Goal: Task Accomplishment & Management: Manage account settings

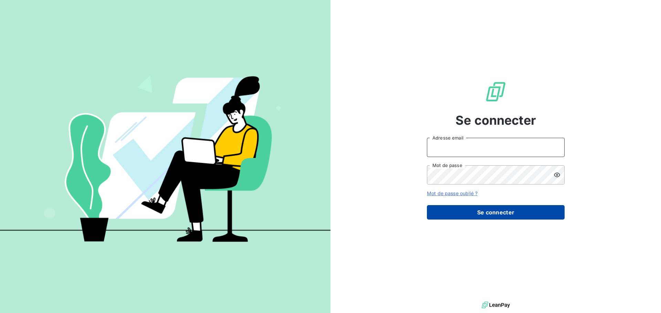
type input "[EMAIL_ADDRESS][DOMAIN_NAME]"
click at [523, 215] on button "Se connecter" at bounding box center [496, 212] width 138 height 14
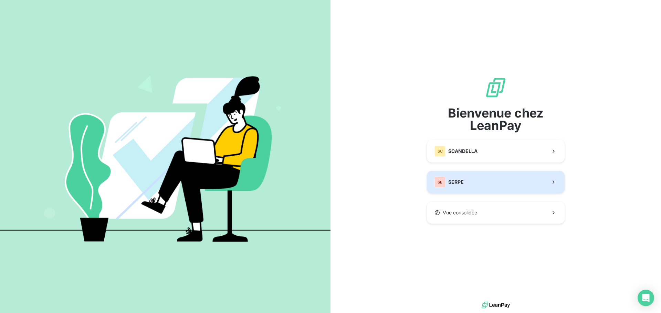
click at [507, 179] on button "SE SERPE" at bounding box center [496, 182] width 138 height 23
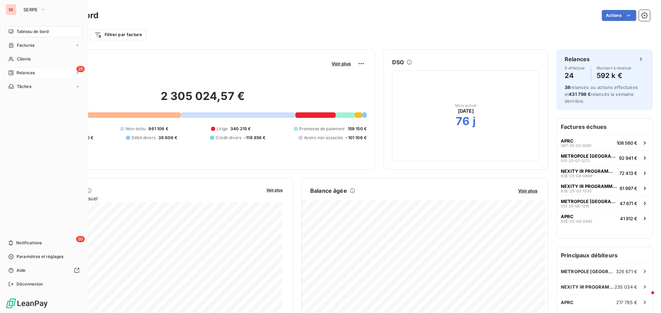
click at [27, 74] on span "Relances" at bounding box center [26, 73] width 18 height 6
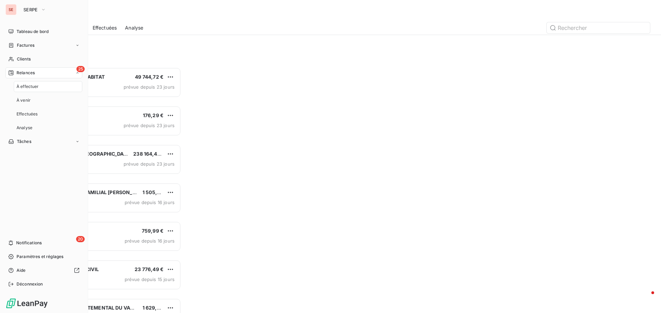
scroll to position [6, 6]
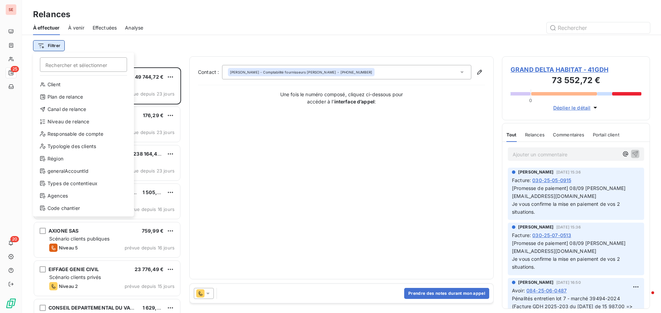
click at [62, 47] on html "SE 25 20 Relances À effectuer À venir Effectuées Analyse Filtrer Rechercher et …" at bounding box center [330, 156] width 661 height 313
click at [77, 125] on div "Niveau de relance" at bounding box center [83, 121] width 95 height 11
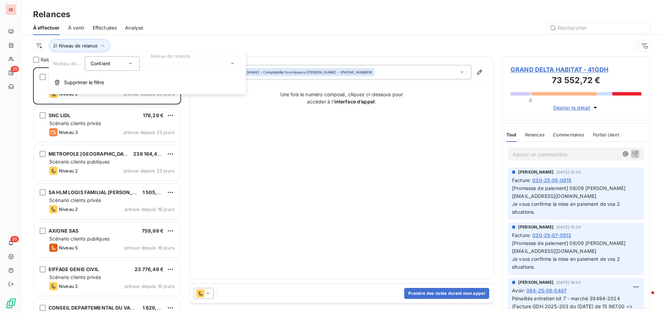
click at [164, 68] on div at bounding box center [191, 63] width 99 height 14
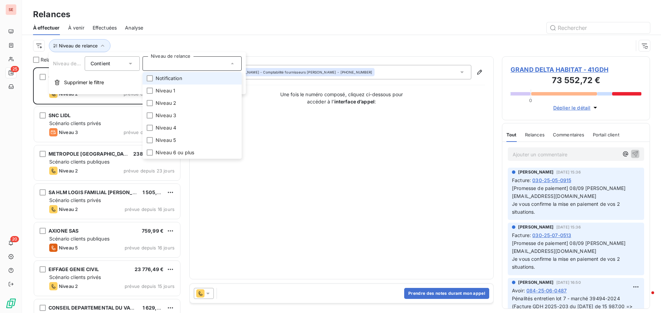
click at [166, 81] on span "Notification" at bounding box center [169, 78] width 26 height 7
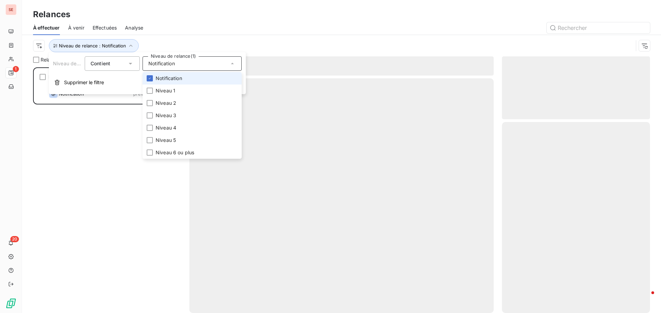
scroll to position [241, 143]
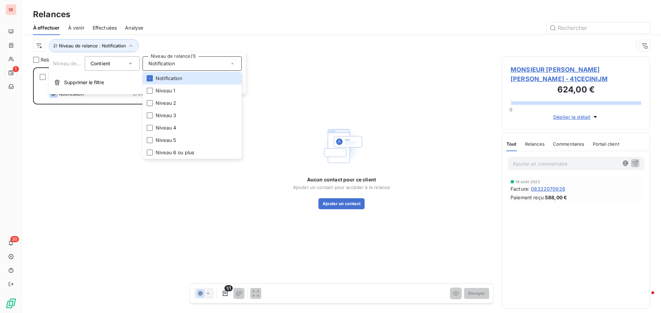
click at [204, 24] on div at bounding box center [400, 27] width 498 height 11
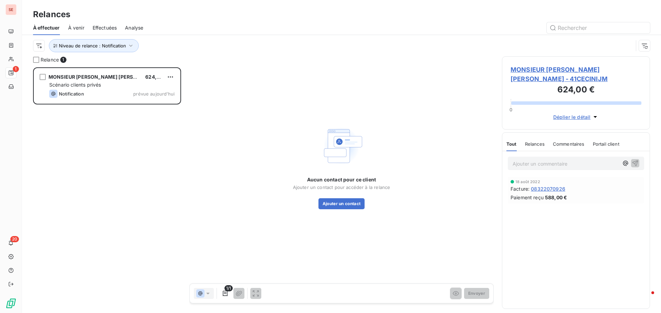
click at [607, 68] on span "MONSIEUR CECINI JEAN MICHEL - 41CECINIJM" at bounding box center [575, 74] width 131 height 19
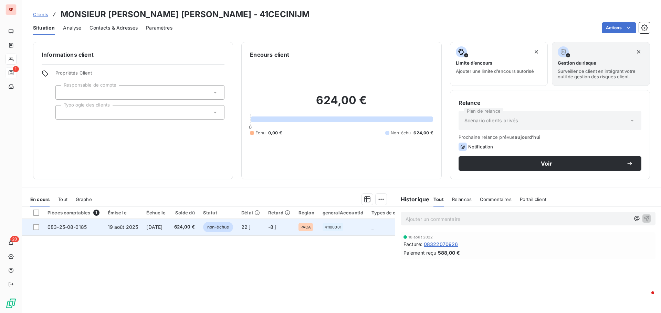
click at [116, 224] on td "19 août 2025" at bounding box center [123, 227] width 39 height 17
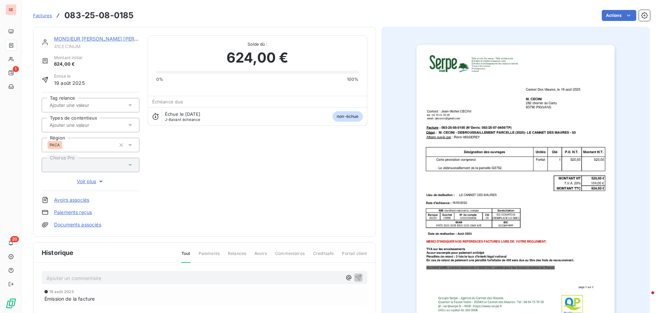
click at [105, 283] on div "Ajouter un commentaire ﻿" at bounding box center [204, 277] width 325 height 13
click at [107, 280] on p "Ajouter un commentaire ﻿" at bounding box center [193, 278] width 295 height 9
click at [355, 279] on icon "button" at bounding box center [358, 277] width 7 height 7
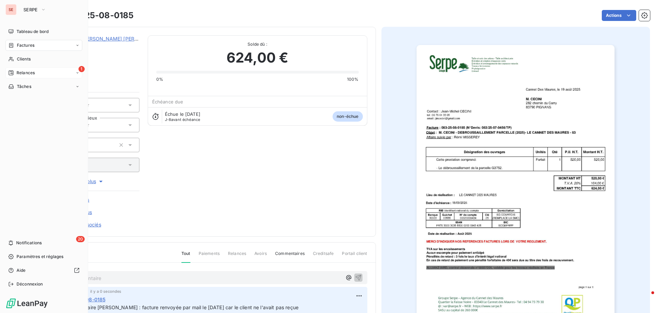
click at [36, 72] on div "1 Relances" at bounding box center [44, 72] width 77 height 11
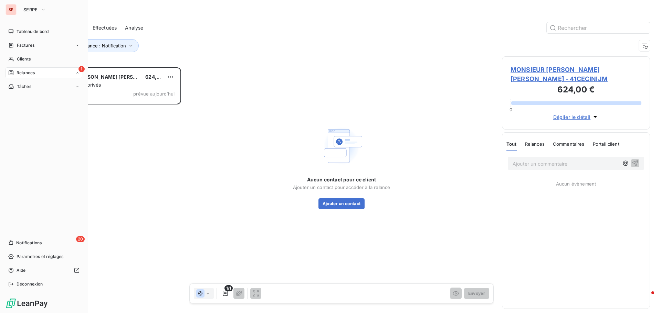
scroll to position [241, 143]
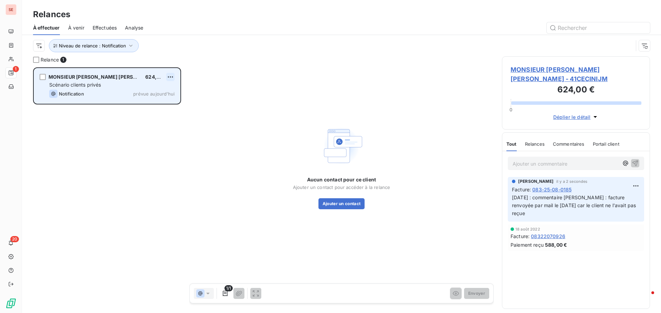
click at [170, 76] on html "SE 1 20 Relances À effectuer À venir Effectuées Analyse Niveau de relance : Not…" at bounding box center [330, 156] width 661 height 313
click at [155, 104] on div "Passer cette action" at bounding box center [141, 103] width 62 height 11
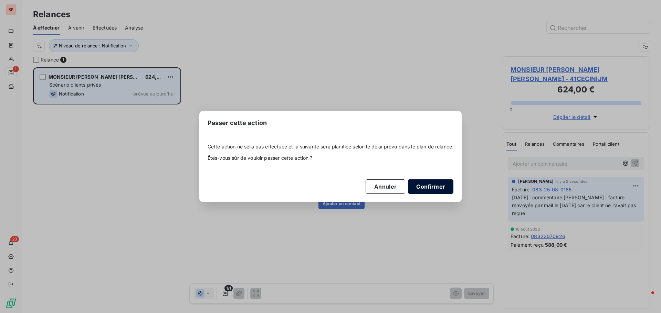
click at [434, 190] on button "Confirmer" at bounding box center [430, 187] width 45 height 14
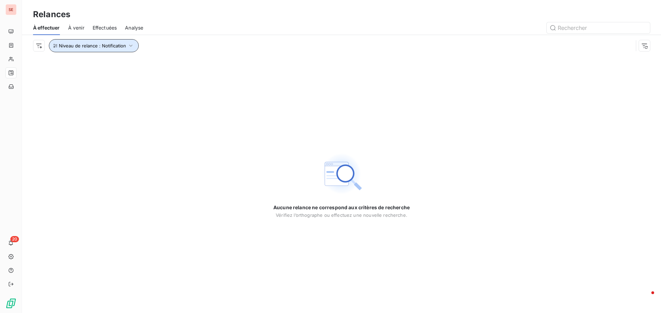
click at [129, 44] on icon "button" at bounding box center [130, 45] width 7 height 7
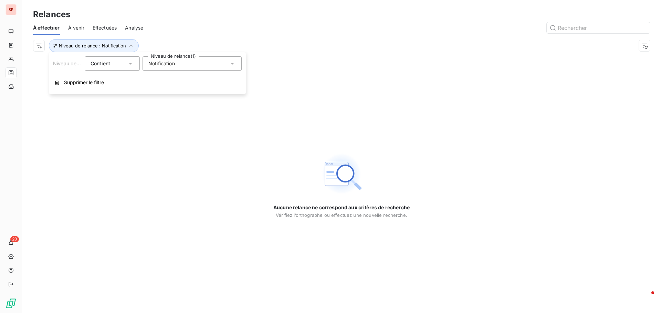
click at [224, 64] on div "Notification" at bounding box center [191, 63] width 99 height 14
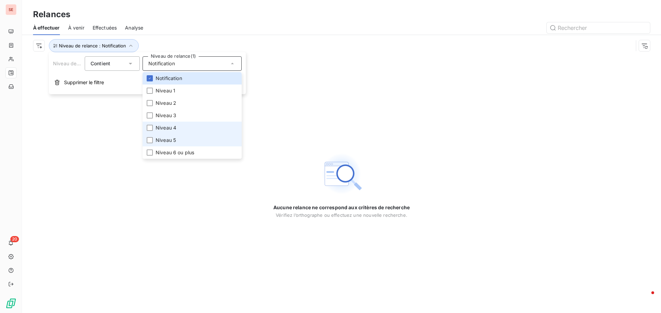
drag, startPoint x: 204, startPoint y: 135, endPoint x: 192, endPoint y: 130, distance: 12.7
click at [204, 135] on li "Niveau 5" at bounding box center [191, 140] width 99 height 12
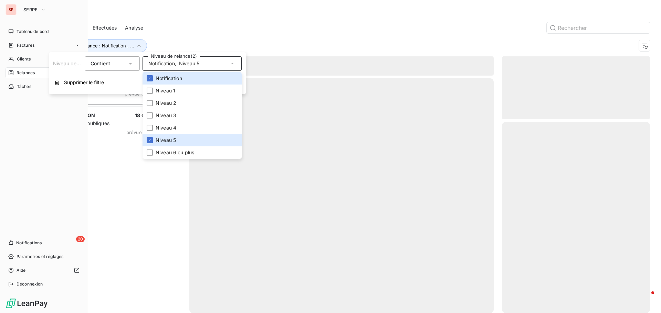
scroll to position [241, 143]
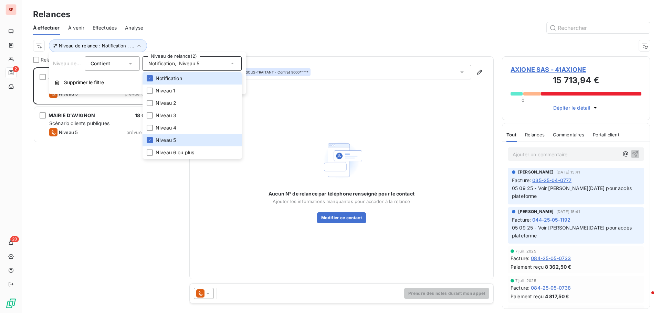
click at [175, 18] on div "Relances" at bounding box center [341, 14] width 639 height 12
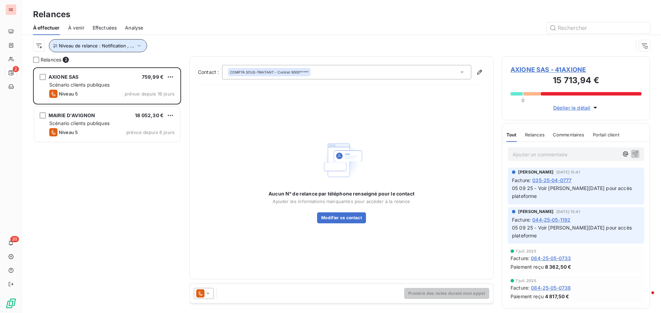
click at [130, 49] on button "Niveau de relance : Notification , ..." at bounding box center [98, 45] width 98 height 13
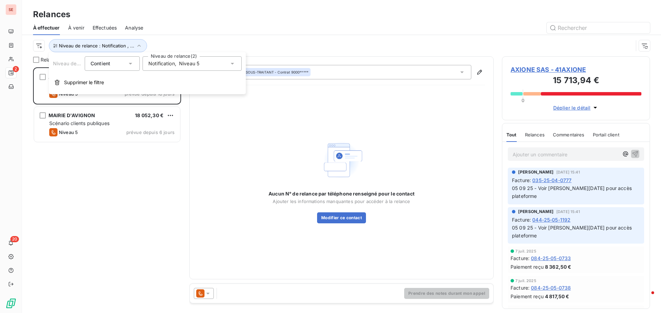
click at [179, 65] on span "Niveau 5" at bounding box center [189, 63] width 20 height 7
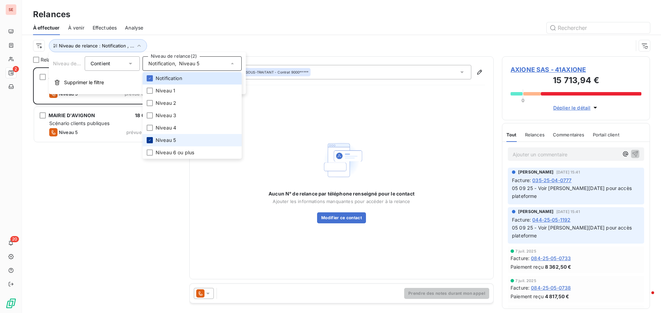
click at [148, 138] on div at bounding box center [150, 140] width 6 height 6
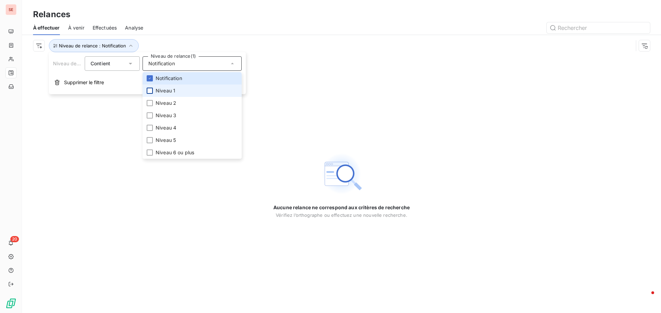
click at [149, 92] on div at bounding box center [150, 91] width 6 height 6
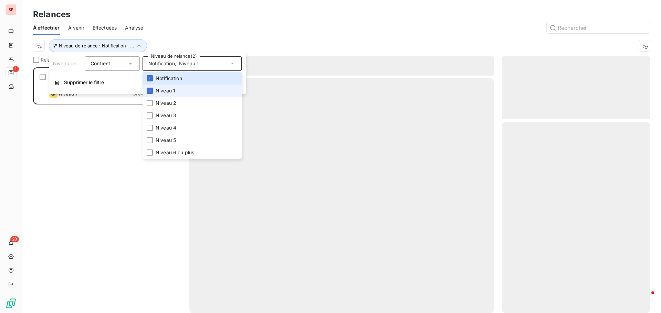
scroll to position [241, 143]
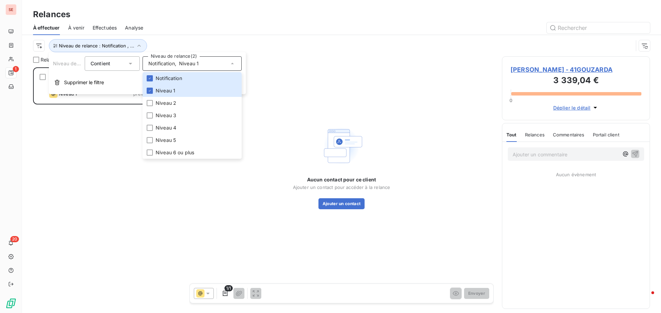
click at [194, 37] on div "Niveau de relance : Notification , ..." at bounding box center [341, 45] width 616 height 21
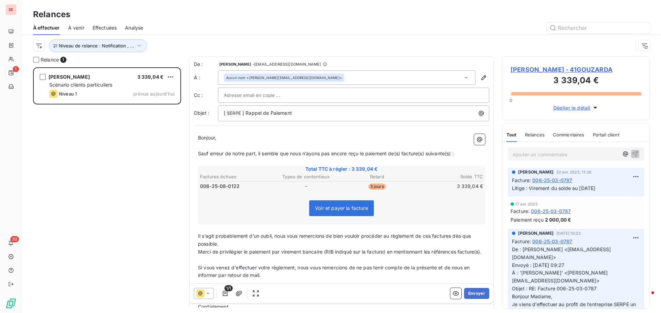
click at [579, 70] on span "GOUZARD ANNE - 41GOUZARDA" at bounding box center [575, 69] width 131 height 9
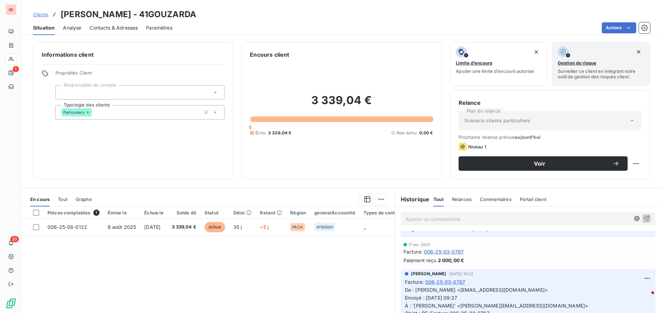
scroll to position [34, 0]
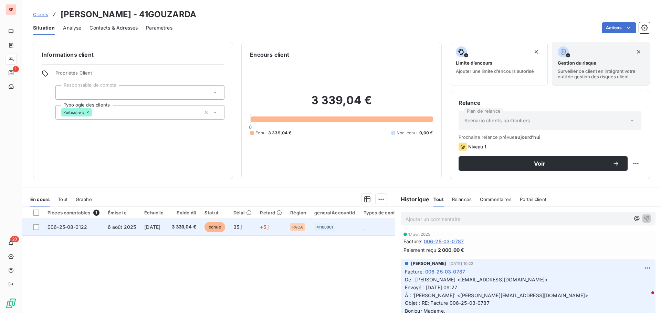
click at [135, 234] on td "6 août 2025" at bounding box center [122, 227] width 37 height 17
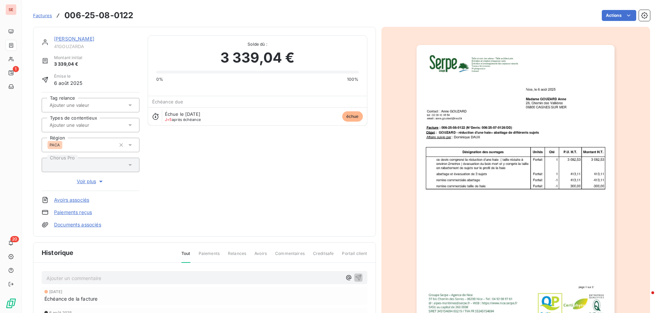
click at [77, 275] on p "Ajouter un commentaire ﻿" at bounding box center [193, 278] width 295 height 9
click at [74, 275] on span "07/08/25 : facture envoyée sans devis signé à la demande de Dominique" at bounding box center [135, 278] width 179 height 6
click at [74, 276] on span "07/08/25 : facture envoyée sans devis signé à la demande de Dominique" at bounding box center [135, 278] width 179 height 6
click at [72, 276] on span "07/08/25 : facture envoyée sans devis signé à la demande de Dominique" at bounding box center [135, 278] width 179 height 6
click at [356, 277] on icon "button" at bounding box center [358, 278] width 6 height 6
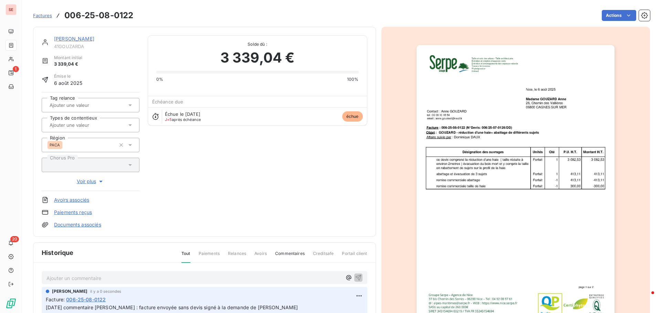
click at [93, 223] on link "Documents associés" at bounding box center [77, 225] width 47 height 7
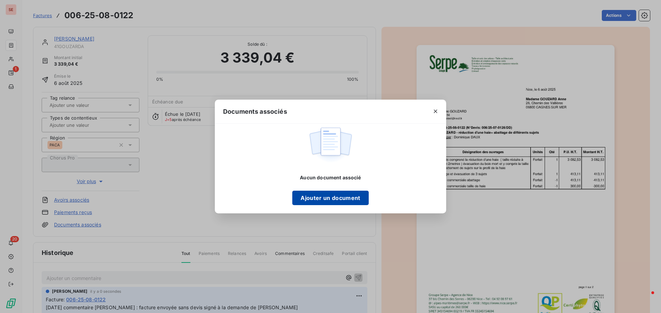
click at [327, 201] on button "Ajouter un document" at bounding box center [330, 198] width 76 height 14
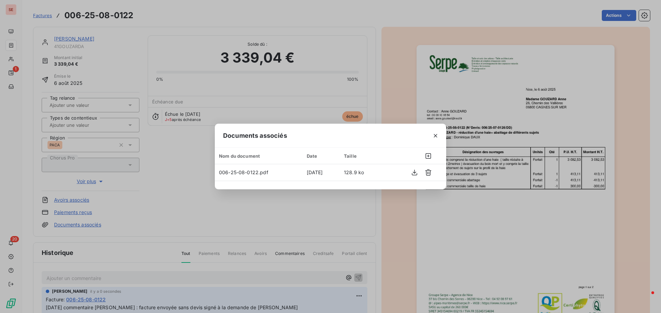
click at [155, 184] on div "Documents associés Nom du document Date Taille 006-25-08-0122.pdf 10 sept. 2025…" at bounding box center [330, 156] width 661 height 313
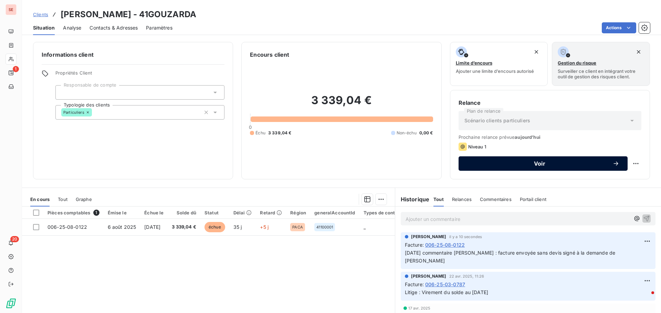
click at [539, 167] on span "Voir" at bounding box center [540, 164] width 146 height 6
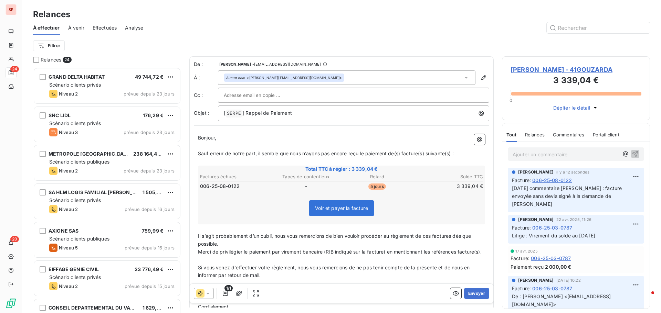
scroll to position [241, 143]
click at [317, 115] on p "[ SERPE ﻿ ] Rappel de Paiement" at bounding box center [355, 113] width 263 height 8
drag, startPoint x: 390, startPoint y: 153, endPoint x: 476, endPoint y: 151, distance: 85.7
click at [476, 151] on p "Sauf erreur de notre part, il semble que nous n’ayons pas encore reçu le paieme…" at bounding box center [341, 154] width 287 height 8
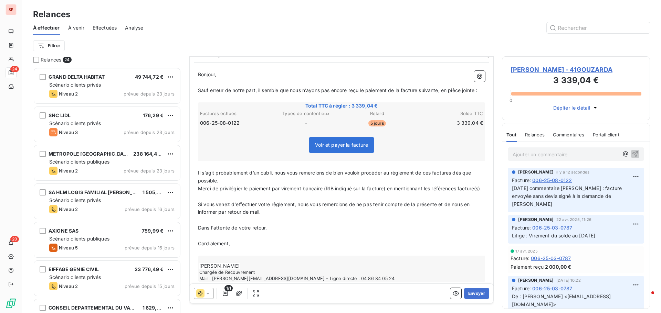
scroll to position [70, 0]
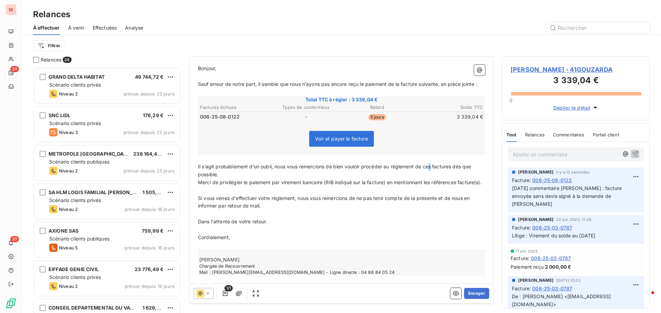
click at [432, 175] on span "Il s’agit probablement d’un oubli, nous vous remercions de bien vouloir procéde…" at bounding box center [335, 171] width 275 height 14
click at [457, 174] on span "Il s’agit probablement d’un oubli, nous vous remercions de bien vouloir procéde…" at bounding box center [337, 171] width 278 height 14
click at [238, 293] on icon "button" at bounding box center [238, 293] width 7 height 7
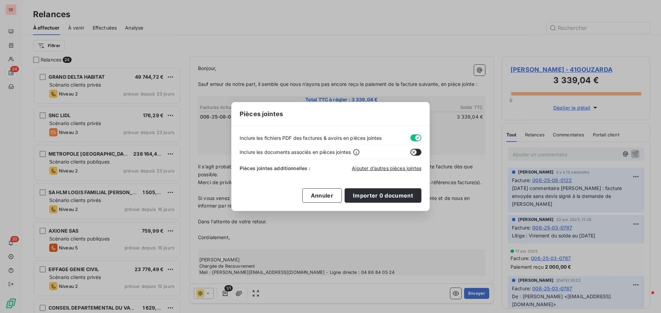
click at [415, 136] on icon "button" at bounding box center [418, 138] width 6 height 6
click at [392, 168] on span "Ajouter d’autres pièces jointes" at bounding box center [386, 168] width 69 height 6
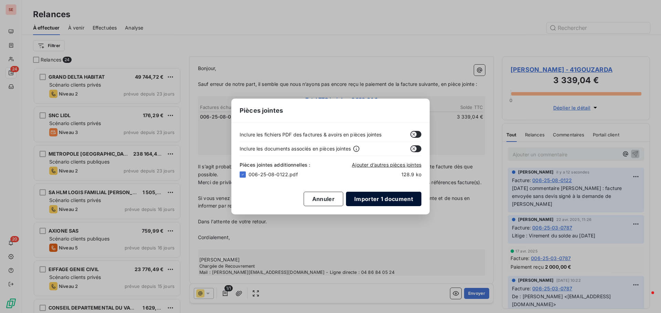
click at [400, 197] on button "Importer 1 document" at bounding box center [383, 199] width 75 height 14
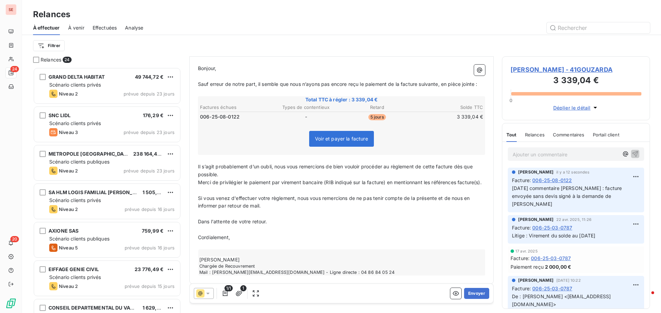
scroll to position [0, 0]
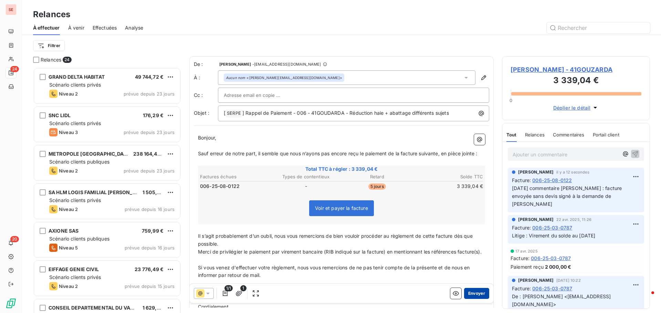
click at [470, 298] on button "Envoyer" at bounding box center [476, 293] width 25 height 11
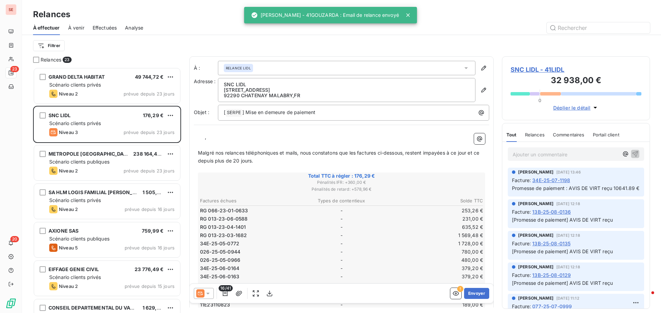
click at [107, 26] on span "Effectuées" at bounding box center [105, 27] width 24 height 7
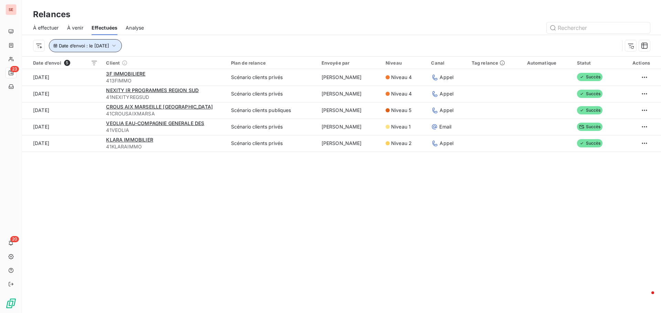
click at [109, 45] on span "Date d’envoi : le 9 sept. 2025" at bounding box center [84, 46] width 50 height 6
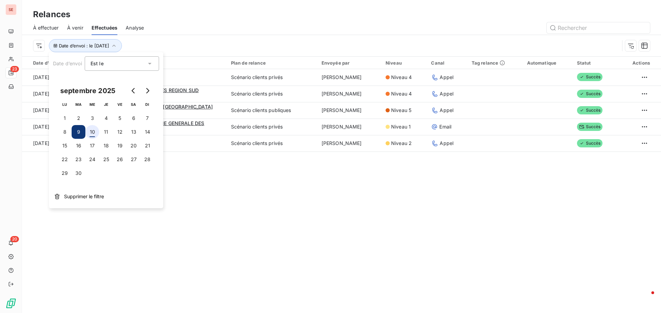
click at [93, 135] on button "10" at bounding box center [92, 132] width 14 height 14
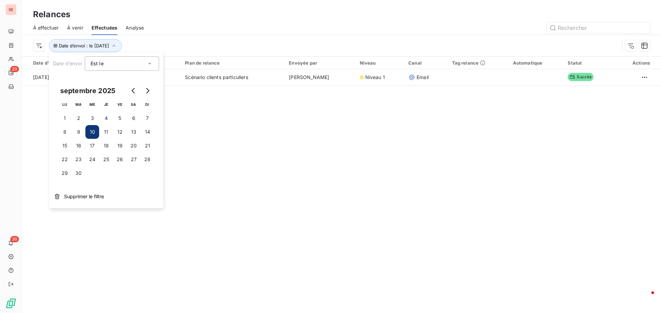
click at [261, 223] on div "Relances À effectuer À venir Effectuées Analyse Date d’envoi : le 10 sept. 2025…" at bounding box center [341, 156] width 639 height 313
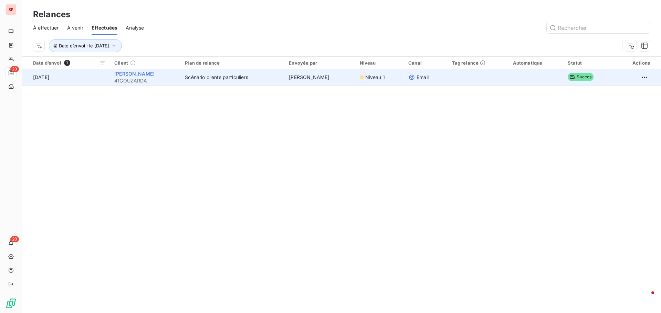
click at [141, 75] on span "[PERSON_NAME]" at bounding box center [134, 74] width 40 height 6
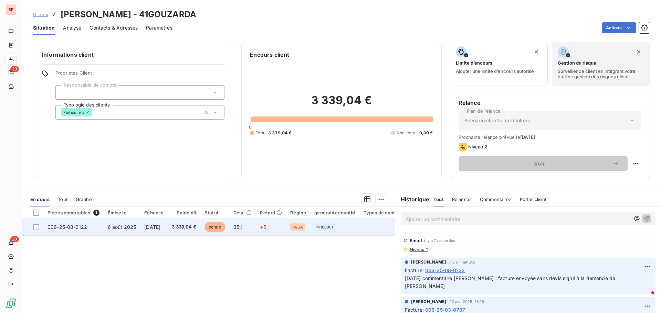
click at [149, 229] on span "[DATE]" at bounding box center [152, 227] width 16 height 6
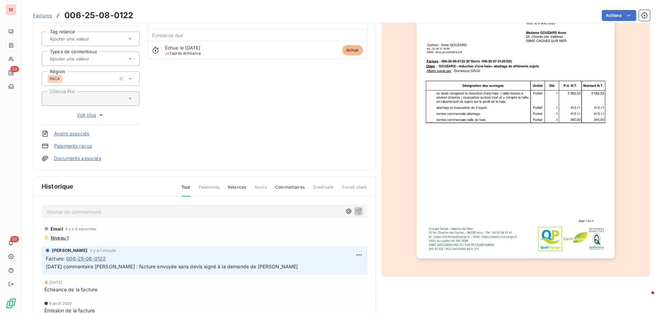
scroll to position [69, 0]
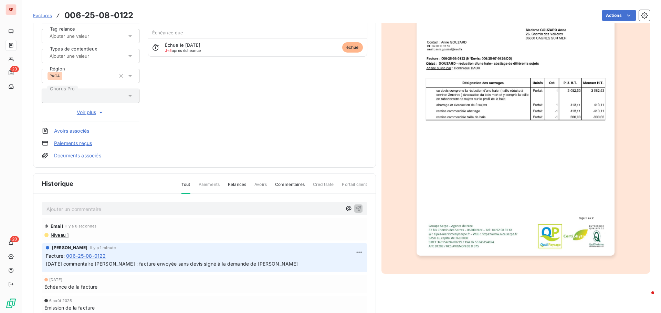
click at [65, 237] on span "Niveau 1" at bounding box center [59, 236] width 19 height 6
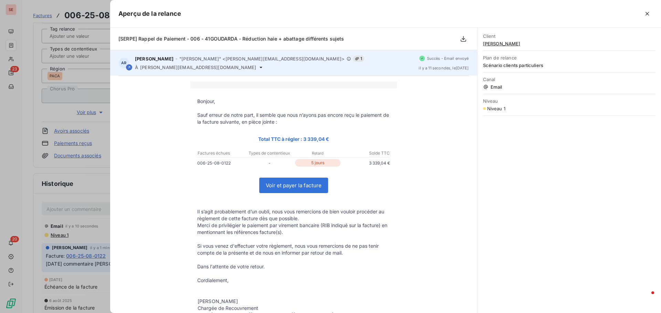
click at [155, 67] on span "anne.gouzard@neuf.fr" at bounding box center [198, 68] width 116 height 6
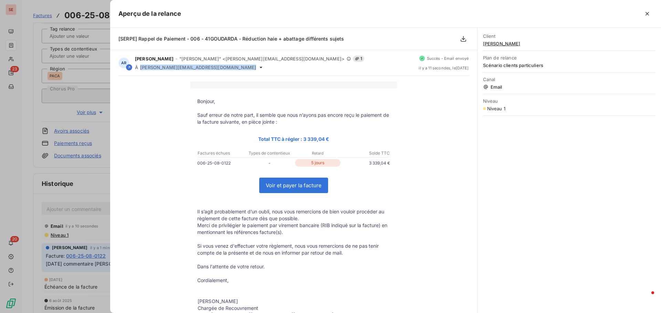
copy div "anne.gouzard@neuf.fr"
click at [14, 199] on div at bounding box center [330, 156] width 661 height 313
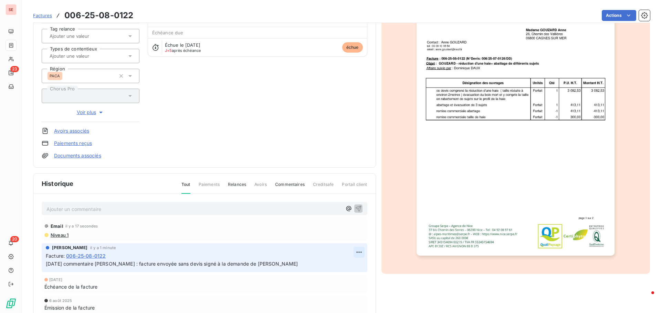
click at [354, 253] on html "SE 23 20 Factures 006-25-08-0122 Actions GOUZARD ANNE 41GOUZARDA Montant initia…" at bounding box center [330, 156] width 661 height 313
click at [346, 265] on div "Editer" at bounding box center [339, 267] width 39 height 11
click at [46, 262] on span "07/08/25 commentaire Julie : facture envoyée sans devis signé à la demande de D…" at bounding box center [172, 264] width 252 height 6
click at [46, 261] on p "07/08/25 commentaire Julie : facture envoyée sans devis signé à la demande de D…" at bounding box center [200, 264] width 308 height 8
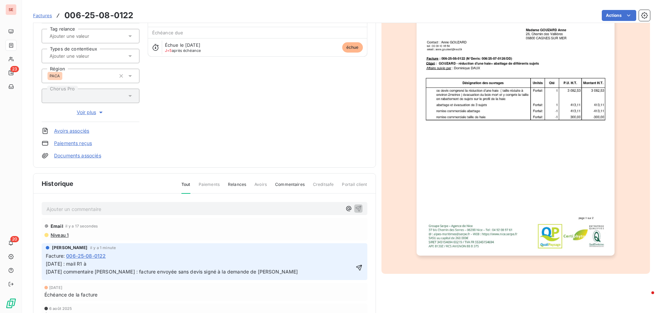
click at [110, 264] on p "10/09/25 : mail R1 à 07/08/25 commentaire Julie : facture envoyée sans devis si…" at bounding box center [200, 268] width 308 height 16
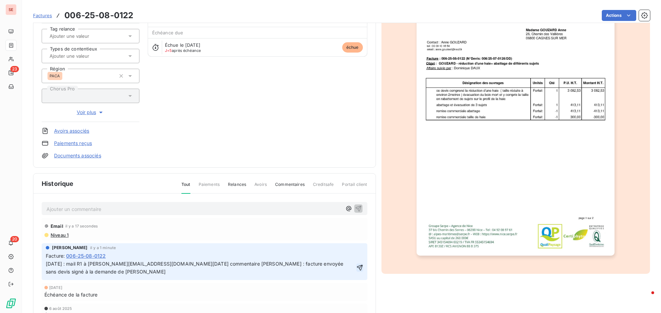
click at [357, 267] on icon "button" at bounding box center [359, 268] width 7 height 7
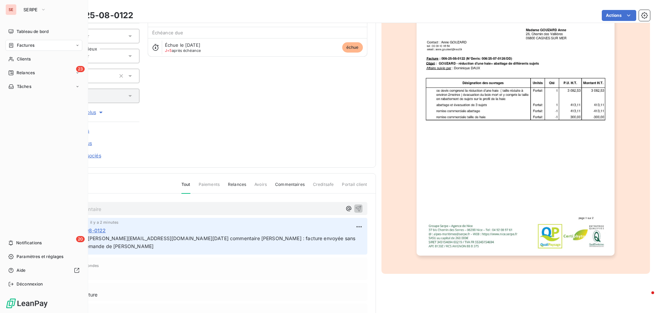
click at [31, 74] on span "Relances" at bounding box center [26, 73] width 18 height 6
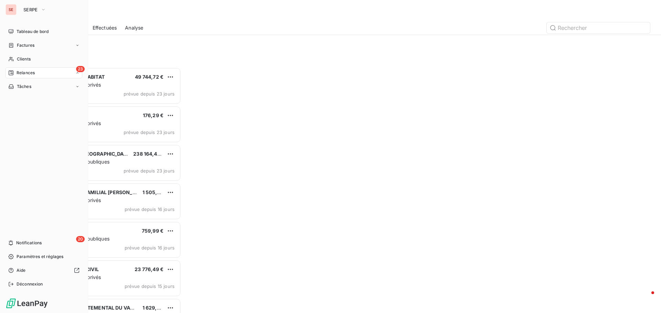
scroll to position [241, 143]
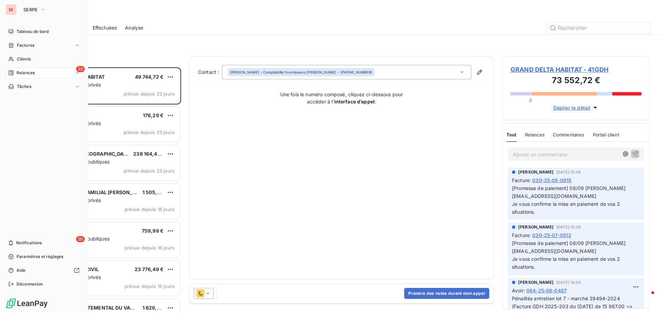
click at [40, 73] on div "23 Relances" at bounding box center [44, 72] width 77 height 11
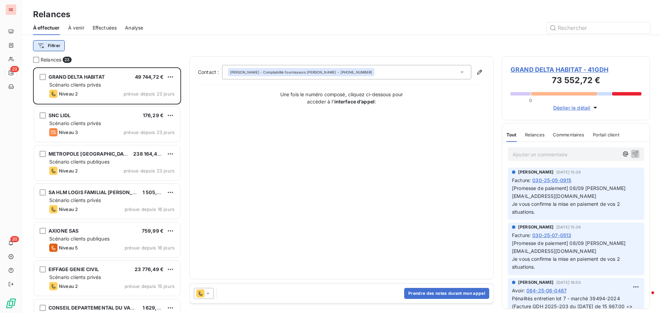
click at [45, 47] on html "SE 23 20 Relances À effectuer À venir Effectuées Analyse Filtrer Relances 23 GR…" at bounding box center [330, 156] width 661 height 313
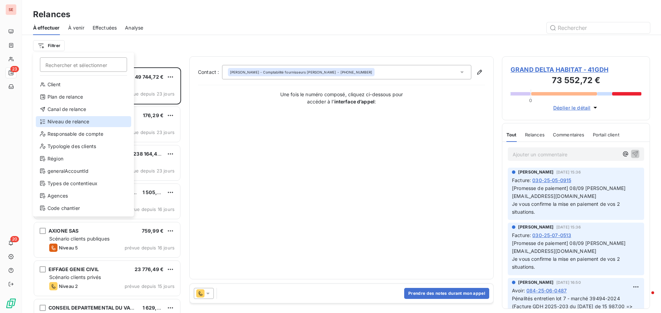
click at [71, 121] on div "Niveau de relance" at bounding box center [83, 121] width 95 height 11
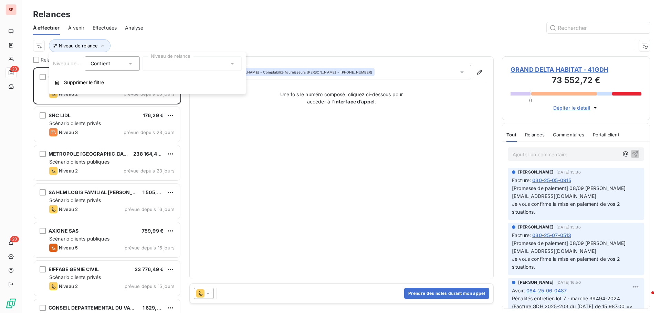
drag, startPoint x: 177, startPoint y: 63, endPoint x: 179, endPoint y: 70, distance: 7.3
click at [177, 63] on div at bounding box center [191, 63] width 99 height 14
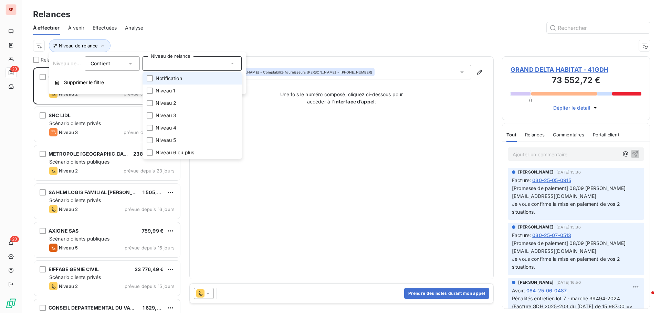
click at [188, 79] on li "Notification" at bounding box center [191, 78] width 99 height 12
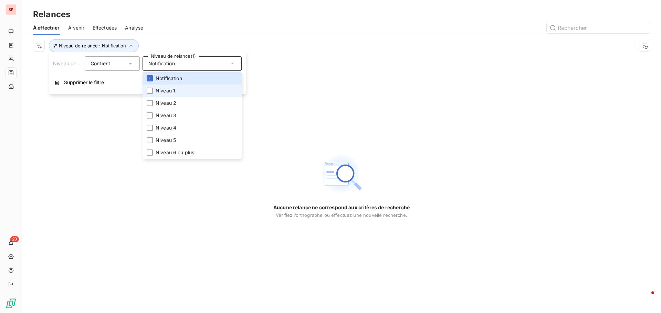
click at [182, 95] on li "Niveau 1" at bounding box center [191, 91] width 99 height 12
click at [179, 106] on li "Niveau 2" at bounding box center [191, 103] width 99 height 12
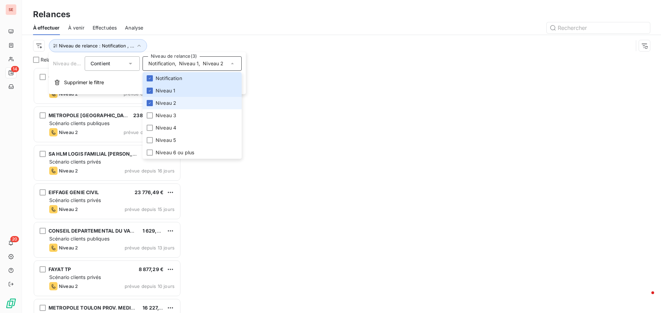
scroll to position [241, 143]
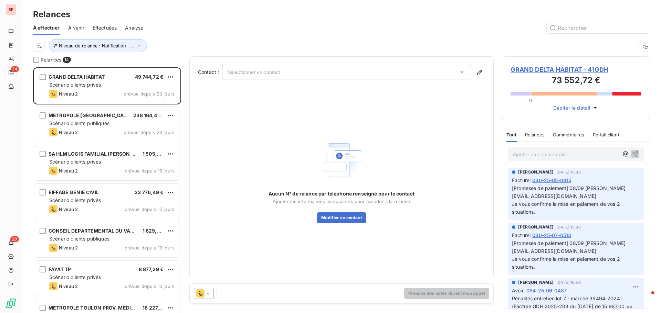
click at [211, 36] on div "Niveau de relance : Notification , ..." at bounding box center [341, 45] width 616 height 21
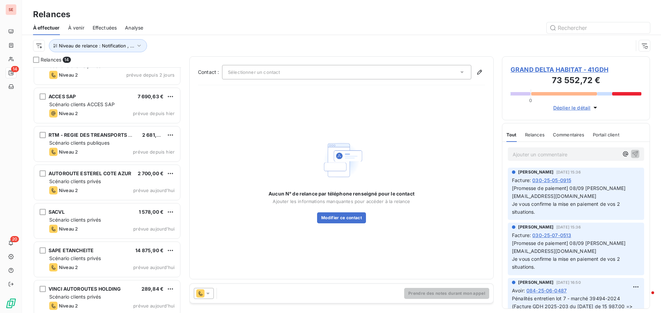
scroll to position [294, 0]
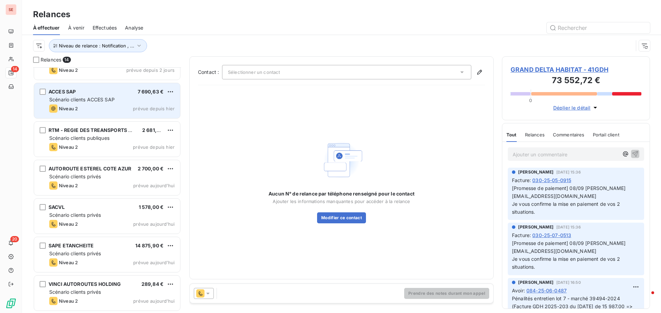
click at [115, 101] on span "Scénario clients ACCES SAP" at bounding box center [81, 100] width 65 height 6
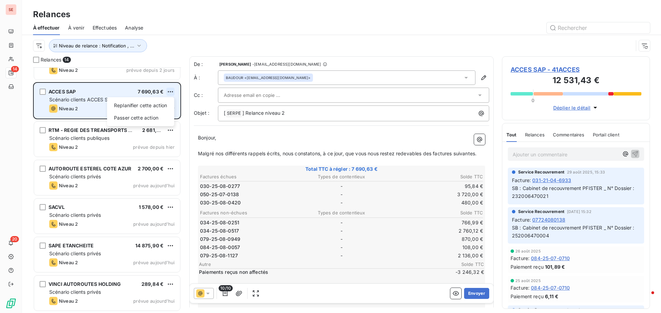
click at [173, 91] on html "SE 14 20 Relances À effectuer À venir Effectuées Analyse Niveau de relance : No…" at bounding box center [330, 156] width 661 height 313
click at [152, 110] on div "Replanifier cette action" at bounding box center [141, 105] width 62 height 11
select select "8"
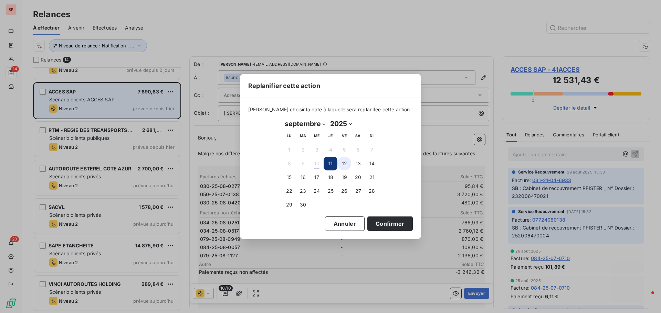
click at [344, 162] on button "12" at bounding box center [344, 164] width 14 height 14
click at [381, 228] on button "Confirmer" at bounding box center [389, 224] width 45 height 14
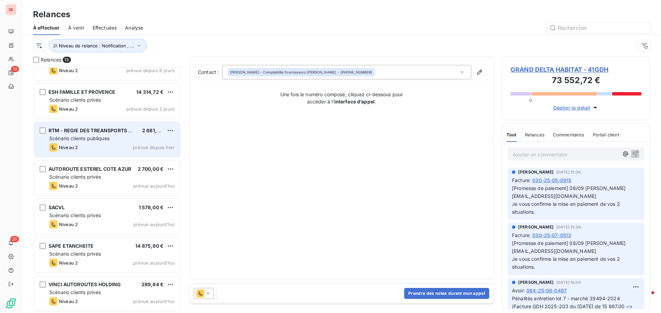
scroll to position [255, 0]
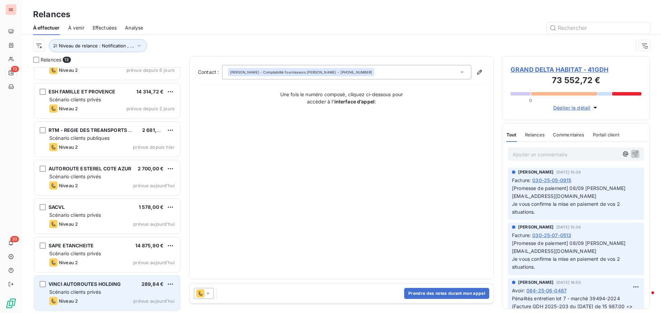
click at [98, 292] on span "Scénario clients privés" at bounding box center [75, 292] width 52 height 6
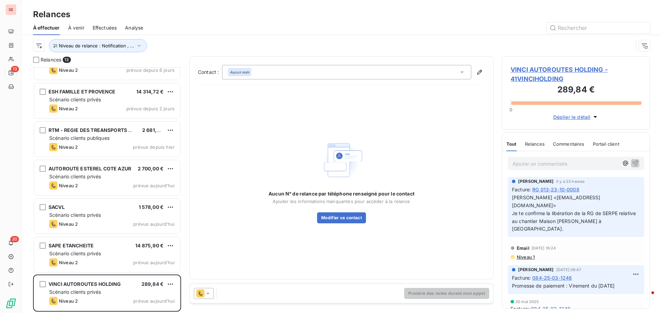
click at [519, 73] on span "VINCI AUTOROUTES HOLDING - 41VINCIHOLDING" at bounding box center [575, 74] width 131 height 19
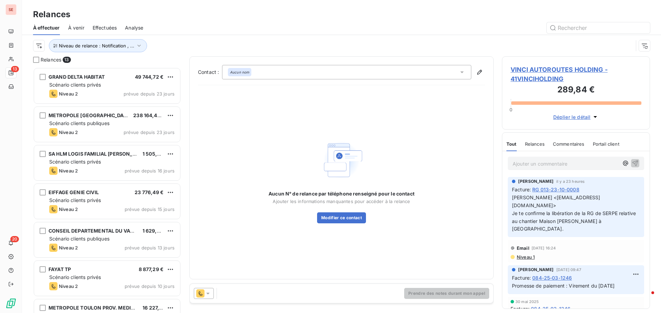
scroll to position [241, 143]
click at [536, 65] on span "VINCI AUTOROUTES HOLDING - 41VINCIHOLDING" at bounding box center [575, 74] width 131 height 19
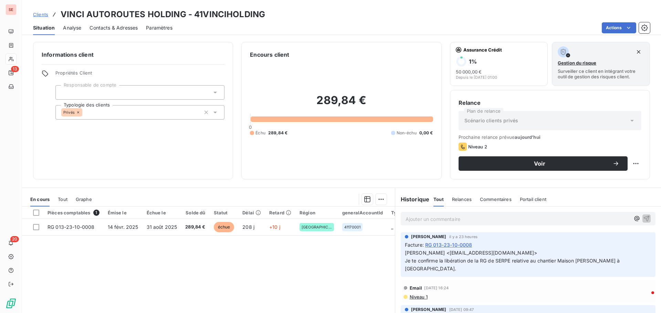
scroll to position [46, 0]
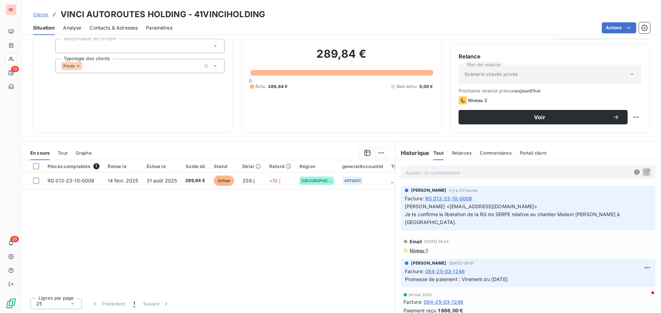
click at [458, 207] on span "SEVE Sebastien <sebastien.seve@vinci-construction.fr> Je te confirme la libérat…" at bounding box center [513, 215] width 216 height 22
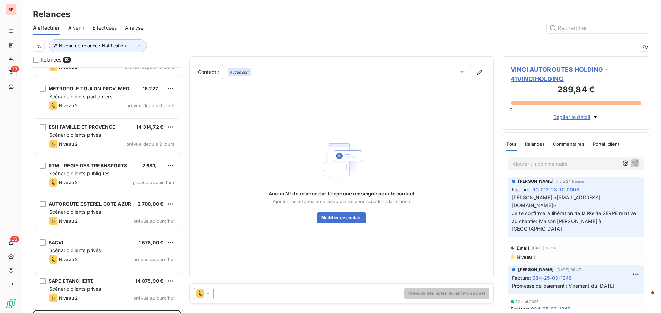
scroll to position [255, 0]
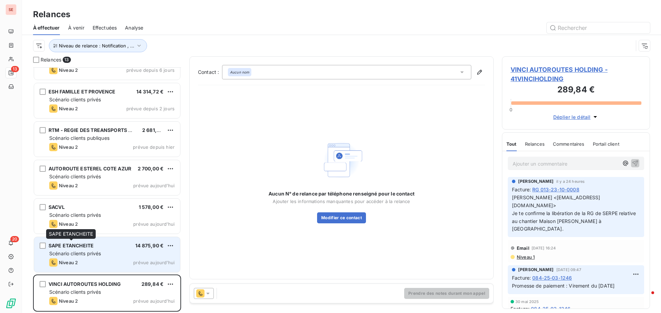
click at [79, 247] on span "SAPE ETANCHEITE" at bounding box center [71, 246] width 45 height 6
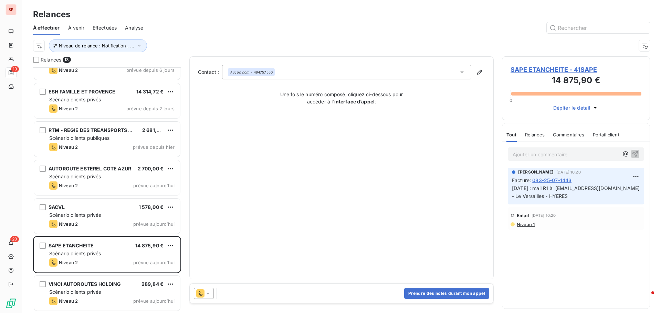
click at [546, 70] on span "SAPE ETANCHEITE - 41SAPE" at bounding box center [575, 69] width 131 height 9
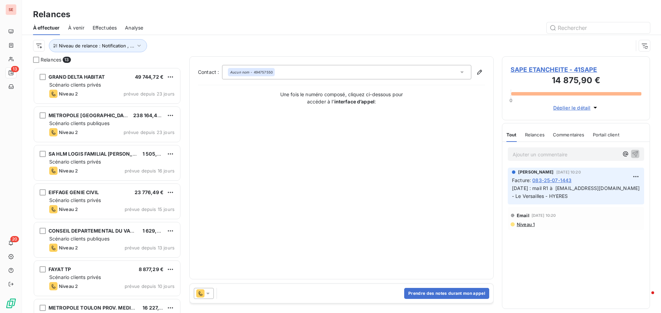
scroll to position [241, 143]
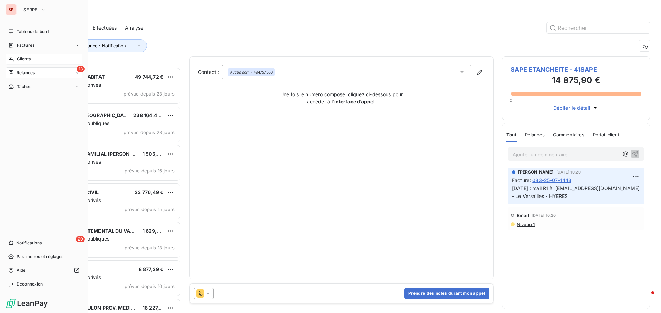
click at [23, 59] on span "Clients" at bounding box center [24, 59] width 14 height 6
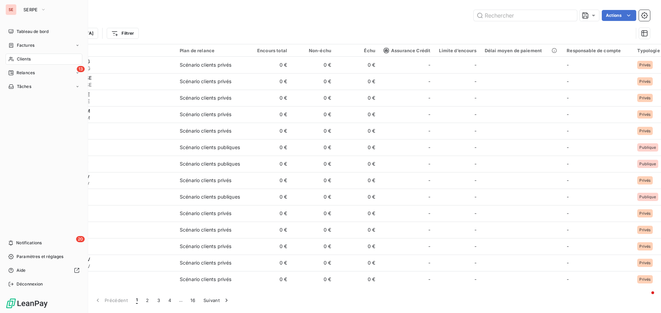
drag, startPoint x: 25, startPoint y: 74, endPoint x: 31, endPoint y: 55, distance: 20.5
click at [31, 55] on div "Clients" at bounding box center [44, 59] width 77 height 11
click at [22, 72] on span "Relances" at bounding box center [26, 73] width 18 height 6
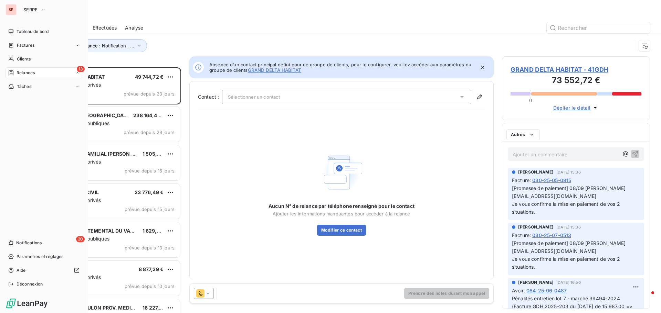
scroll to position [241, 143]
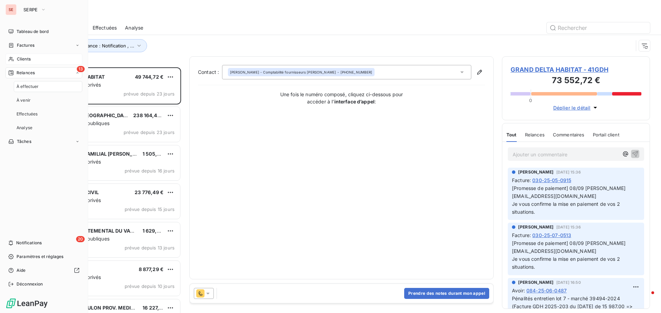
click at [27, 60] on span "Clients" at bounding box center [24, 59] width 14 height 6
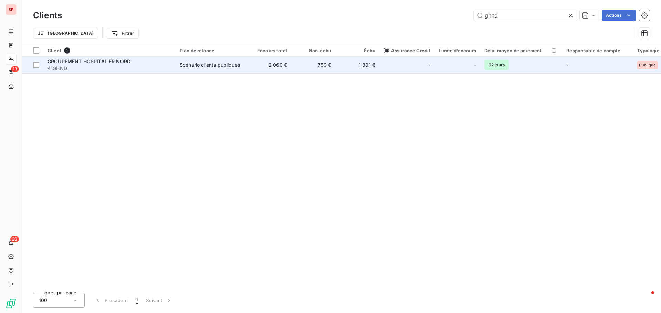
type input "ghnd"
click at [156, 66] on span "41GHND" at bounding box center [109, 68] width 124 height 7
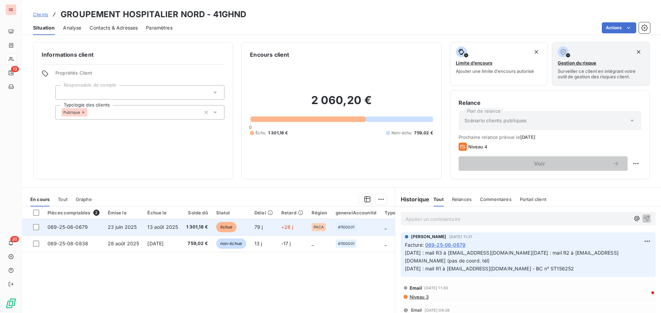
click at [88, 233] on td "069-25-06-0679" at bounding box center [73, 227] width 60 height 17
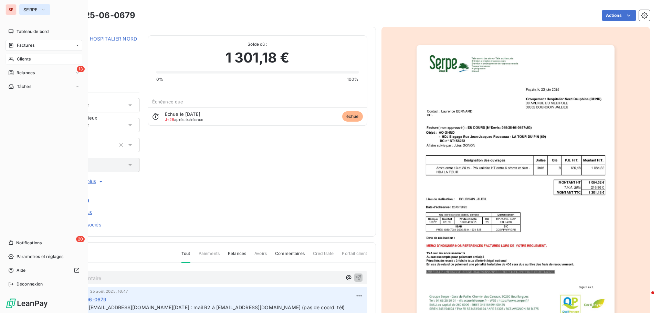
click at [31, 8] on span "SERPE" at bounding box center [30, 10] width 14 height 6
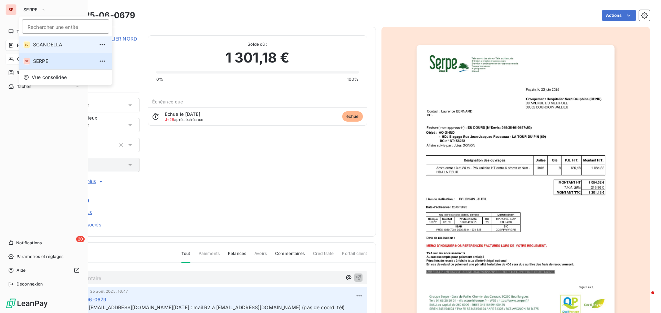
click at [53, 45] on span "SCANDELLA" at bounding box center [63, 44] width 61 height 7
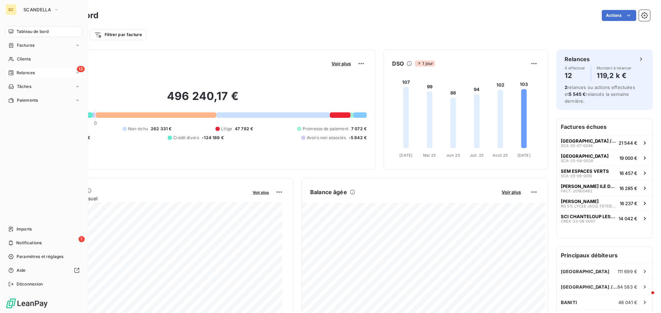
click at [29, 75] on span "Relances" at bounding box center [26, 73] width 18 height 6
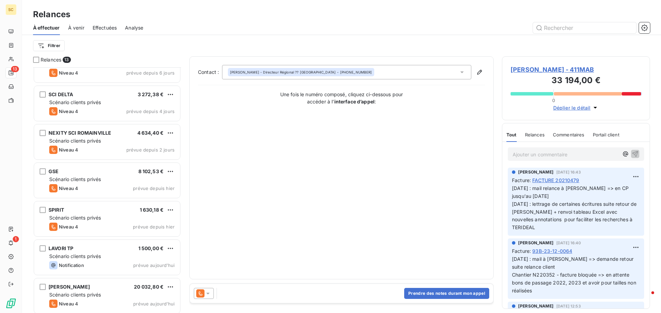
scroll to position [255, 0]
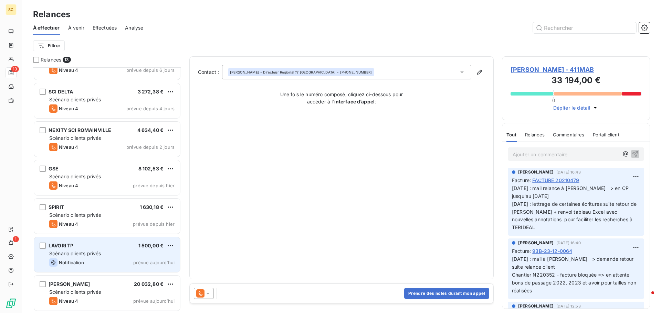
click at [118, 254] on div "Scénario clients privés" at bounding box center [111, 253] width 125 height 7
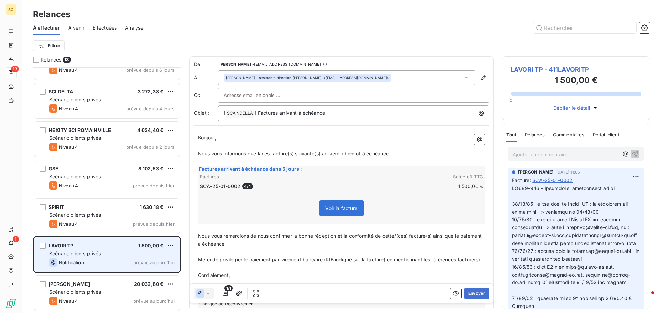
scroll to position [241, 143]
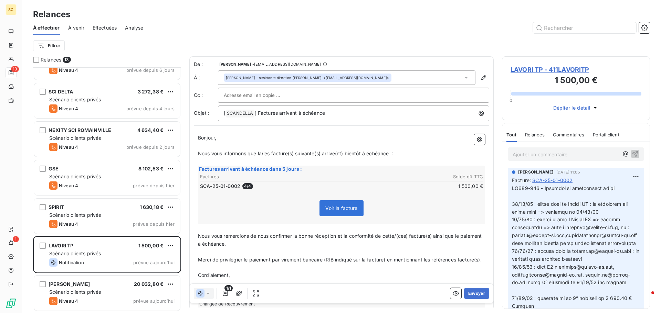
click at [342, 95] on div at bounding box center [353, 95] width 259 height 10
click at [251, 89] on div at bounding box center [353, 95] width 271 height 15
click at [252, 96] on input "text" at bounding box center [261, 95] width 74 height 10
click at [277, 97] on input "text" at bounding box center [353, 95] width 259 height 10
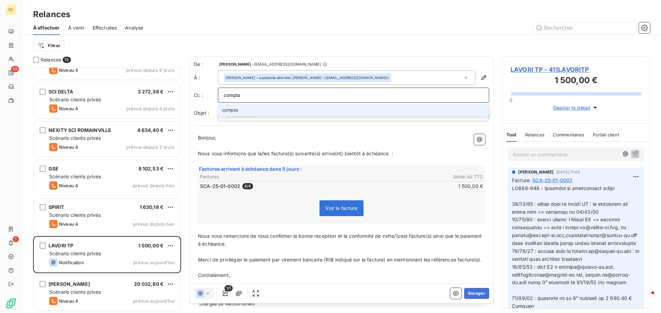
type input "compta"
click at [542, 69] on span "LAVORI TP - 411LAVORITP" at bounding box center [575, 69] width 131 height 9
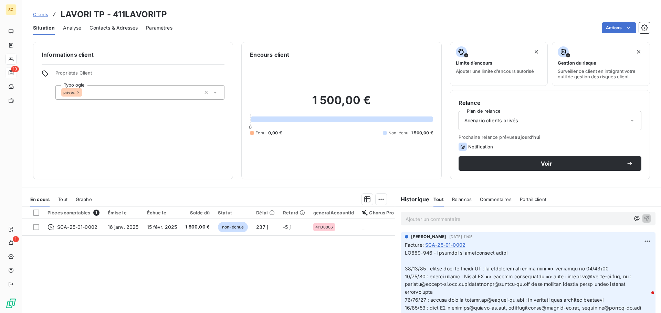
click at [109, 27] on span "Contacts & Adresses" at bounding box center [113, 27] width 48 height 7
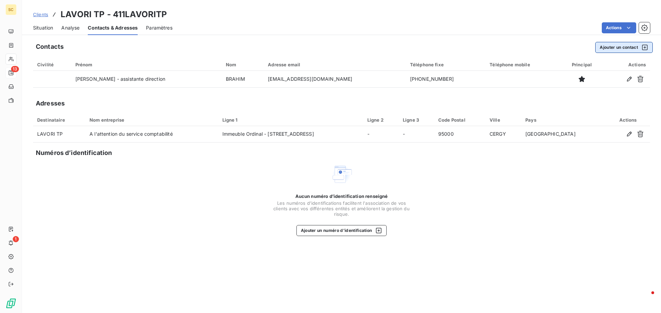
click at [623, 46] on button "Ajouter un contact" at bounding box center [623, 47] width 57 height 11
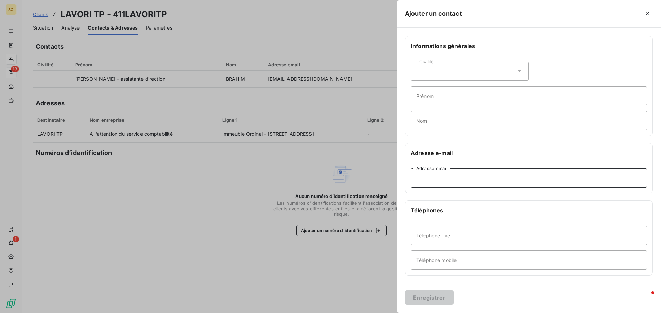
click at [419, 185] on input "Adresse email" at bounding box center [528, 178] width 236 height 19
paste input "compta.rh@lavori-tp.com"
type input "compta.rh@lavori-tp.com"
click at [432, 97] on input "Prénom" at bounding box center [528, 95] width 236 height 19
type input "Compta RH"
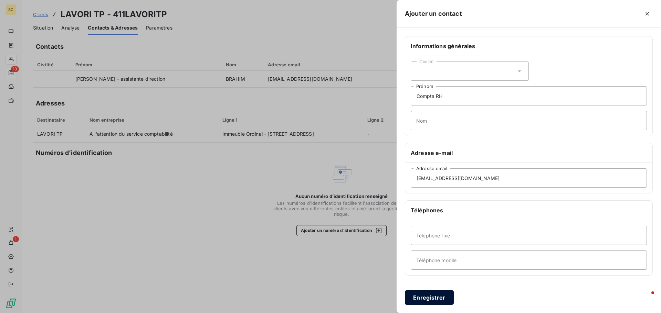
click at [436, 297] on button "Enregistrer" at bounding box center [429, 298] width 49 height 14
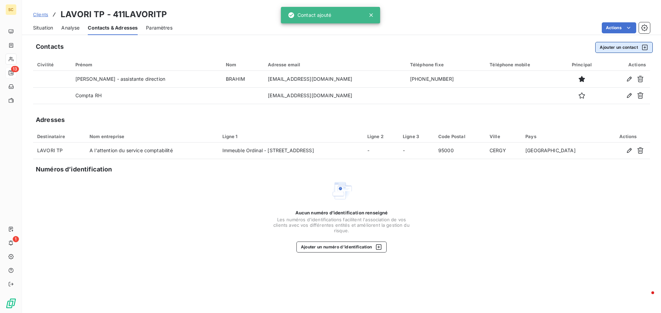
click at [626, 52] on button "Ajouter un contact" at bounding box center [623, 47] width 57 height 11
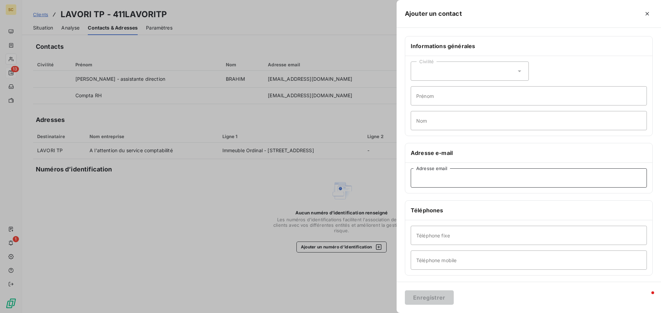
click at [464, 178] on input "Adresse email" at bounding box center [528, 178] width 236 height 19
paste input "administration@lavori-tp.com"
type input "administration@lavori-tp.com"
click at [427, 102] on input "Prénom" at bounding box center [528, 95] width 236 height 19
type input "a"
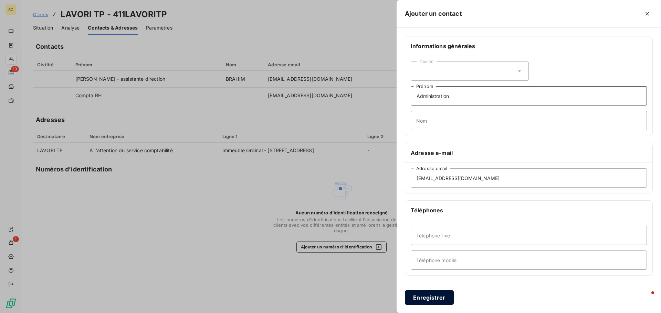
type input "Administration"
click at [438, 299] on button "Enregistrer" at bounding box center [429, 298] width 49 height 14
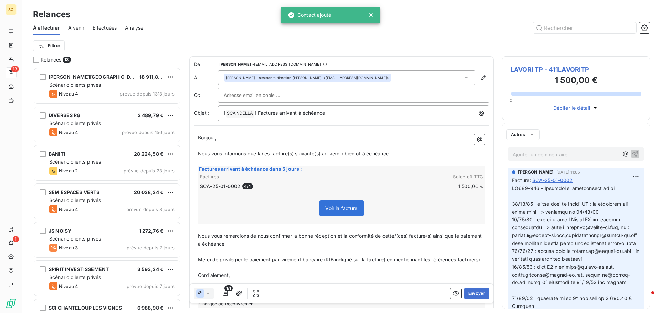
scroll to position [241, 143]
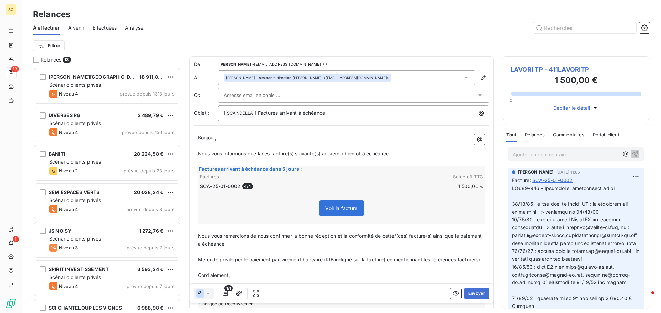
click at [265, 96] on input "text" at bounding box center [261, 95] width 74 height 10
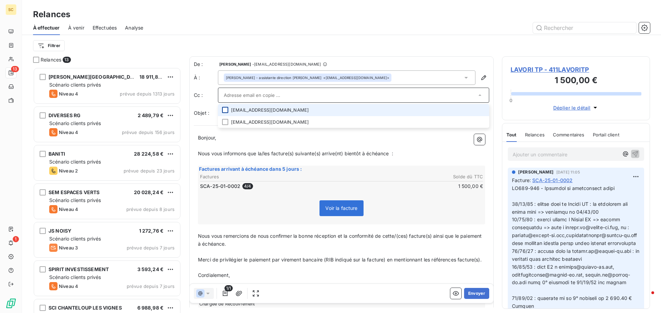
click at [226, 109] on div at bounding box center [225, 110] width 6 height 6
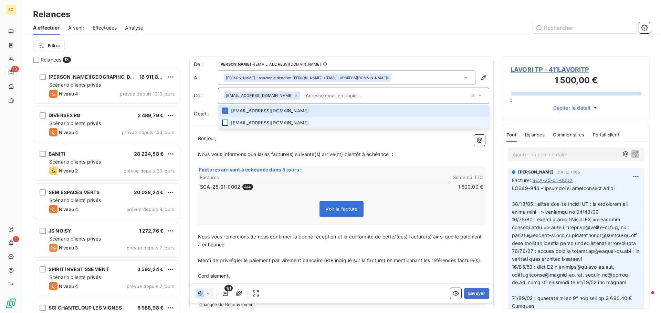
click at [225, 125] on div at bounding box center [225, 123] width 6 height 6
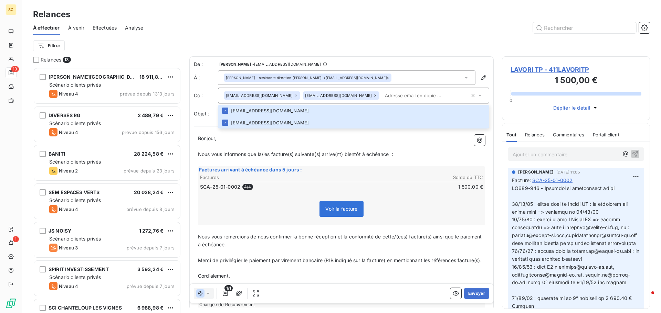
click at [305, 34] on div "À effectuer À venir Effectuées Analyse" at bounding box center [341, 28] width 639 height 14
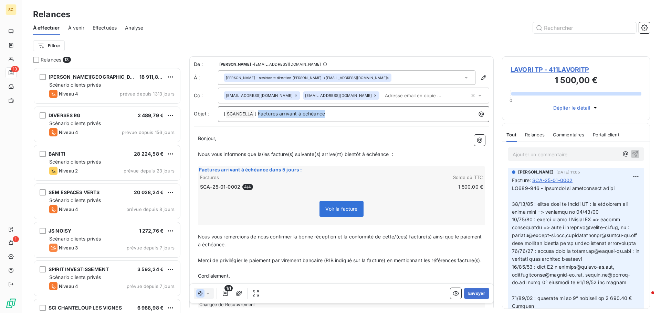
drag, startPoint x: 258, startPoint y: 114, endPoint x: 361, endPoint y: 114, distance: 102.5
click at [361, 114] on p "[ SCANDELLA ﻿ ] Factures arrivant à échéance" at bounding box center [355, 114] width 263 height 8
click at [361, 114] on p "[ SCANDELLA ﻿ ] 411LAVORITP - 4° échéance" at bounding box center [355, 114] width 263 height 8
click at [259, 152] on span "Nous vous informons que la/les facture(s) suivante(s) arrive(nt) bientôt à éché…" at bounding box center [295, 154] width 195 height 6
drag, startPoint x: 333, startPoint y: 153, endPoint x: 347, endPoint y: 153, distance: 14.1
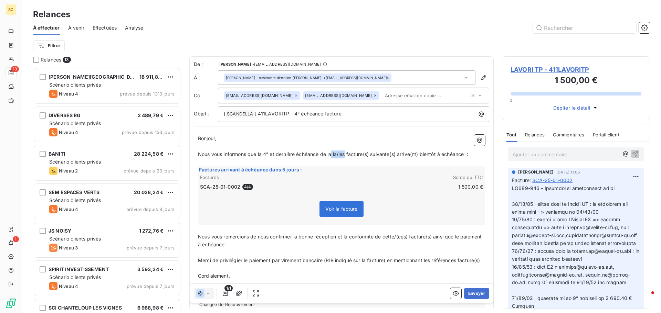
click at [347, 153] on span "Nous vous informons que la 4° et dernière échéance de la la/les facture(s) suiv…" at bounding box center [333, 154] width 270 height 6
drag, startPoint x: 351, startPoint y: 154, endPoint x: 357, endPoint y: 155, distance: 6.6
click at [357, 155] on span "Nous vous informons que la 4° et dernière échéance de la facture(s) suivante(s)…" at bounding box center [326, 154] width 257 height 6
drag, startPoint x: 371, startPoint y: 156, endPoint x: 378, endPoint y: 156, distance: 6.6
click at [378, 156] on span "Nous vous informons que la 4° et dernière échéance de la facture suivante(s) ar…" at bounding box center [323, 154] width 250 height 6
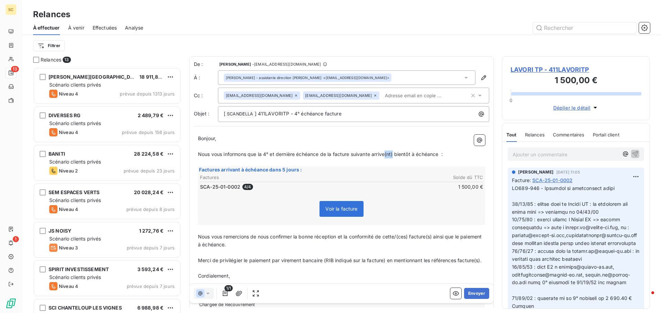
drag, startPoint x: 387, startPoint y: 154, endPoint x: 394, endPoint y: 155, distance: 7.3
click at [394, 155] on span "Nous vous informons que la 4° et dernière échéance de la facture suivante arriv…" at bounding box center [320, 154] width 245 height 6
click at [198, 236] on span "Nous vous remercions de nous confirmer la bonne réception et la conformité de c…" at bounding box center [340, 241] width 285 height 14
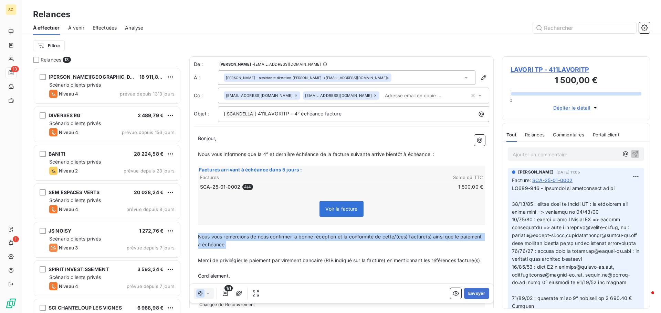
drag, startPoint x: 198, startPoint y: 236, endPoint x: 271, endPoint y: 248, distance: 73.9
click at [271, 248] on p "Nous vous remercions de nous confirmer la bonne réception et la conformité de c…" at bounding box center [341, 241] width 287 height 16
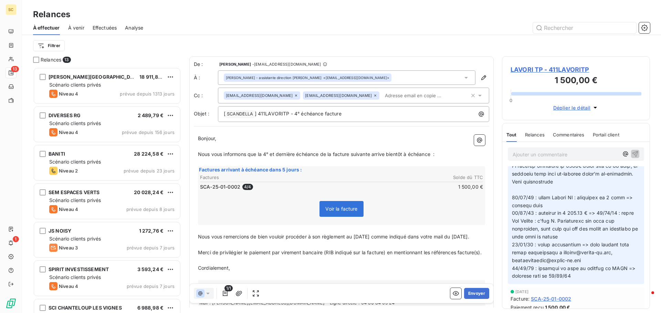
scroll to position [1, 0]
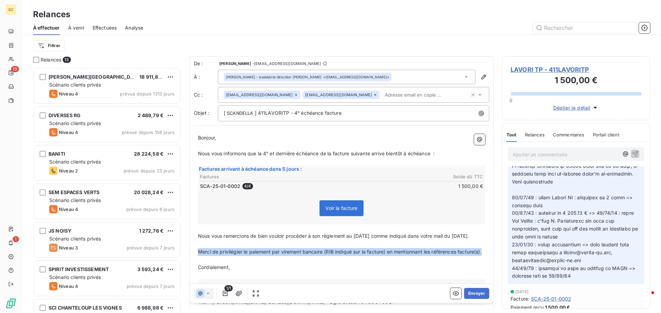
drag, startPoint x: 224, startPoint y: 268, endPoint x: 193, endPoint y: 261, distance: 32.4
click at [193, 261] on div "De : AMELIA RAIMUNDO - raimundo@serpe.fr À : Lisa - assistante direction BRAHIM…" at bounding box center [341, 189] width 304 height 267
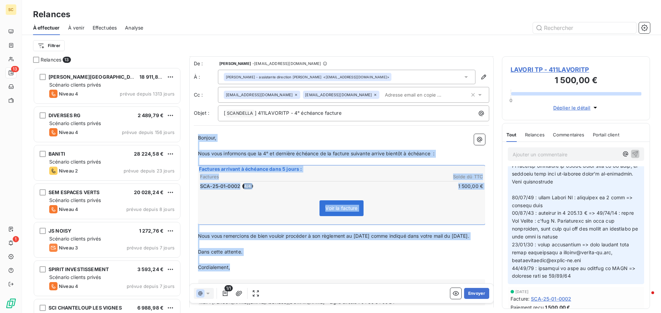
drag, startPoint x: 238, startPoint y: 276, endPoint x: 192, endPoint y: 138, distance: 145.7
click at [192, 138] on div "De : AMELIA RAIMUNDO - raimundo@serpe.fr À : Lisa - assistante direction BRAHIM…" at bounding box center [341, 189] width 304 height 267
copy div "Bonjour, ﻿ Nous vous informons que la 4° et dernière échéance de la facture sui…"
click at [280, 152] on span "Nous vous informons que la 4° et dernière échéance de la facture suivante arriv…" at bounding box center [316, 154] width 236 height 6
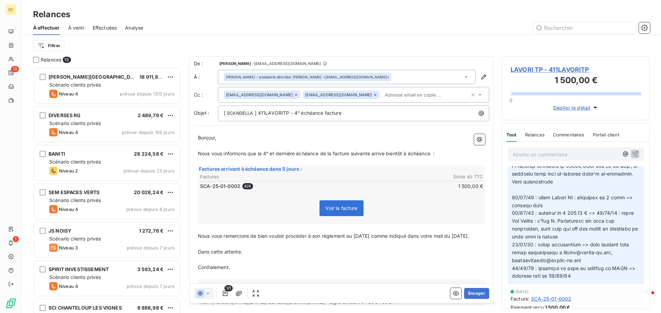
click at [386, 153] on span "Nous vous informons que la 4° et dernière échéance de la facture suivante arriv…" at bounding box center [316, 154] width 236 height 6
drag, startPoint x: 394, startPoint y: 152, endPoint x: 499, endPoint y: 154, distance: 105.3
click at [499, 154] on div "Relances 13 S.A. MABILLON 18 911,87 € Scénario clients privés Niveau 4 prévue d…" at bounding box center [341, 184] width 639 height 257
click at [353, 155] on span "Nous vous informons que la 4° et dernière échéance de la facture suivante arriv…" at bounding box center [316, 154] width 236 height 6
click at [447, 157] on div "Bonjour, ﻿ Nous vous informons que la 4° et dernière échéance de la facture sui…" at bounding box center [341, 224] width 287 height 180
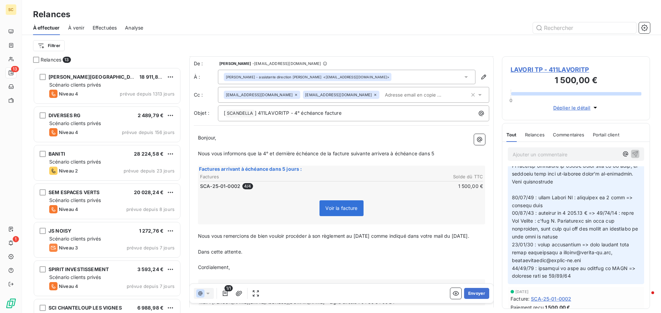
click at [445, 157] on p "Nous vous informons que la 4° et dernière échéance de la facture suivante arriv…" at bounding box center [341, 154] width 287 height 8
click at [198, 238] on span "Nous vous remercions de bien vouloir procéder à son règlement au 15/09/2025 com…" at bounding box center [333, 236] width 271 height 6
drag, startPoint x: 300, startPoint y: 235, endPoint x: 303, endPoint y: 236, distance: 3.5
click at [303, 236] on span "Conformément à votre mail du 19/06/2025, Nous vous remercions de bien vouloir p…" at bounding box center [338, 240] width 281 height 14
drag, startPoint x: 225, startPoint y: 243, endPoint x: 354, endPoint y: 246, distance: 129.4
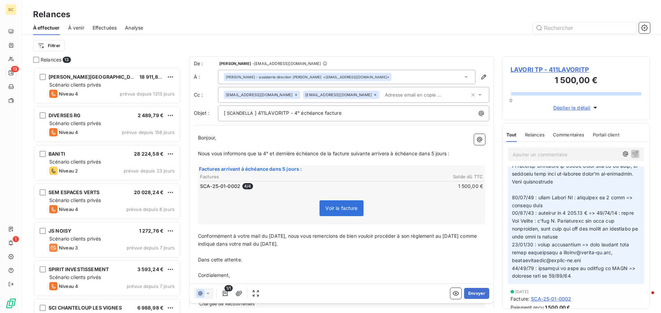
click at [354, 246] on p "Conformément à votre mail du 19/06/2025, nous vous remercions de bien vouloir p…" at bounding box center [341, 241] width 287 height 16
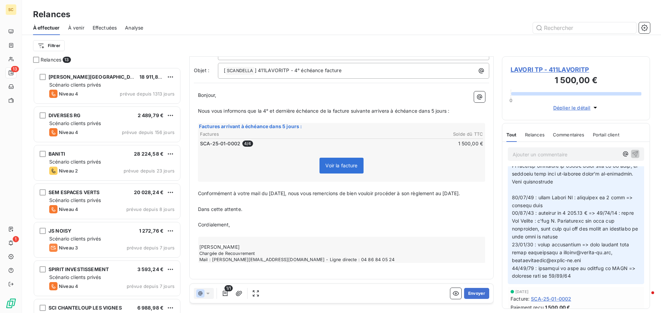
scroll to position [52, 0]
click at [480, 295] on button "Envoyer" at bounding box center [476, 293] width 25 height 11
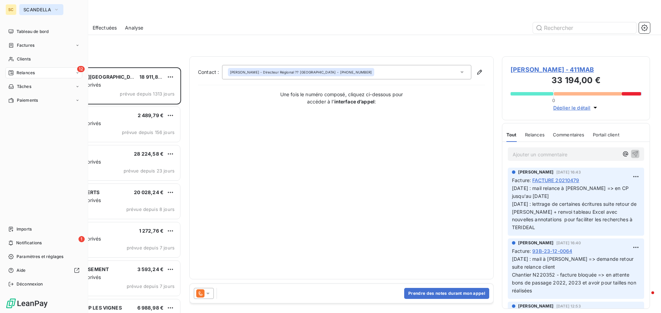
click at [33, 10] on span "SCANDELLA" at bounding box center [37, 10] width 28 height 6
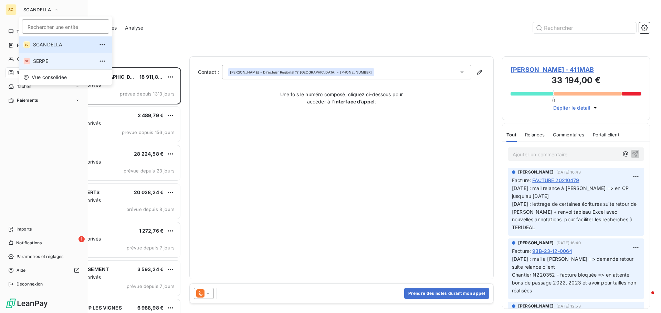
click at [45, 60] on span "SERPE" at bounding box center [63, 61] width 61 height 7
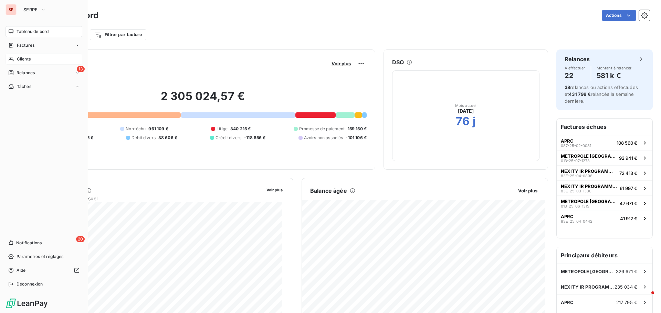
click at [20, 57] on span "Clients" at bounding box center [24, 59] width 14 height 6
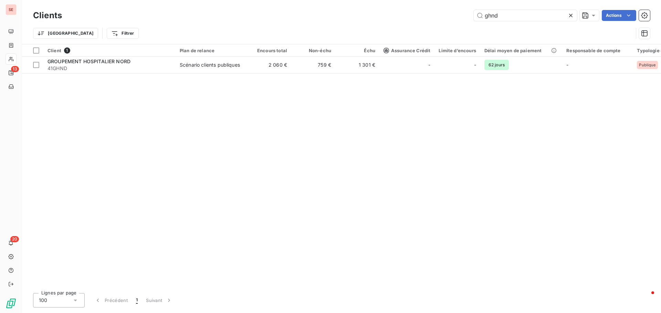
drag, startPoint x: 510, startPoint y: 21, endPoint x: 440, endPoint y: 17, distance: 70.3
click at [440, 17] on div "Clients ghnd Actions" at bounding box center [341, 15] width 616 height 14
click at [516, 14] on input "ghnd" at bounding box center [524, 15] width 103 height 11
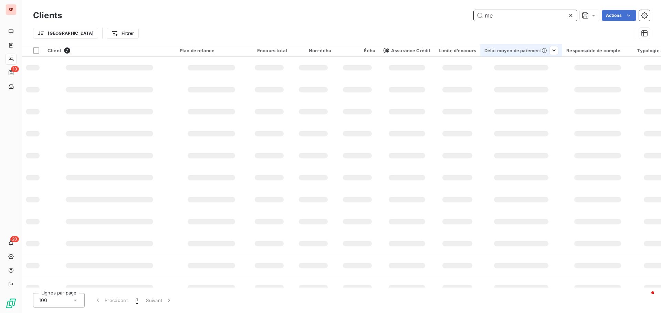
type input "m"
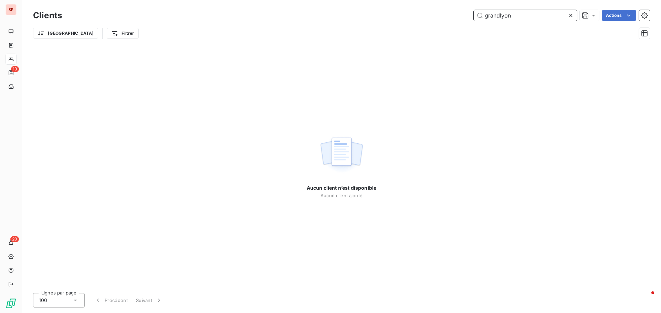
click at [500, 17] on input "grandlyon" at bounding box center [524, 15] width 103 height 11
click at [498, 16] on input "grandlyon" at bounding box center [524, 15] width 103 height 11
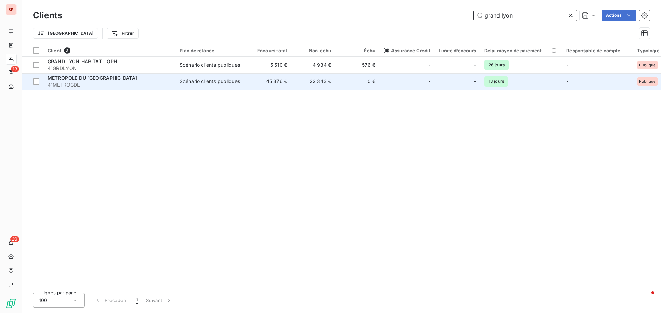
type input "grand lyon"
click at [116, 82] on span "41METROGDL" at bounding box center [109, 85] width 124 height 7
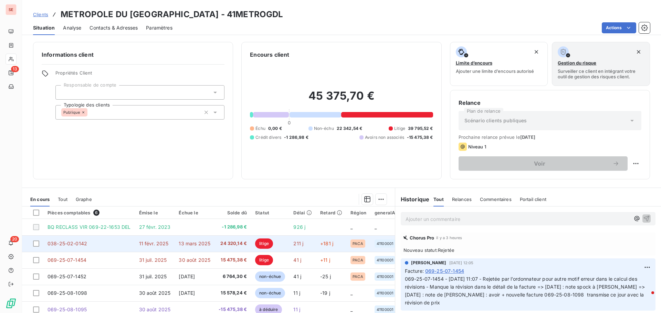
click at [171, 242] on td "11 févr. 2025" at bounding box center [155, 244] width 40 height 17
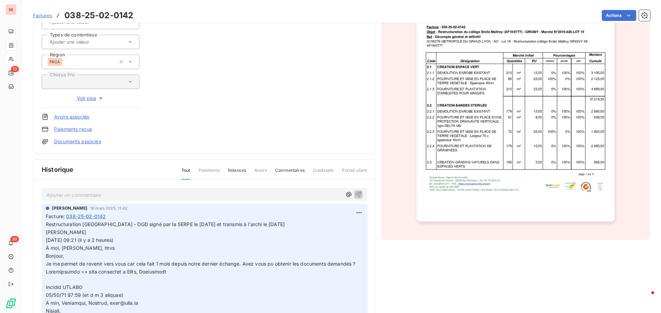
scroll to position [120, 0]
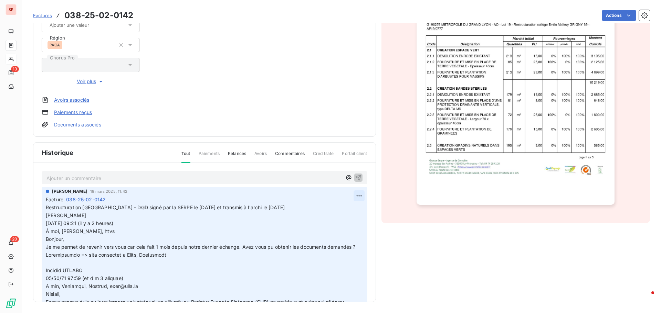
click at [355, 199] on html "SE 13 20 Factures 038-25-02-0142 Actions METROPOLE DU GRAND LYON 41METROGDL Mon…" at bounding box center [330, 156] width 661 height 313
click at [341, 208] on div "Editer" at bounding box center [334, 211] width 39 height 11
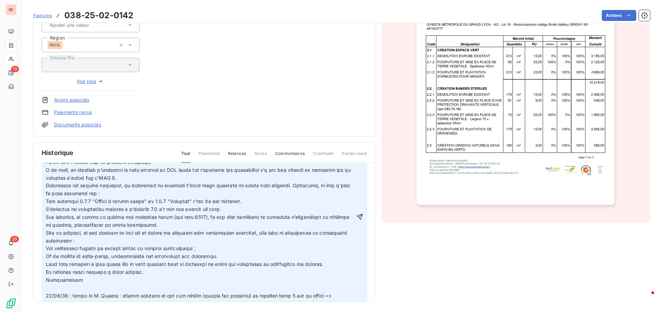
scroll to position [241, 0]
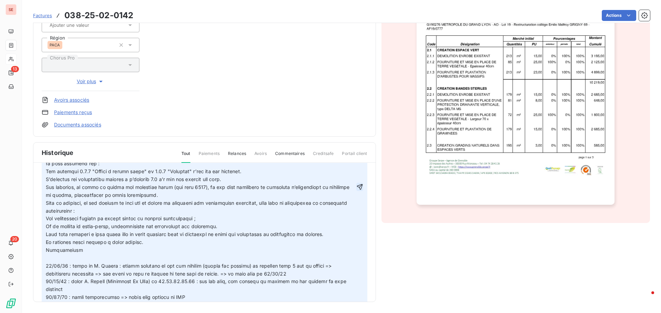
click at [356, 190] on icon "button" at bounding box center [359, 187] width 7 height 7
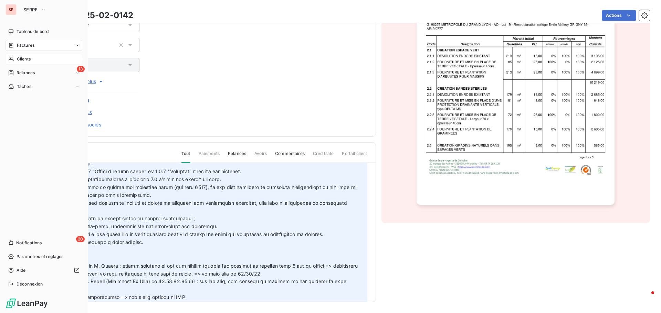
click at [25, 58] on span "Clients" at bounding box center [24, 59] width 14 height 6
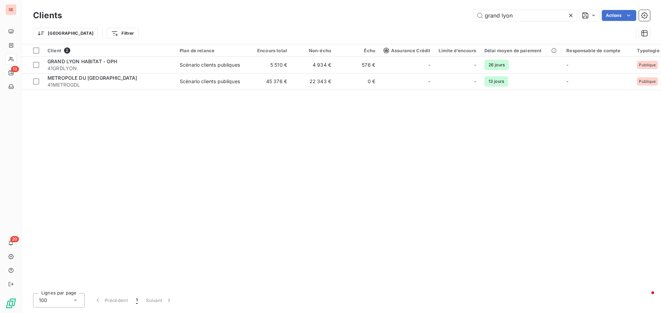
drag, startPoint x: 527, startPoint y: 20, endPoint x: 451, endPoint y: 15, distance: 76.5
click at [451, 15] on div "grand lyon Actions" at bounding box center [359, 15] width 579 height 11
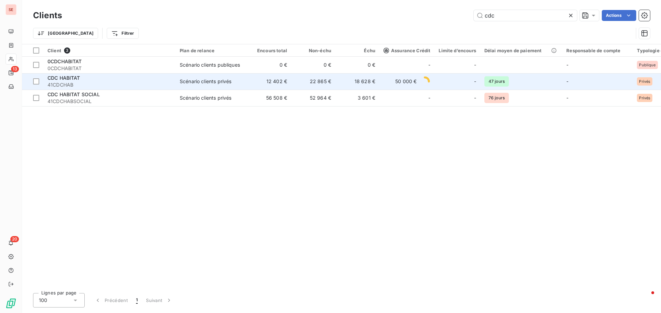
type input "cdc"
click at [76, 81] on span "CDC HABITAT" at bounding box center [63, 78] width 33 height 6
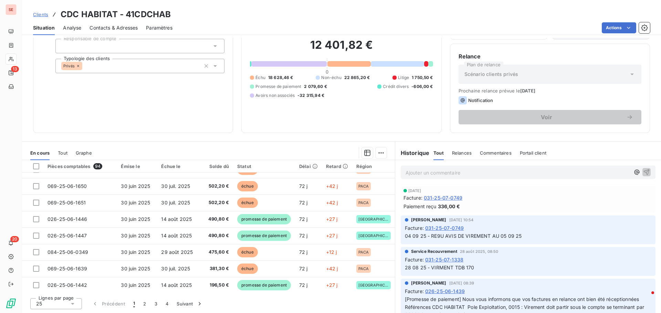
scroll to position [296, 0]
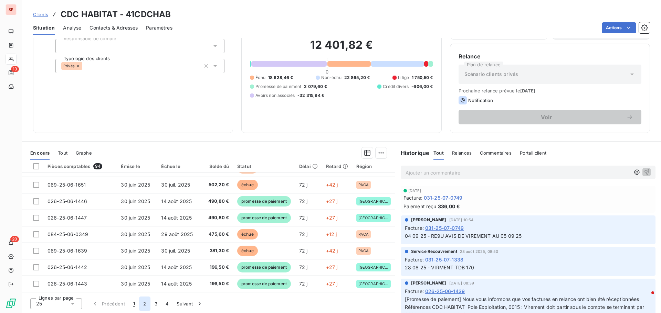
click at [146, 304] on button "2" at bounding box center [144, 304] width 11 height 14
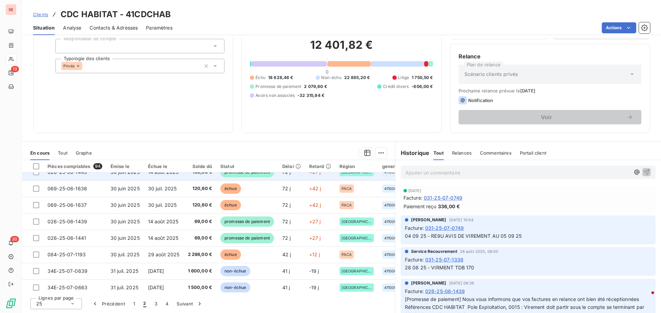
scroll to position [103, 0]
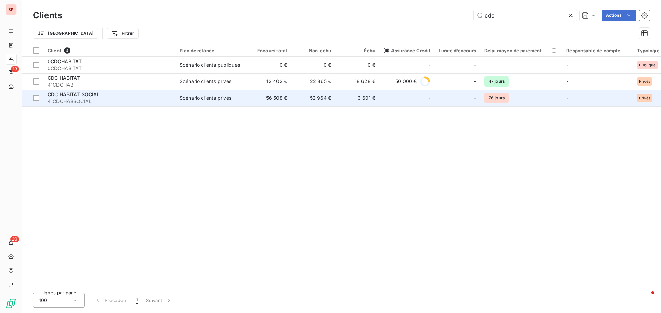
click at [110, 97] on div "CDC HABITAT SOCIAL" at bounding box center [109, 94] width 124 height 7
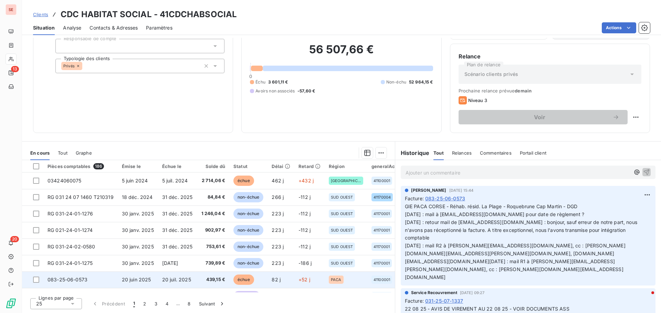
scroll to position [34, 0]
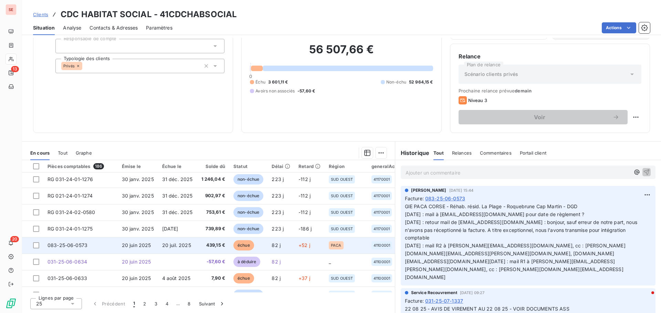
click at [145, 244] on span "20 juin 2025" at bounding box center [136, 246] width 29 height 6
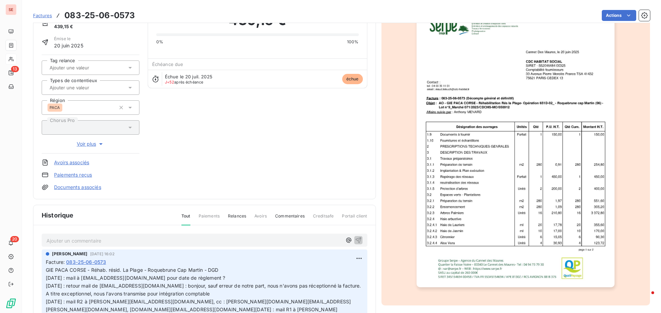
scroll to position [69, 0]
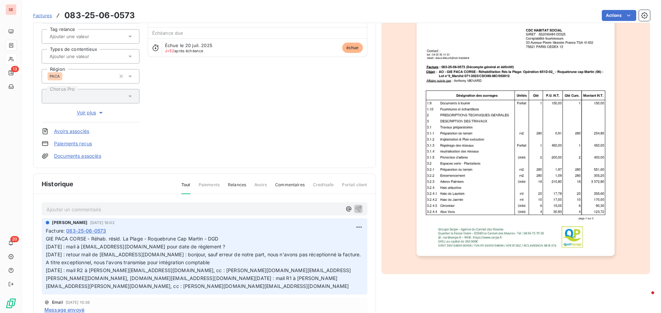
click at [76, 156] on link "Documents associés" at bounding box center [77, 156] width 47 height 7
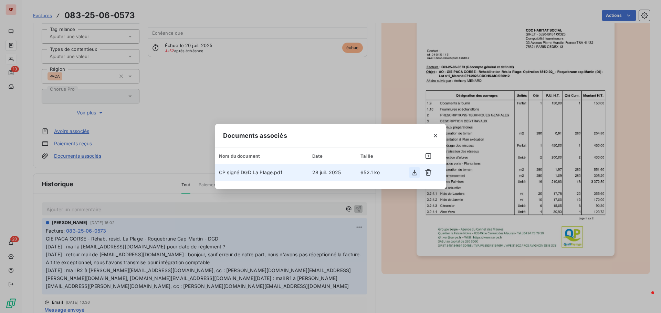
click at [415, 174] on icon "button" at bounding box center [414, 172] width 7 height 7
drag, startPoint x: 274, startPoint y: 79, endPoint x: 271, endPoint y: 76, distance: 4.1
click at [274, 79] on div "Documents associés Nom du document Date Taille CP signé DGD La Plage.pdf 28 jui…" at bounding box center [330, 156] width 661 height 313
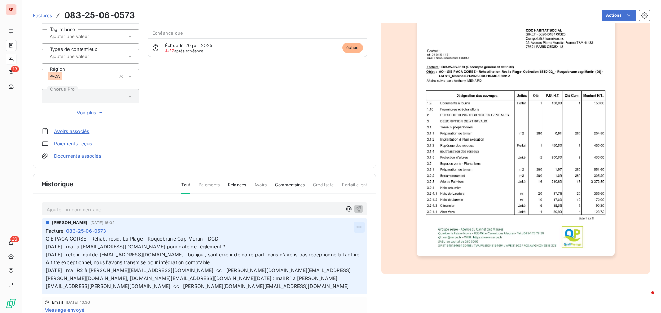
click at [352, 228] on html "SE 13 20 Factures 083-25-06-0573 Actions CDC HABITAT SOCIAL 41CDCHABSOCIAL Mont…" at bounding box center [330, 156] width 661 height 313
click at [341, 245] on div "Editer" at bounding box center [334, 242] width 39 height 11
click at [256, 246] on p "GIE PACA CORSE - Réhab. résid. La Plage - Roquebrune Cap Martin - DGD 05/09/25 …" at bounding box center [200, 262] width 309 height 55
click at [45, 248] on div "AMELIA RAIMUNDO 28 juil. 2025, 16:02 Facture : 083-25-06-0573 GIE PACA CORSE - …" at bounding box center [204, 256] width 325 height 76
click at [46, 247] on span "GIE PACA CORSE - Réhab. résid. La Plage - Roquebrune Cap Martin - DGD 05/09/25 …" at bounding box center [198, 262] width 305 height 53
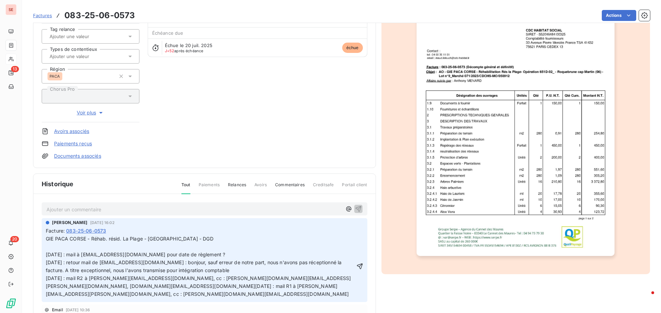
click at [46, 247] on p "GIE PACA CORSE - Réhab. résid. La Plage - Roquebrune Cap Martin - DGD 05/09/25 …" at bounding box center [200, 266] width 309 height 63
click at [356, 264] on icon "button" at bounding box center [359, 266] width 7 height 7
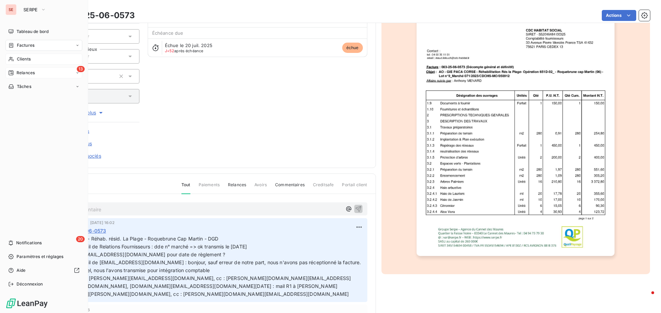
click at [32, 73] on span "Relances" at bounding box center [26, 73] width 18 height 6
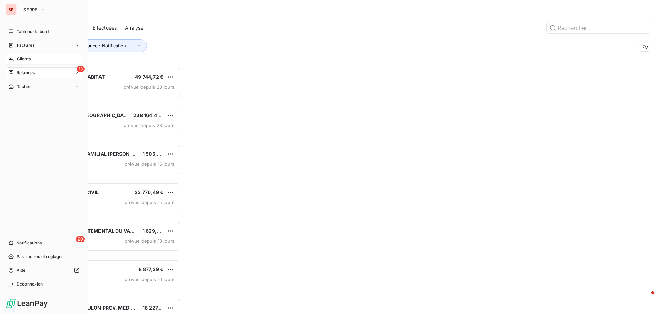
scroll to position [241, 143]
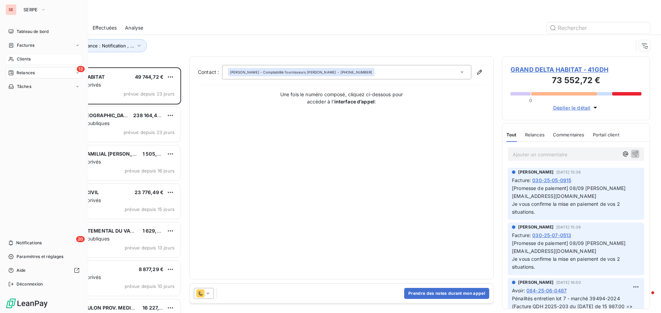
click at [30, 57] on span "Clients" at bounding box center [24, 59] width 14 height 6
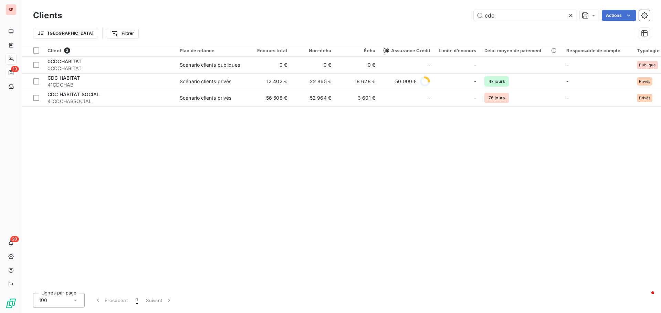
drag, startPoint x: 518, startPoint y: 17, endPoint x: 443, endPoint y: 20, distance: 75.1
click at [443, 20] on div "cdc Actions" at bounding box center [359, 15] width 579 height 11
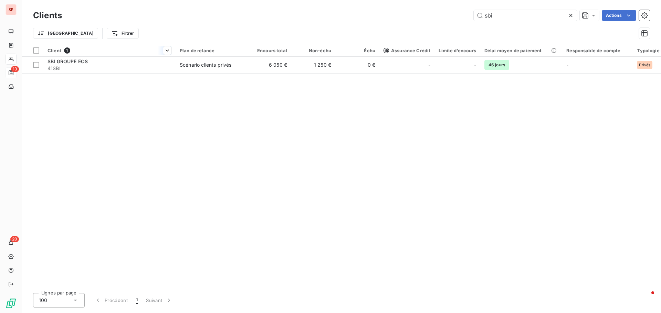
type input "sbi"
click at [112, 56] on div at bounding box center [109, 56] width 132 height 0
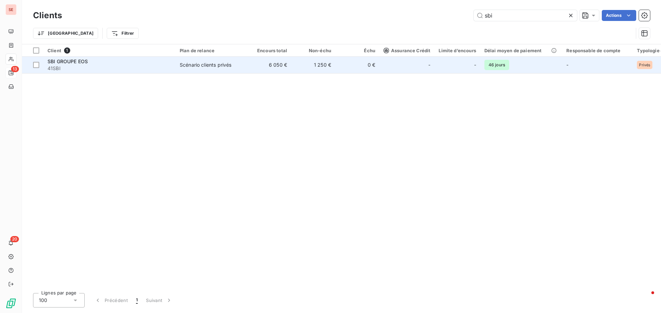
click at [112, 60] on div "SBI GROUPE EOS" at bounding box center [109, 61] width 124 height 7
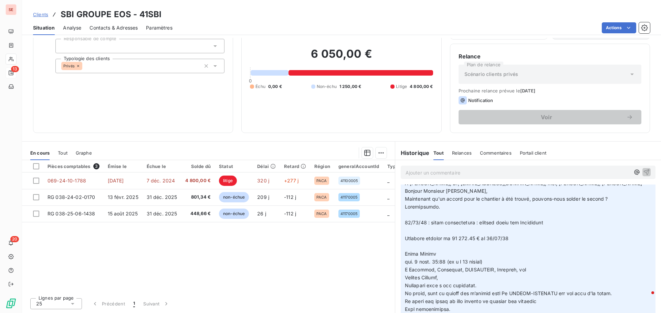
scroll to position [138, 0]
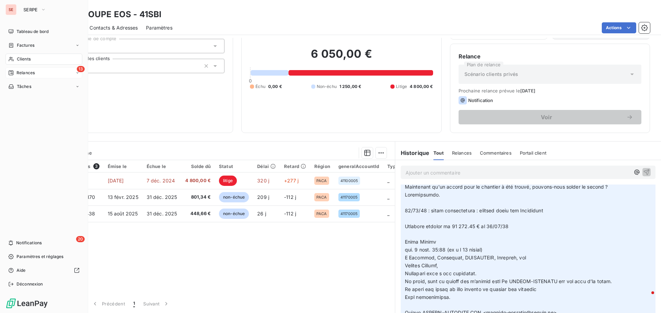
click at [35, 74] on div "13 Relances" at bounding box center [44, 72] width 77 height 11
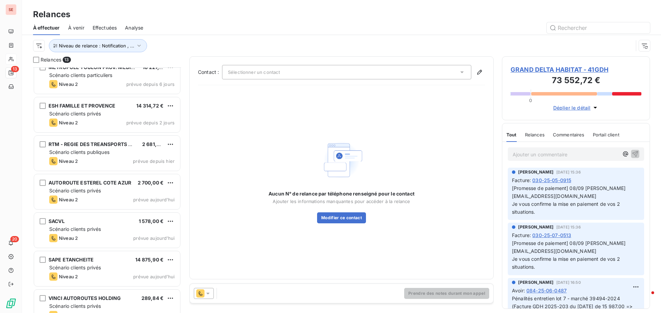
scroll to position [255, 0]
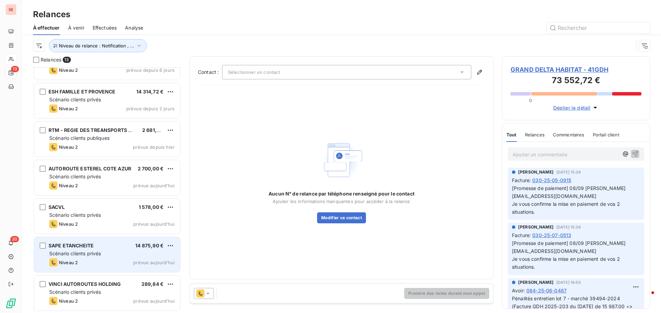
click at [92, 253] on span "Scénario clients privés" at bounding box center [75, 254] width 52 height 6
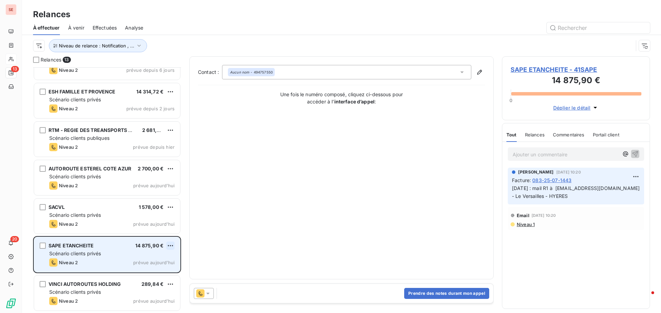
click at [173, 247] on html "SE 13 20 Relances À effectuer À venir Effectuées Analyse Niveau de relance : No…" at bounding box center [330, 156] width 661 height 313
click at [161, 260] on div "Replanifier cette action" at bounding box center [141, 259] width 62 height 11
select select "8"
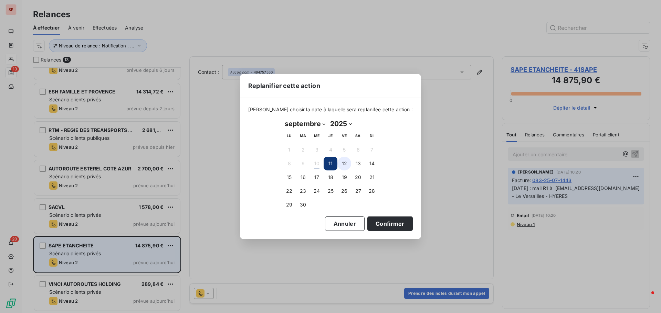
click at [342, 167] on button "12" at bounding box center [344, 164] width 14 height 14
click at [385, 226] on button "Confirmer" at bounding box center [389, 224] width 45 height 14
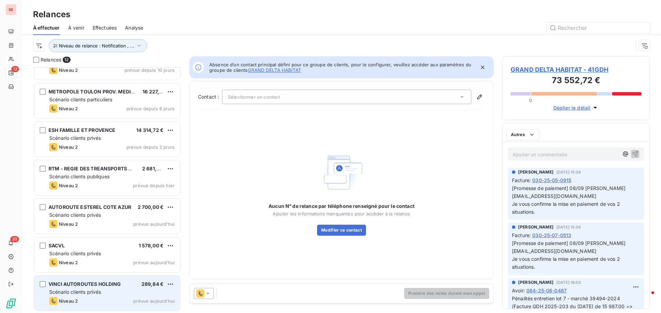
scroll to position [216, 0]
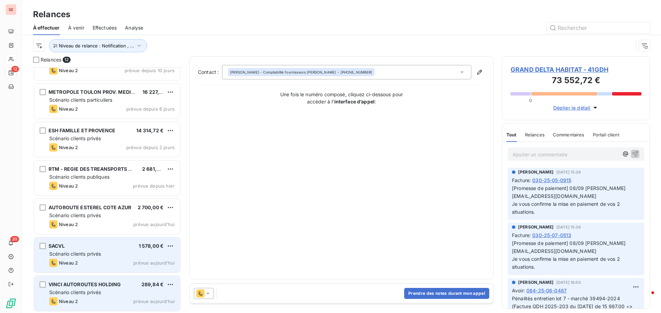
click at [77, 256] on span "Scénario clients privés" at bounding box center [75, 254] width 52 height 6
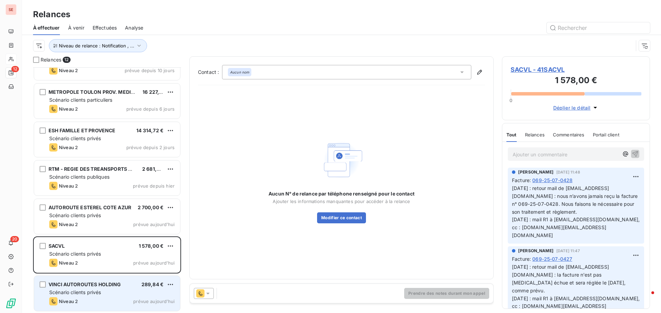
click at [553, 69] on span "SACVL - 41SACVL" at bounding box center [575, 69] width 131 height 9
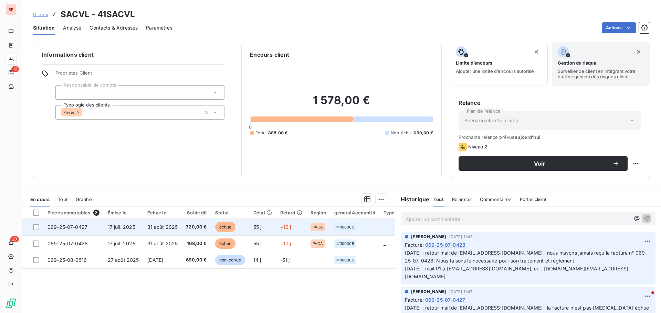
click at [166, 229] on span "31 août 2025" at bounding box center [162, 227] width 31 height 6
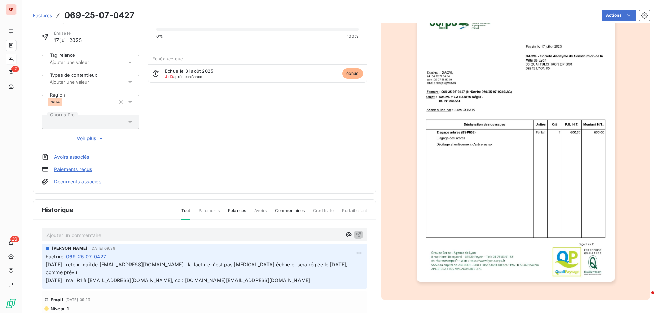
scroll to position [69, 0]
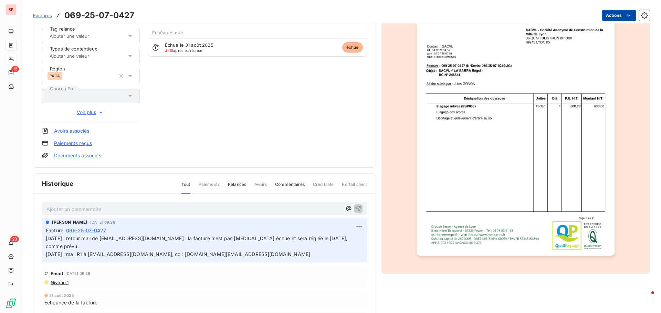
click at [608, 18] on html "SE 12 20 Factures 069-25-07-0427 Actions SACVL 41SACVL Montant initial 720,00 €…" at bounding box center [330, 156] width 661 height 313
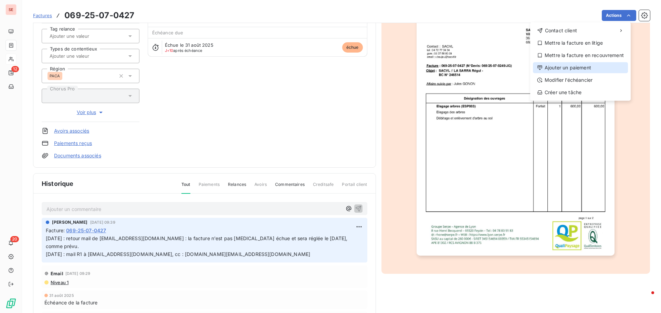
click at [578, 68] on div "Ajouter un paiement" at bounding box center [580, 67] width 95 height 11
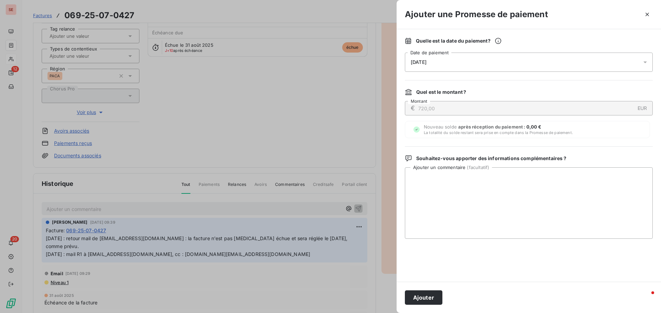
click at [426, 63] on span "11/09/2025" at bounding box center [418, 63] width 16 height 6
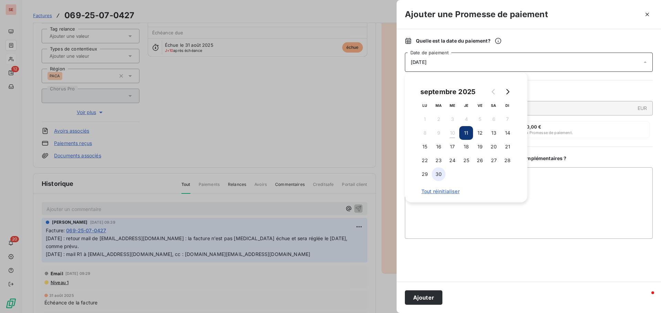
click at [443, 173] on button "30" at bounding box center [438, 175] width 14 height 14
click at [431, 301] on button "Ajouter" at bounding box center [423, 298] width 37 height 14
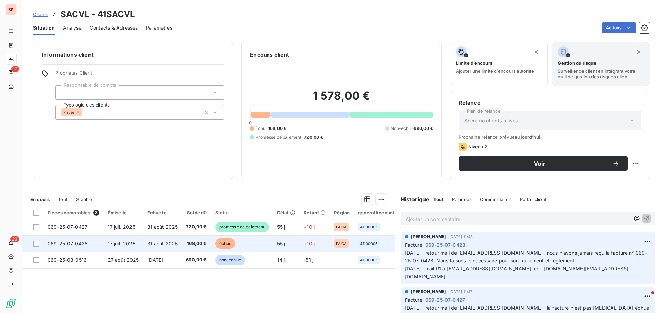
click at [135, 246] on td "17 juil. 2025" at bounding box center [124, 244] width 40 height 17
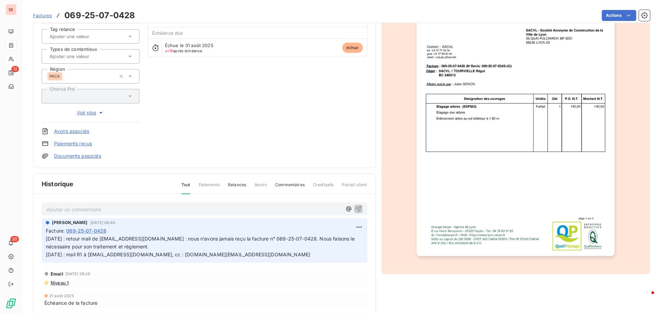
scroll to position [70, 0]
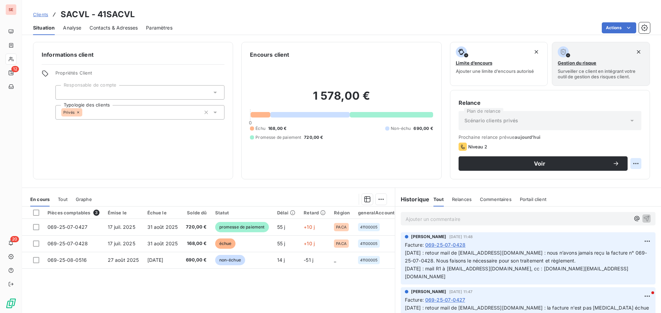
click at [632, 163] on html "SE 12 20 Clients SACVL - 41SACVL Situation Analyse Contacts & Adresses Paramètr…" at bounding box center [330, 156] width 661 height 313
click at [616, 178] on div "Replanifier cette action" at bounding box center [602, 178] width 62 height 11
select select "8"
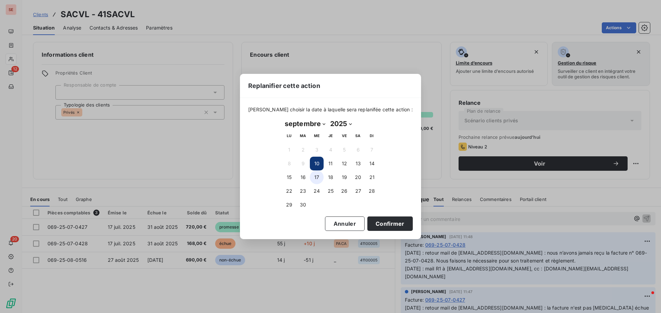
click at [317, 177] on button "17" at bounding box center [317, 178] width 14 height 14
click at [368, 223] on button "Confirmer" at bounding box center [389, 224] width 45 height 14
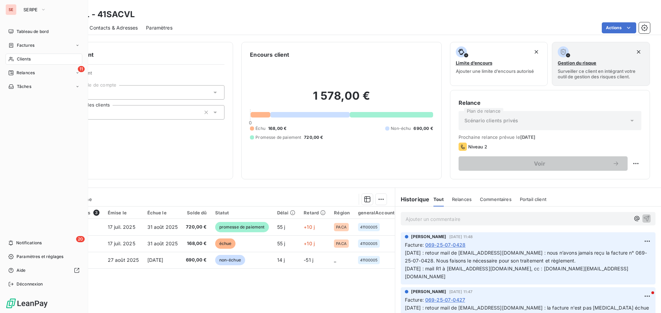
click at [25, 71] on span "Relances" at bounding box center [26, 73] width 18 height 6
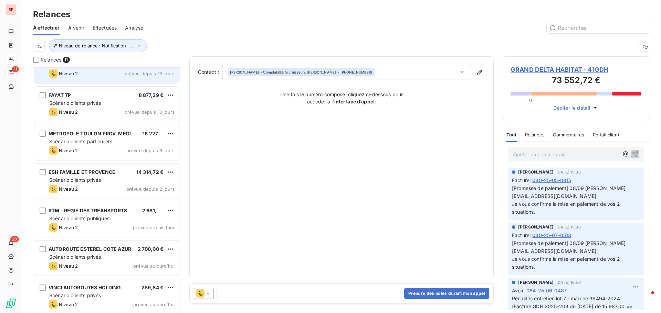
scroll to position [178, 0]
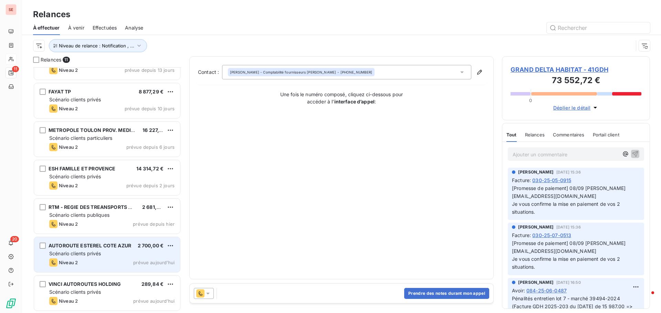
click at [96, 256] on span "Scénario clients privés" at bounding box center [75, 254] width 52 height 6
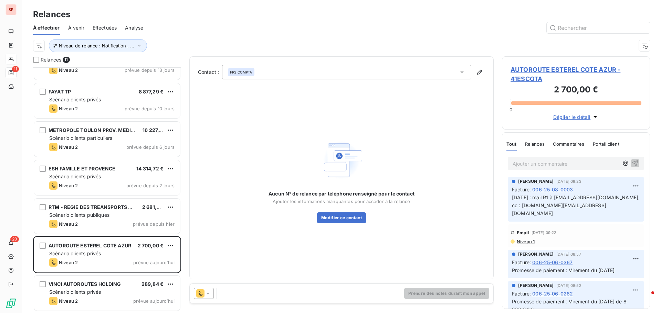
click at [551, 73] on span "AUTOROUTE ESTEREL COTE AZUR - 41ESCOTA" at bounding box center [575, 74] width 131 height 19
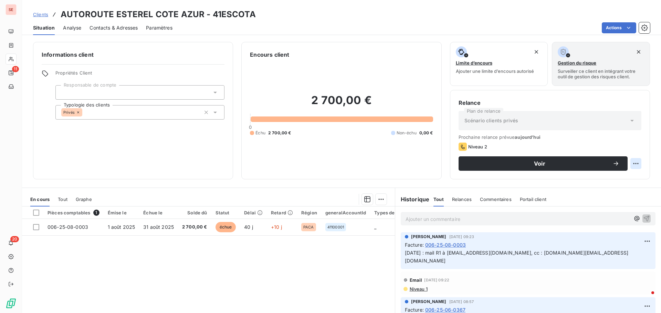
click at [633, 163] on html "SE 11 20 Clients AUTOROUTE ESTEREL COTE AZUR - 41ESCOTA Situation Analyse Conta…" at bounding box center [330, 156] width 661 height 313
click at [621, 181] on div "Replanifier cette action" at bounding box center [602, 178] width 62 height 11
select select "8"
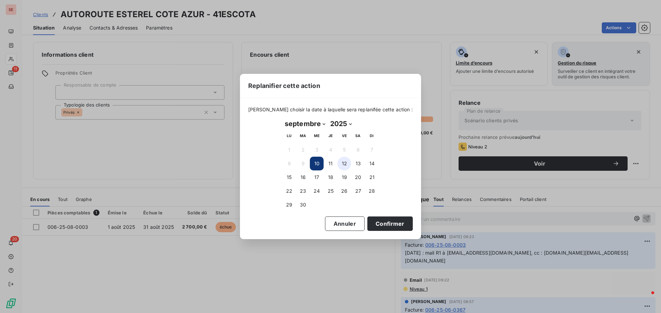
click at [345, 162] on button "12" at bounding box center [344, 164] width 14 height 14
click at [379, 225] on button "Confirmer" at bounding box center [389, 224] width 45 height 14
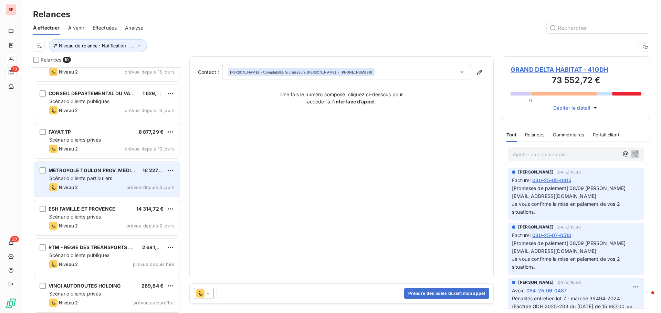
scroll to position [140, 0]
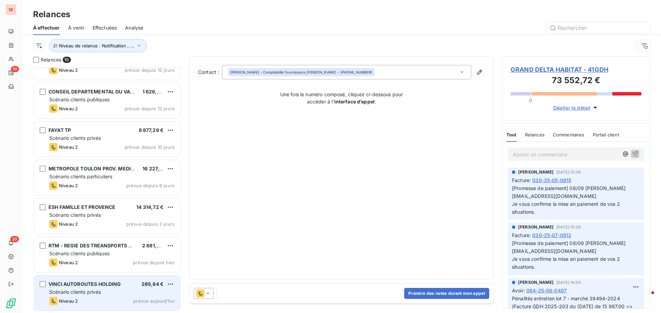
click at [103, 280] on div "VINCI AUTOROUTES HOLDING 289,84 € Scénario clients privés Niveau 2 prévue aujou…" at bounding box center [107, 293] width 146 height 35
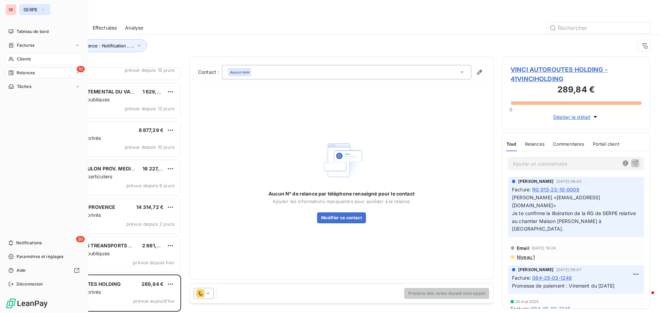
click at [26, 10] on span "SERPE" at bounding box center [30, 10] width 14 height 6
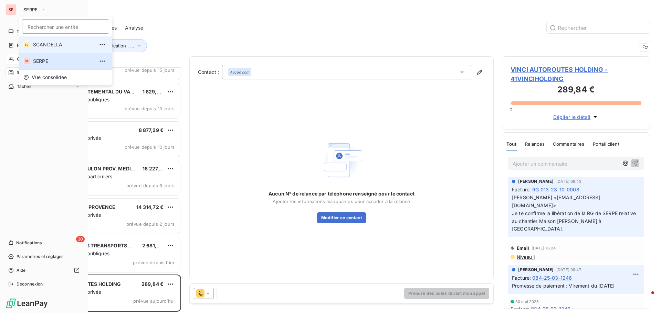
click at [53, 44] on span "SCANDELLA" at bounding box center [63, 44] width 61 height 7
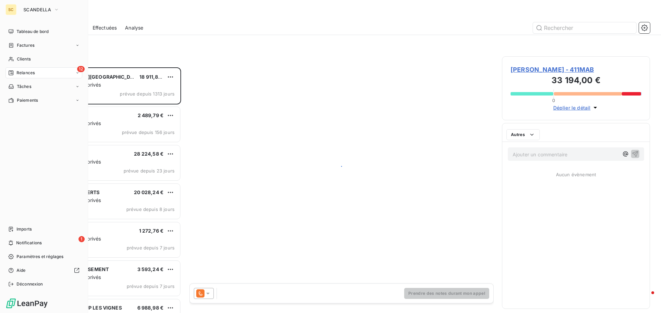
scroll to position [241, 143]
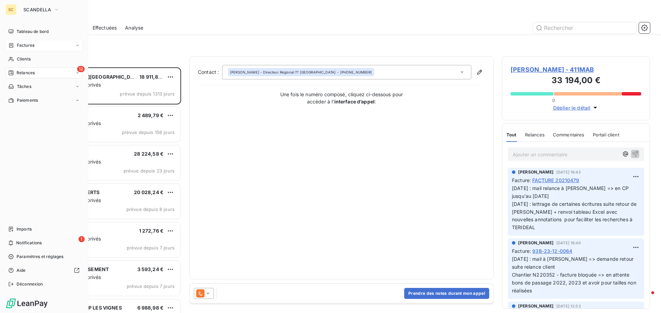
click at [37, 45] on div "Factures" at bounding box center [44, 45] width 77 height 11
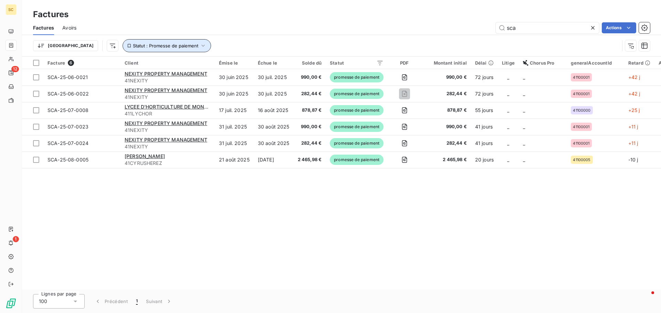
click at [200, 44] on icon "button" at bounding box center [203, 45] width 7 height 7
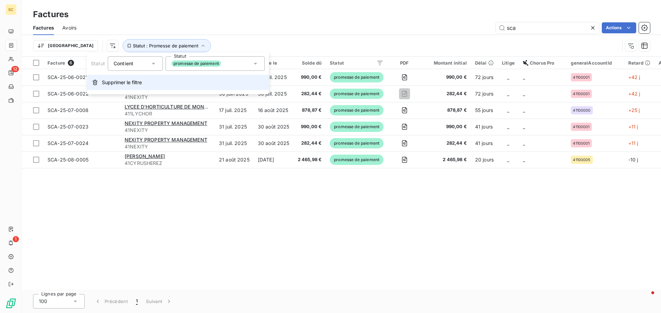
click at [141, 80] on span "Supprimer le filtre" at bounding box center [122, 82] width 40 height 7
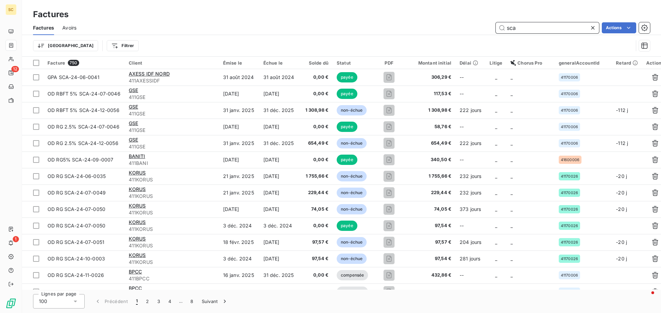
click at [527, 27] on input "sca" at bounding box center [546, 27] width 103 height 11
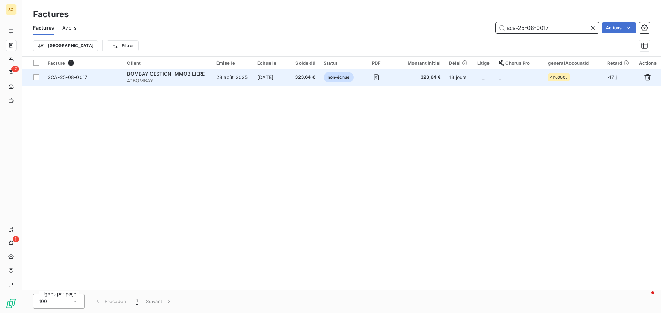
type input "sca-25-08-0017"
click at [73, 76] on span "SCA-25-08-0017" at bounding box center [67, 77] width 40 height 6
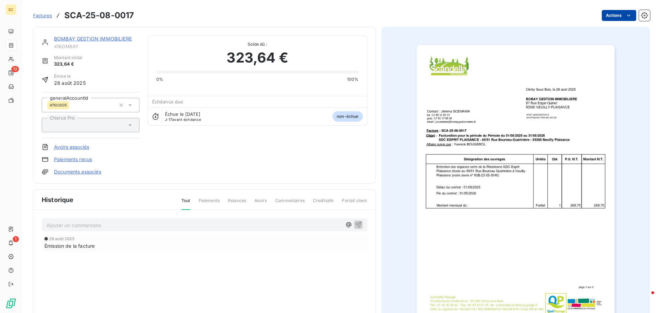
click at [605, 16] on html "SC 12 1 Factures SCA-25-08-0017 Actions BOMBAY GESTION IMMOBILIERE 41BOMBAY Mon…" at bounding box center [330, 156] width 661 height 313
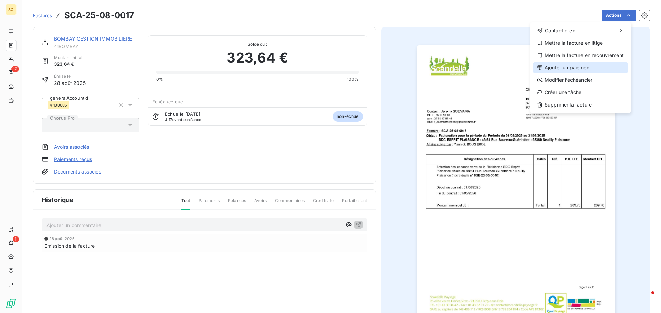
click at [587, 71] on div "Ajouter un paiement" at bounding box center [580, 67] width 95 height 11
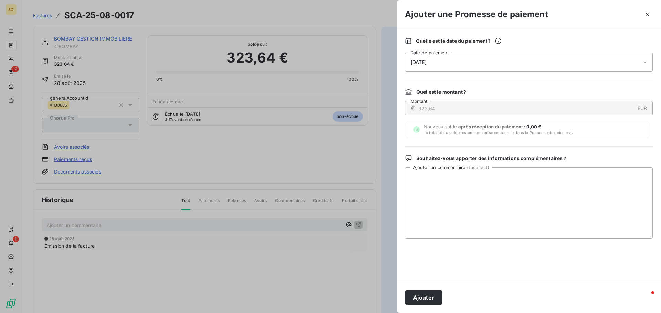
click at [437, 64] on div "11/09/2025" at bounding box center [529, 62] width 248 height 19
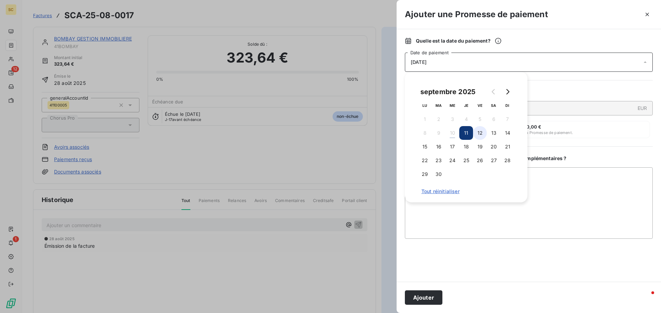
click at [478, 137] on button "12" at bounding box center [480, 133] width 14 height 14
click at [585, 197] on textarea "Ajouter un commentaire ( facultatif )" at bounding box center [529, 204] width 248 height 72
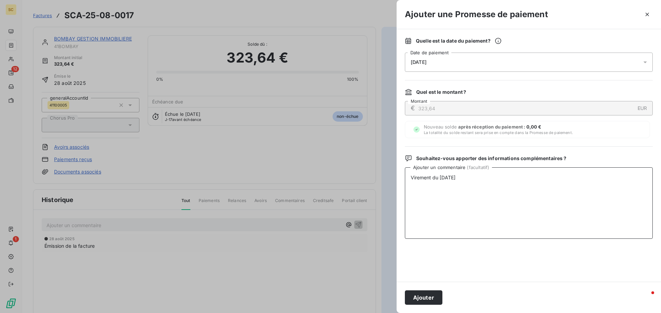
type textarea "Virement du 10/09/25"
click at [421, 306] on div "Ajouter" at bounding box center [528, 297] width 264 height 31
drag, startPoint x: 423, startPoint y: 299, endPoint x: 438, endPoint y: 296, distance: 15.9
click at [423, 299] on button "Ajouter" at bounding box center [423, 298] width 37 height 14
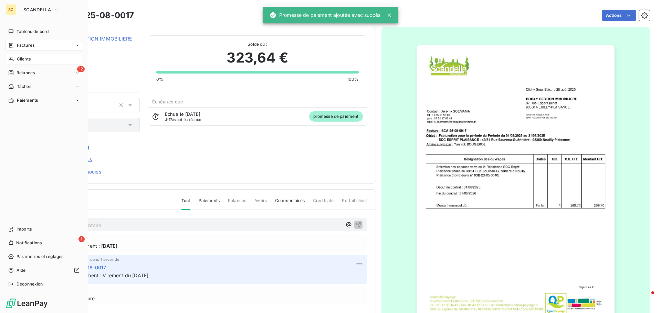
drag, startPoint x: 26, startPoint y: 58, endPoint x: 34, endPoint y: 58, distance: 8.3
click at [26, 58] on span "Clients" at bounding box center [24, 59] width 14 height 6
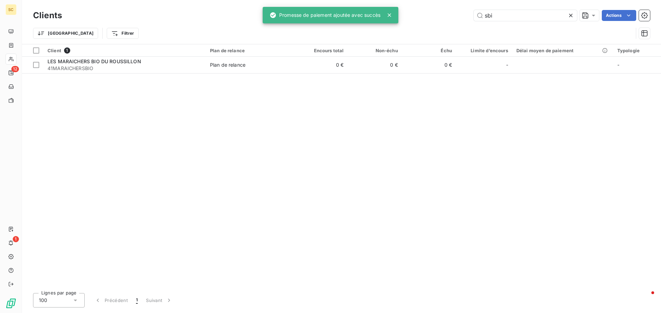
drag, startPoint x: 502, startPoint y: 17, endPoint x: 465, endPoint y: 15, distance: 37.5
click at [465, 15] on div "sbi Actions" at bounding box center [359, 15] width 579 height 11
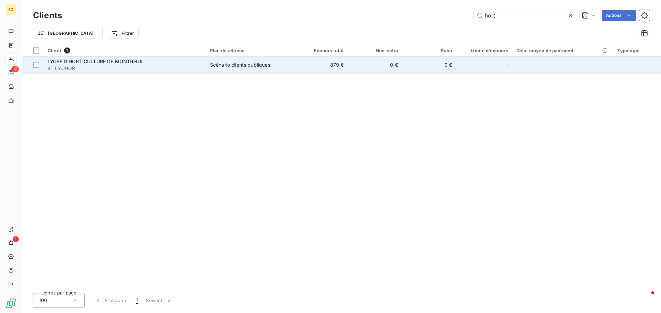
type input "hort"
click at [69, 65] on span "411LYCHOR" at bounding box center [124, 68] width 154 height 7
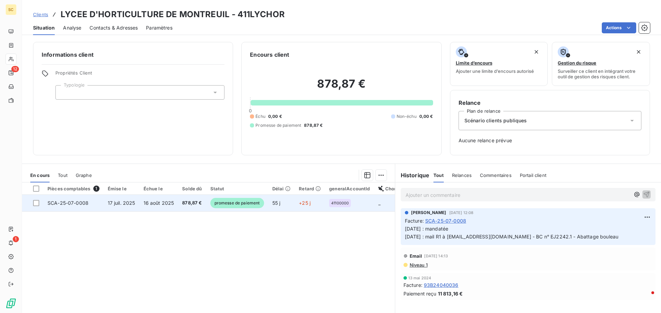
click at [87, 205] on span "SCA-25-07-0008" at bounding box center [67, 203] width 41 height 6
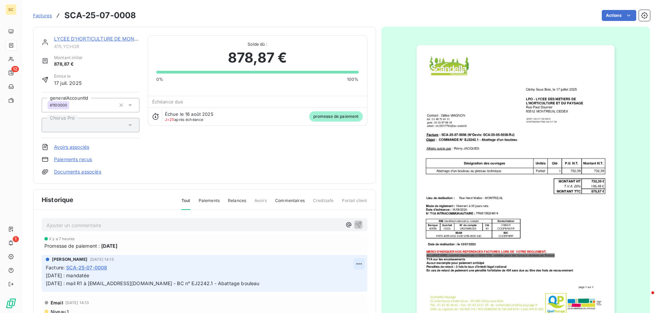
click at [352, 263] on html "SC 12 1 Factures SCA-25-07-0008 Actions LYCEE D'HORTICULTURE DE MONTREUIL 411LY…" at bounding box center [330, 156] width 661 height 313
click at [340, 274] on div "Editer" at bounding box center [334, 279] width 39 height 11
click at [46, 274] on span "27/08/25 : mandatée 25/08/25 : mail R1 à int.0931779d@ac-creteil.fr - BC n° EJ2…" at bounding box center [152, 280] width 213 height 14
click at [85, 159] on link "Paiements reçus" at bounding box center [73, 159] width 38 height 7
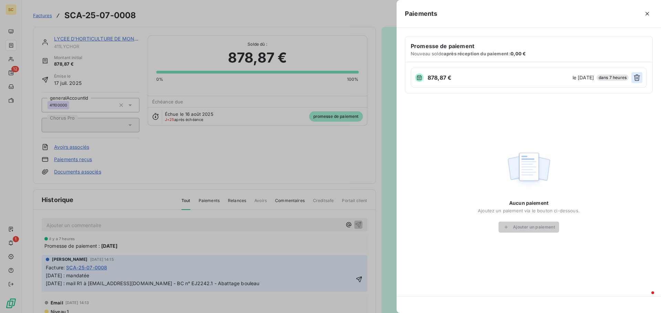
click at [639, 79] on icon "button" at bounding box center [636, 77] width 7 height 7
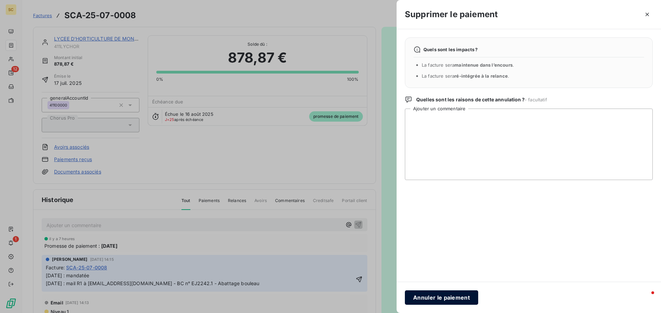
click at [432, 300] on button "Annuler le paiement" at bounding box center [441, 298] width 73 height 14
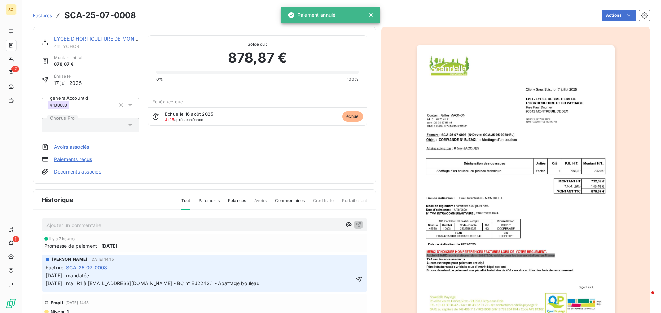
click at [365, 146] on div "LYCEE D'HORTICULTURE DE MONTREUIL 411LYCHOR Montant initial 878,87 € Émise le 1…" at bounding box center [204, 105] width 343 height 157
click at [613, 14] on html "SC 12 1 Factures SCA-25-07-0008 Actions LYCEE D'HORTICULTURE DE MONTREUIL 411LY…" at bounding box center [330, 156] width 661 height 313
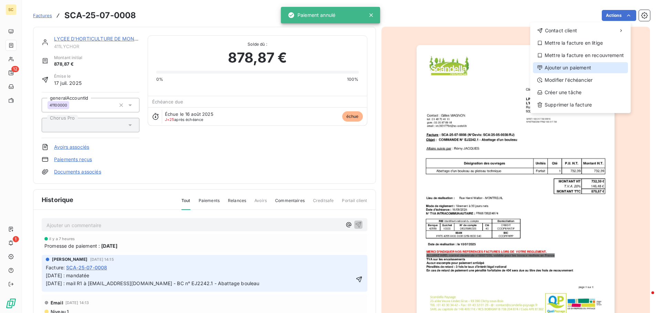
click at [586, 67] on div "Ajouter un paiement" at bounding box center [580, 67] width 95 height 11
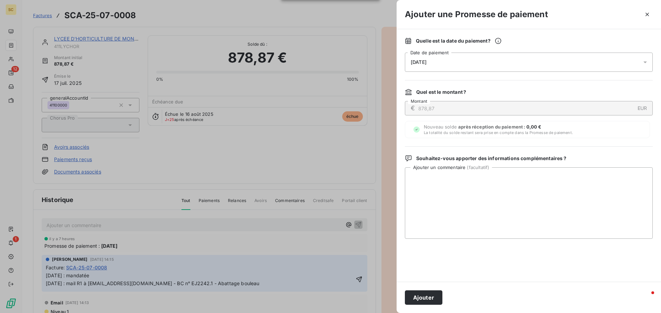
click at [440, 61] on div "11/09/2025" at bounding box center [529, 62] width 248 height 19
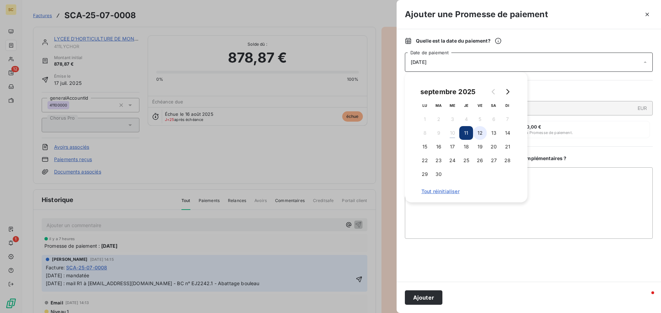
drag, startPoint x: 484, startPoint y: 132, endPoint x: 486, endPoint y: 135, distance: 4.2
click at [483, 132] on button "12" at bounding box center [480, 133] width 14 height 14
click at [544, 168] on textarea "Ajouter un commentaire ( facultatif )" at bounding box center [529, 204] width 248 height 72
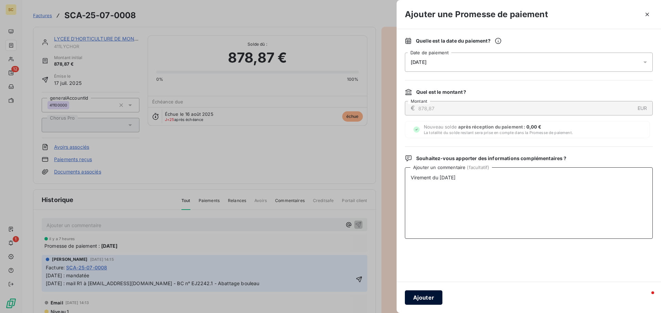
type textarea "Virement du 10/09/25"
click at [436, 298] on button "Ajouter" at bounding box center [423, 298] width 37 height 14
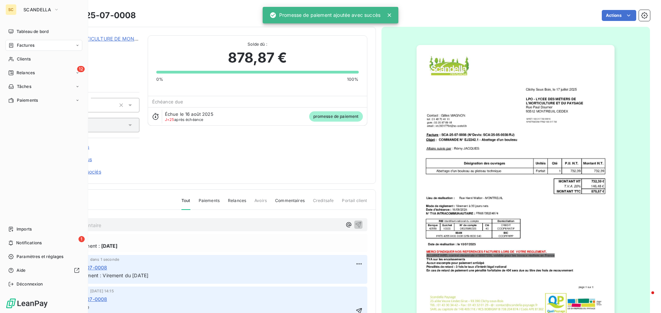
click at [23, 47] on span "Factures" at bounding box center [26, 45] width 18 height 6
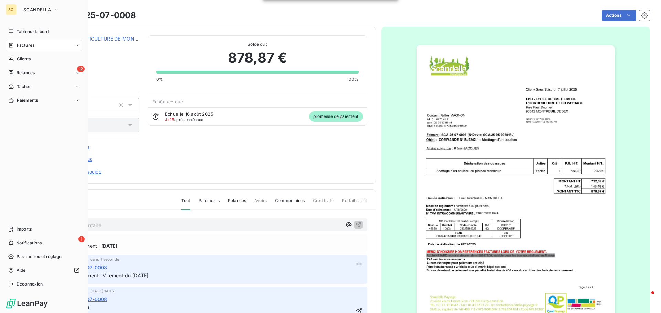
click at [22, 47] on span "Factures" at bounding box center [26, 45] width 18 height 6
click at [45, 9] on span "SCANDELLA" at bounding box center [37, 10] width 28 height 6
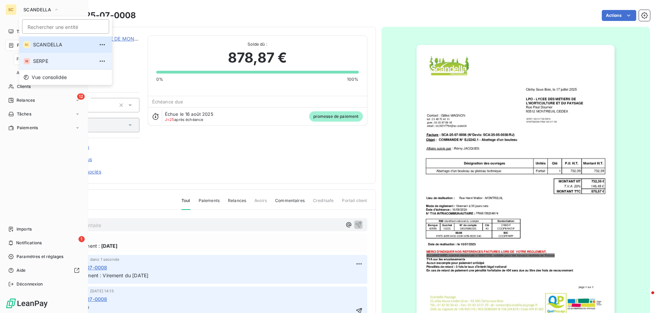
click at [41, 61] on span "SERPE" at bounding box center [63, 61] width 61 height 7
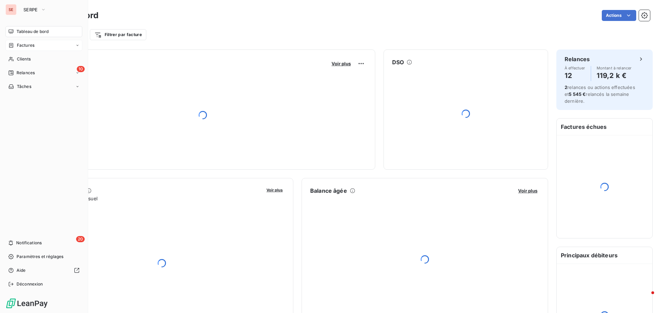
click at [32, 45] on span "Factures" at bounding box center [26, 45] width 18 height 6
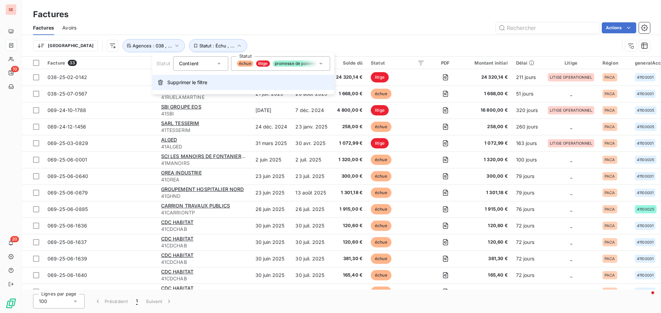
click at [186, 82] on span "Supprimer le filtre" at bounding box center [187, 82] width 40 height 7
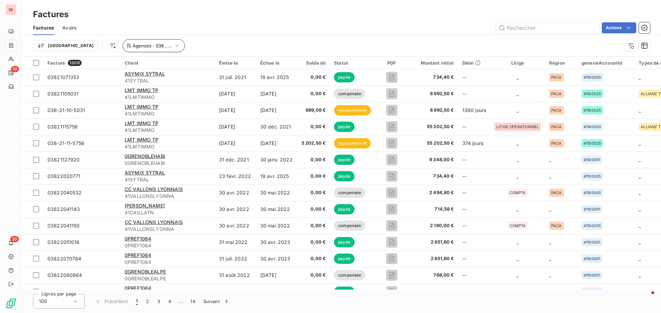
click at [173, 44] on icon "button" at bounding box center [176, 45] width 7 height 7
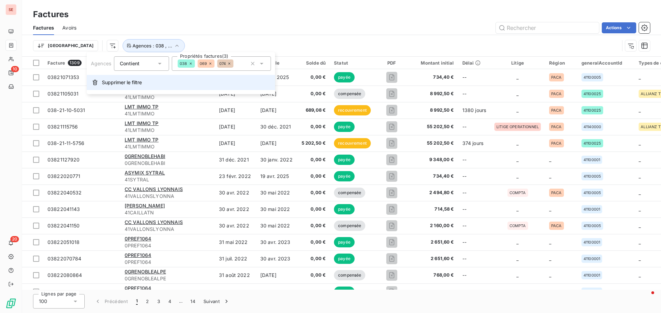
click at [123, 83] on span "Supprimer le filtre" at bounding box center [122, 82] width 40 height 7
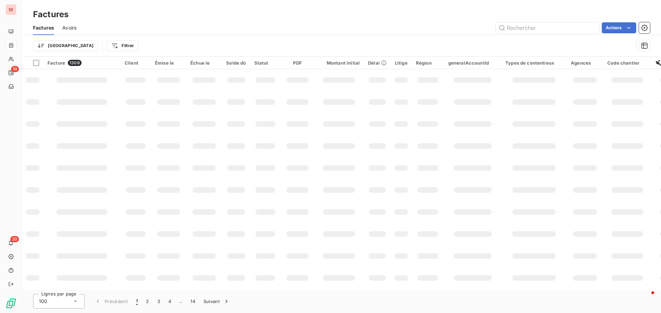
click at [162, 29] on div "Actions" at bounding box center [367, 27] width 565 height 11
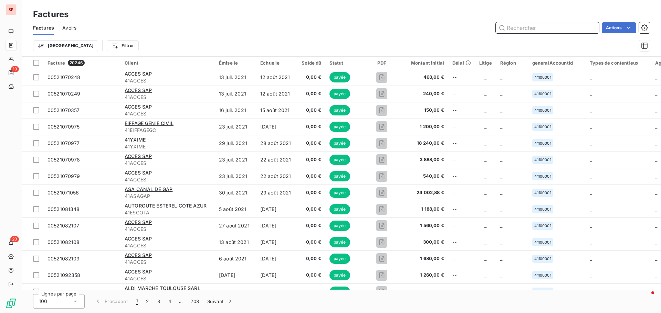
click at [533, 25] on input "text" at bounding box center [546, 27] width 103 height 11
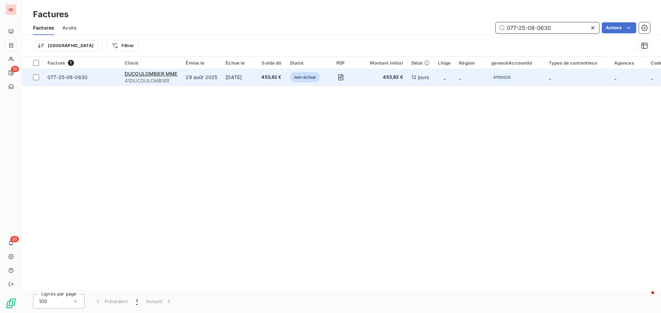
type input "077-25-08-0630"
click at [58, 79] on span "077-25-08-0630" at bounding box center [67, 77] width 40 height 6
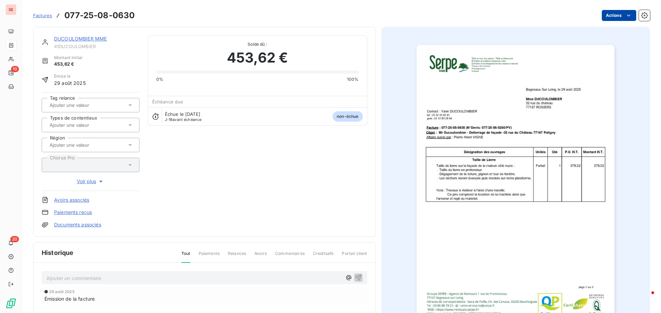
click at [609, 14] on html "SE 10 20 Factures 077-25-08-0630 Actions DUCOULOMBIER MME 41DUCOULOMBIER Montan…" at bounding box center [330, 156] width 661 height 313
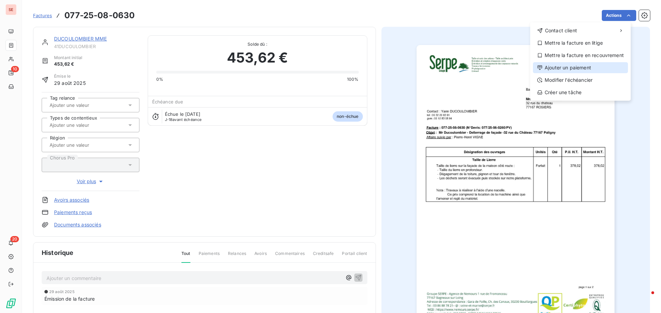
click at [590, 68] on div "Ajouter un paiement" at bounding box center [580, 67] width 95 height 11
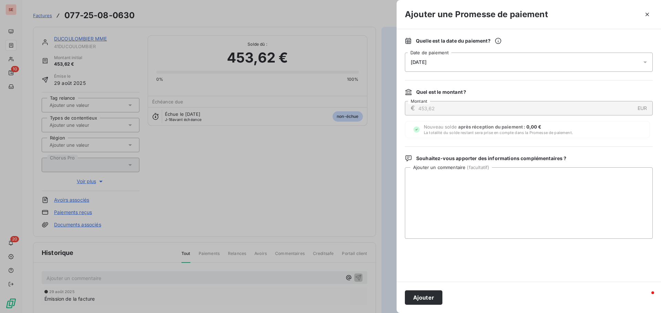
click at [423, 60] on span "11/09/2025" at bounding box center [418, 63] width 16 height 6
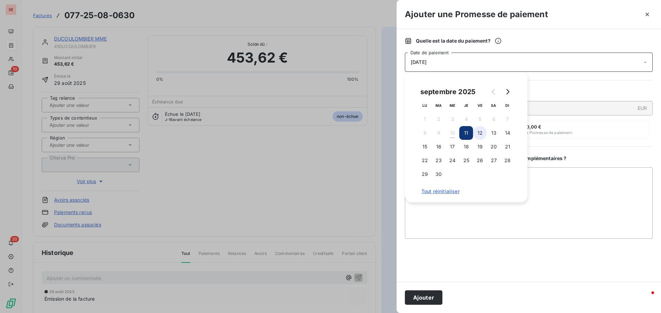
click at [481, 129] on button "12" at bounding box center [480, 133] width 14 height 14
click at [559, 189] on textarea "Ajouter un commentaire ( facultatif )" at bounding box center [529, 204] width 248 height 72
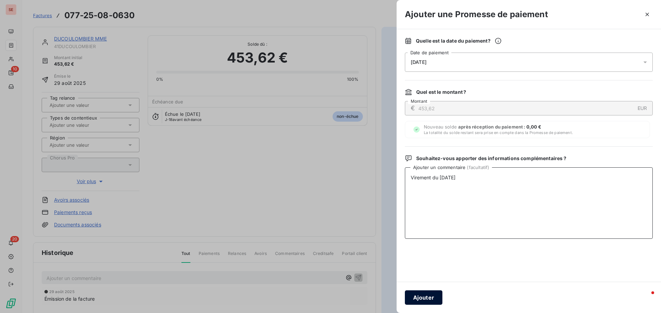
type textarea "Virement du 10/09/25"
click at [436, 300] on button "Ajouter" at bounding box center [423, 298] width 37 height 14
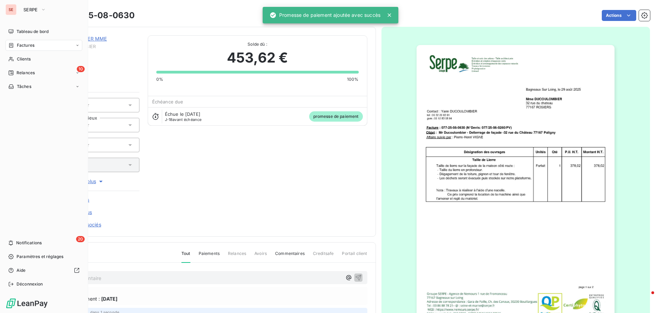
click at [33, 44] on span "Factures" at bounding box center [26, 45] width 18 height 6
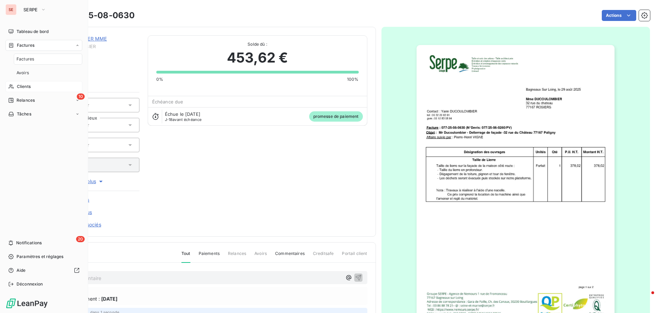
click at [27, 89] on span "Clients" at bounding box center [24, 87] width 14 height 6
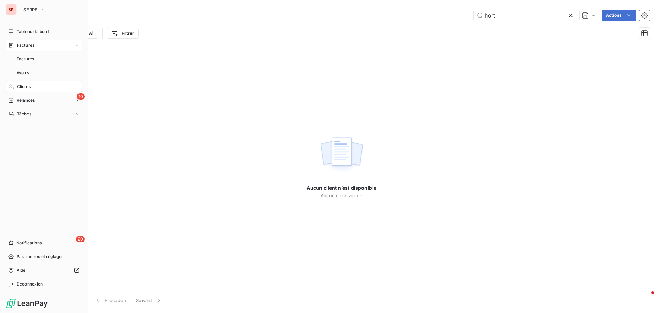
click at [35, 45] on div "Factures" at bounding box center [44, 45] width 77 height 11
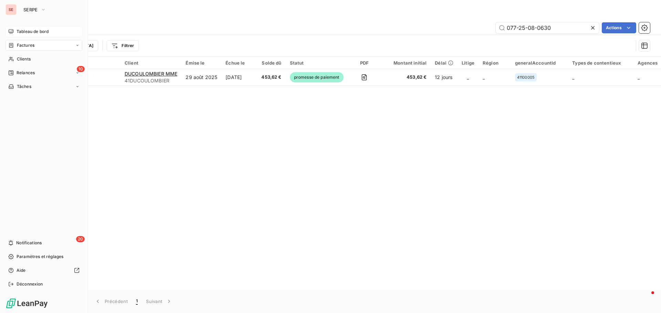
click at [37, 31] on span "Tableau de bord" at bounding box center [33, 32] width 32 height 6
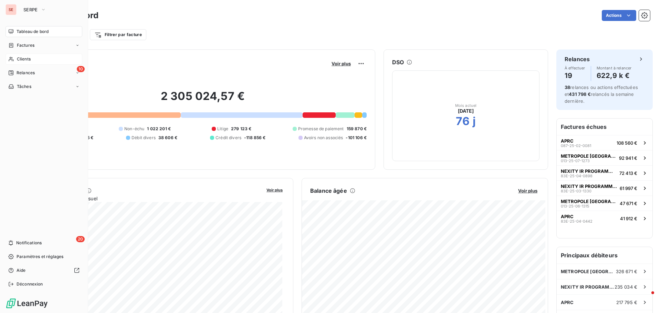
click at [34, 58] on div "Clients" at bounding box center [44, 59] width 77 height 11
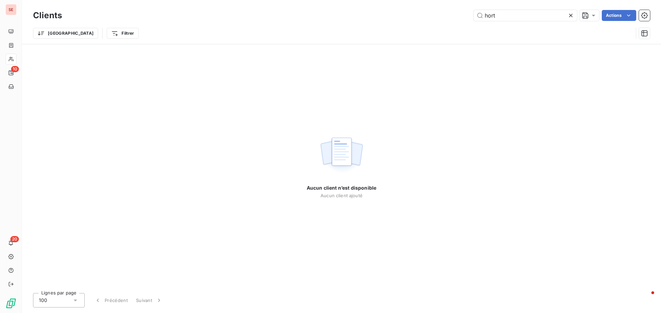
drag, startPoint x: 539, startPoint y: 16, endPoint x: 464, endPoint y: 11, distance: 74.5
click at [464, 11] on div "hort Actions" at bounding box center [359, 15] width 579 height 11
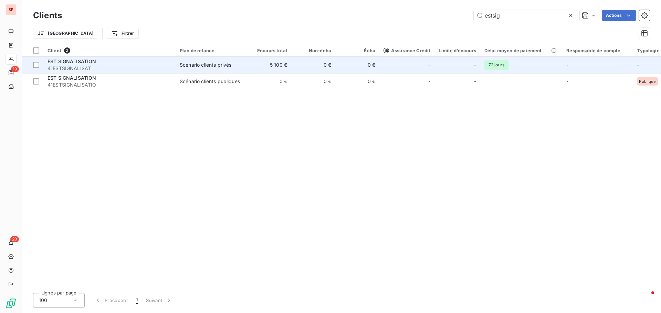
type input "estsig"
click at [98, 67] on span "41ESTSIGNALISAT" at bounding box center [109, 68] width 124 height 7
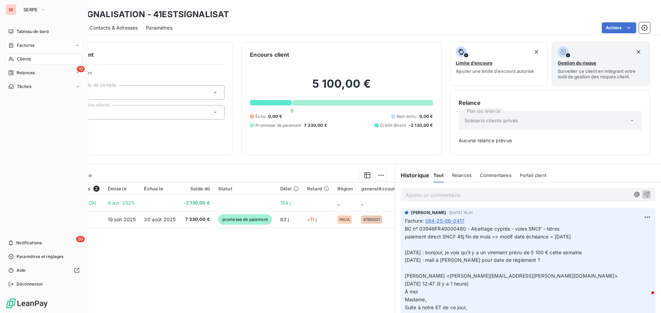
drag, startPoint x: 26, startPoint y: 45, endPoint x: 74, endPoint y: 45, distance: 47.8
click at [26, 45] on span "Factures" at bounding box center [26, 45] width 18 height 6
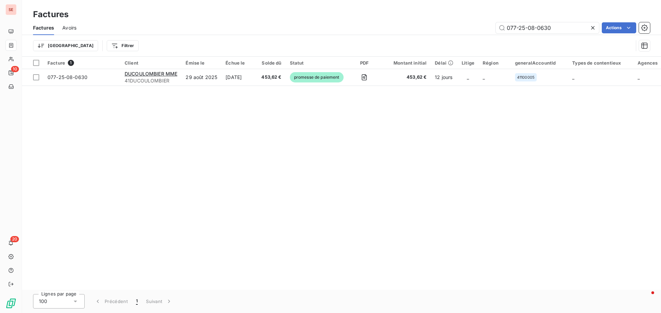
drag, startPoint x: 565, startPoint y: 31, endPoint x: 465, endPoint y: 24, distance: 99.6
click at [465, 24] on div "077-25-08-0630 Actions" at bounding box center [367, 27] width 565 height 11
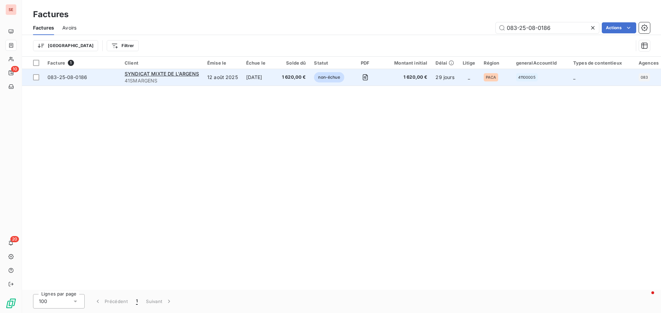
type input "083-25-08-0186"
click at [61, 75] on span "083-25-08-0186" at bounding box center [67, 77] width 40 height 6
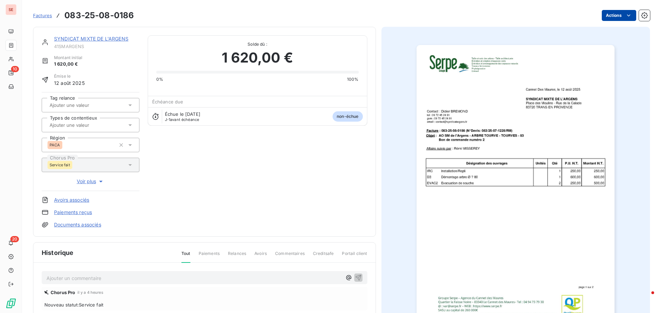
click at [612, 16] on html "SE 10 20 Factures 083-25-08-0186 Actions SYNDICAT MIXTE DE L'ARGENS 41SMARGENS …" at bounding box center [330, 156] width 661 height 313
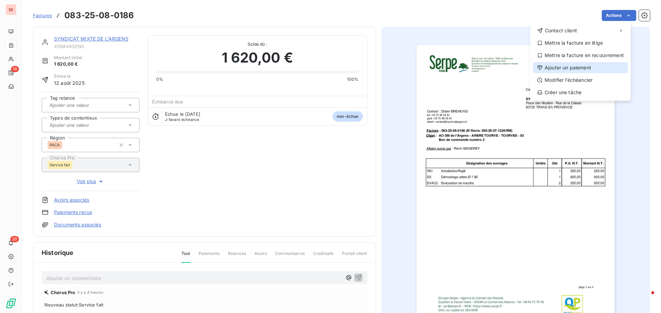
click at [567, 67] on div "Ajouter un paiement" at bounding box center [580, 67] width 95 height 11
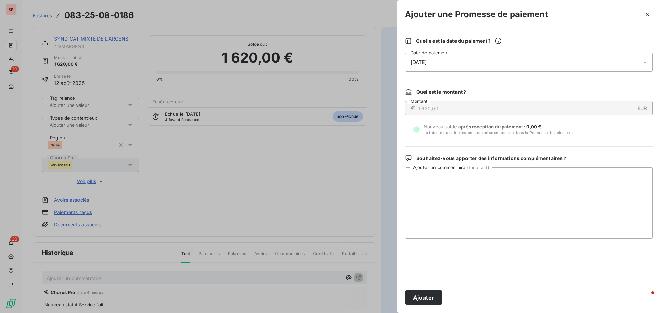
click at [426, 62] on span "11/09/2025" at bounding box center [418, 63] width 16 height 6
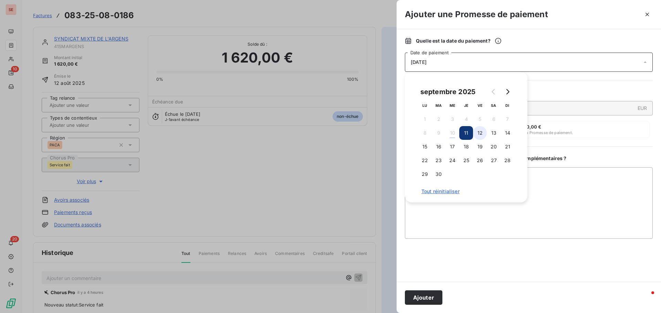
click at [478, 128] on button "12" at bounding box center [480, 133] width 14 height 14
click at [577, 181] on textarea "Ajouter un commentaire ( facultatif )" at bounding box center [529, 204] width 248 height 72
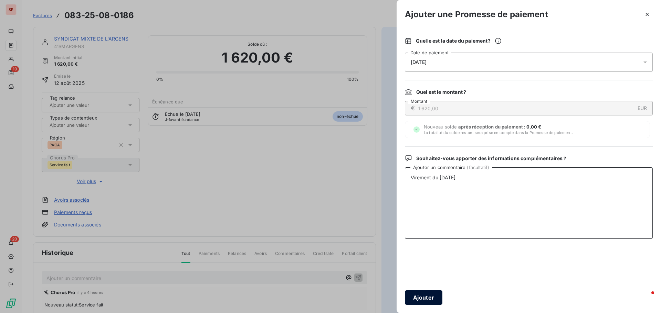
type textarea "Virement du 10/09/25"
click at [420, 294] on button "Ajouter" at bounding box center [423, 298] width 37 height 14
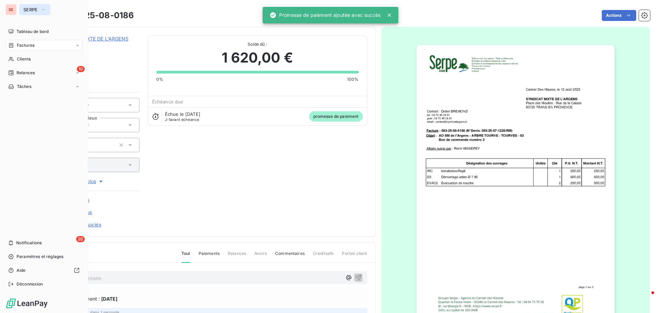
click at [31, 7] on span "SERPE" at bounding box center [30, 10] width 14 height 6
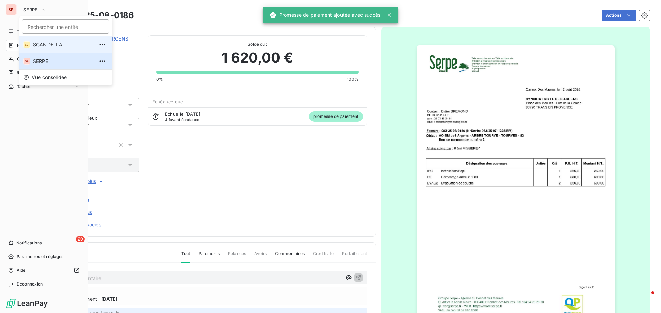
click at [43, 46] on span "SCANDELLA" at bounding box center [63, 44] width 61 height 7
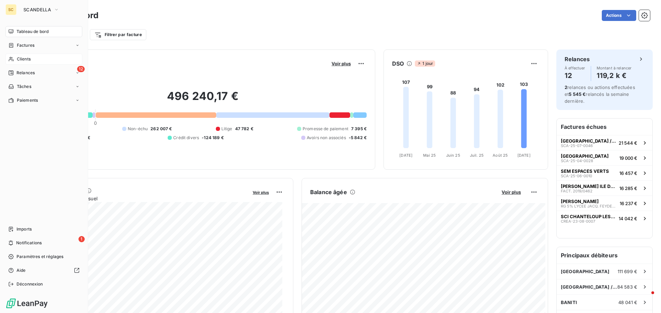
click at [32, 61] on div "Clients" at bounding box center [44, 59] width 77 height 11
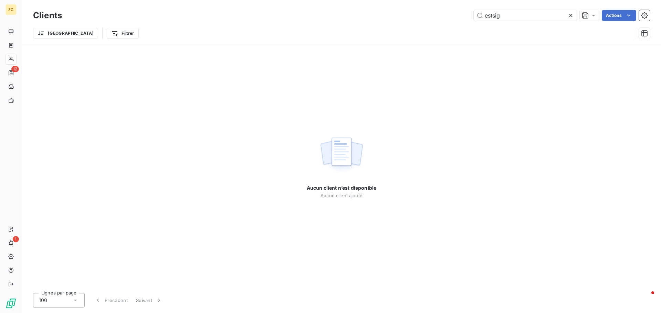
drag, startPoint x: 501, startPoint y: 17, endPoint x: 453, endPoint y: 16, distance: 47.8
click at [453, 16] on div "estsig Actions" at bounding box center [359, 15] width 579 height 11
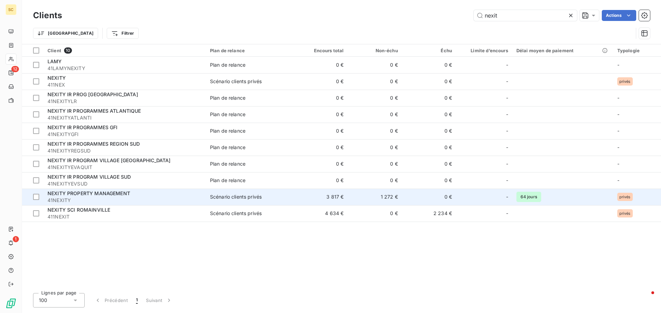
type input "nexit"
click at [114, 198] on span "41NEXITY" at bounding box center [124, 200] width 154 height 7
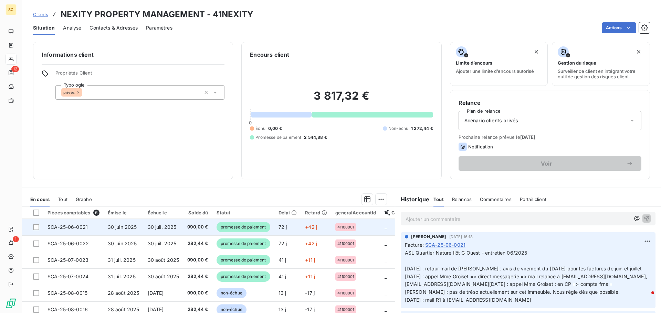
click at [199, 229] on span "990,00 €" at bounding box center [197, 227] width 21 height 7
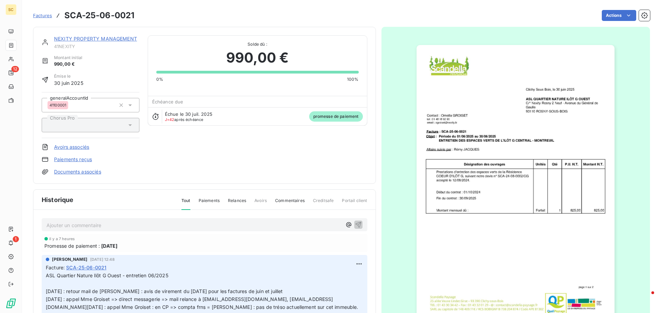
click at [630, 250] on div at bounding box center [515, 185] width 269 height 317
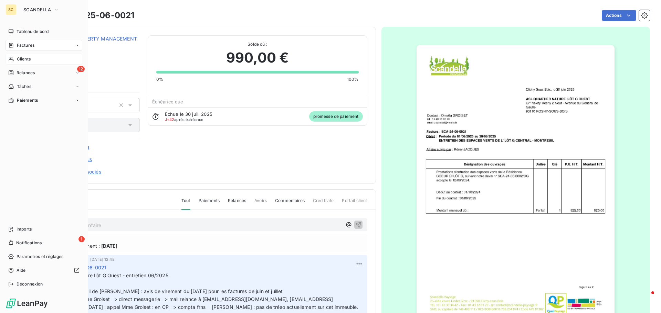
drag, startPoint x: 40, startPoint y: 61, endPoint x: 44, endPoint y: 59, distance: 4.8
click at [40, 61] on div "Clients" at bounding box center [44, 59] width 77 height 11
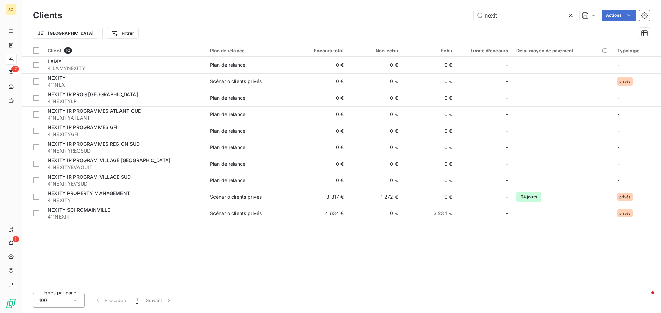
drag, startPoint x: 517, startPoint y: 17, endPoint x: 416, endPoint y: 12, distance: 101.3
click at [417, 12] on div "nexit Actions" at bounding box center [359, 15] width 579 height 11
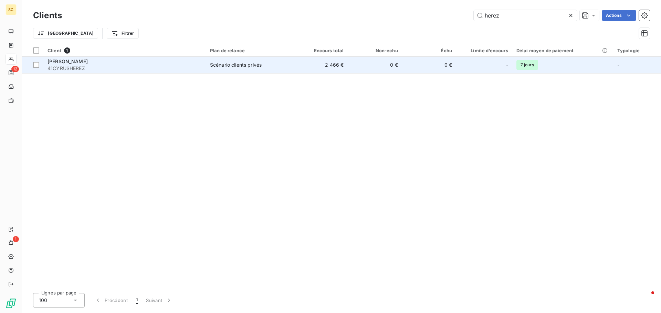
type input "herez"
click at [287, 64] on span "Scénario clients privés" at bounding box center [250, 65] width 80 height 7
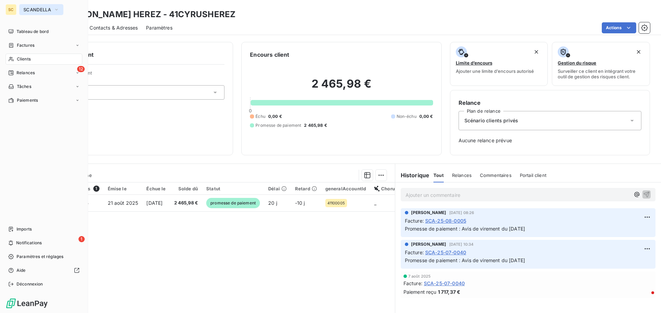
click at [41, 8] on span "SCANDELLA" at bounding box center [37, 10] width 28 height 6
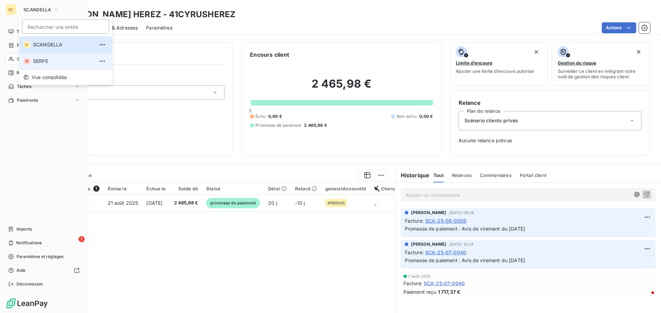
click at [38, 62] on span "SERPE" at bounding box center [63, 61] width 61 height 7
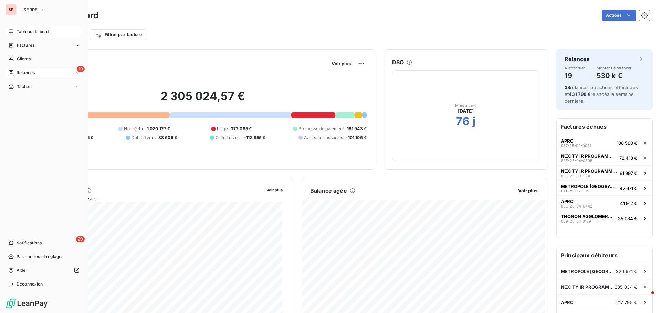
click at [21, 73] on span "Relances" at bounding box center [26, 73] width 18 height 6
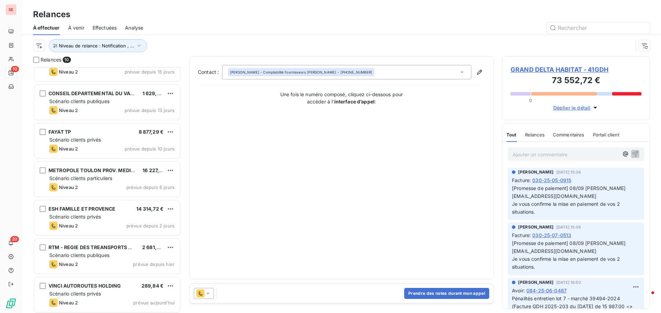
scroll to position [140, 0]
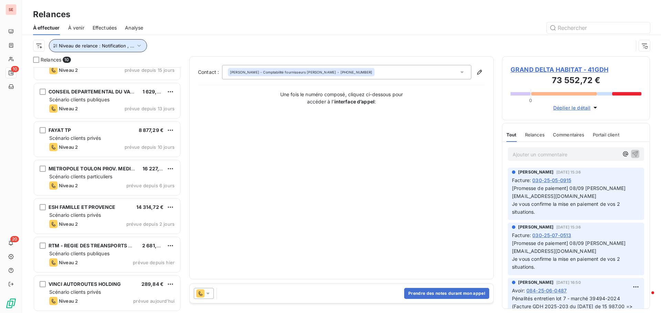
click at [116, 45] on span "Niveau de relance : Notification , ..." at bounding box center [96, 46] width 75 height 6
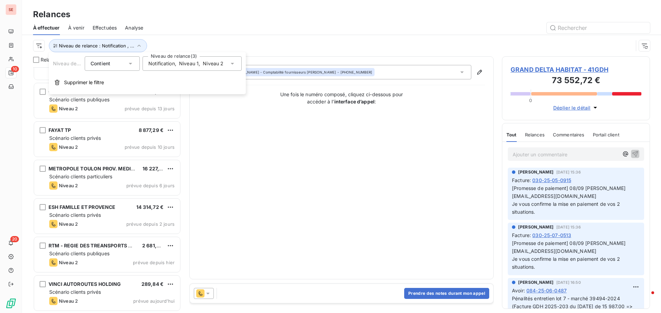
click at [168, 72] on div "Niveau de relance Contient is Niveau de relance (3) Notification , Niveau 1 , N…" at bounding box center [147, 73] width 197 height 42
click at [170, 66] on span "Notification" at bounding box center [161, 63] width 26 height 7
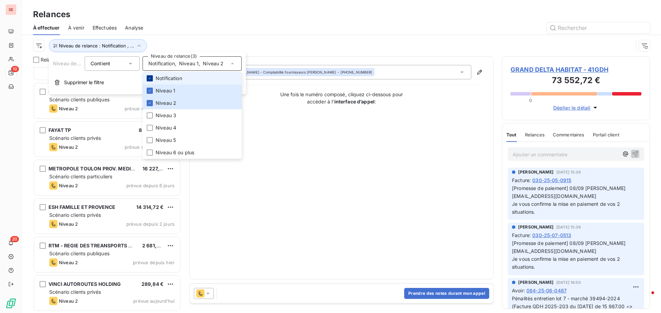
click at [149, 78] on icon at bounding box center [150, 78] width 4 height 4
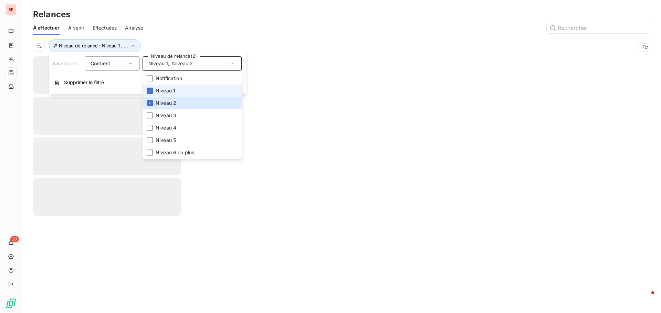
click at [150, 86] on li "Niveau 1" at bounding box center [191, 91] width 99 height 12
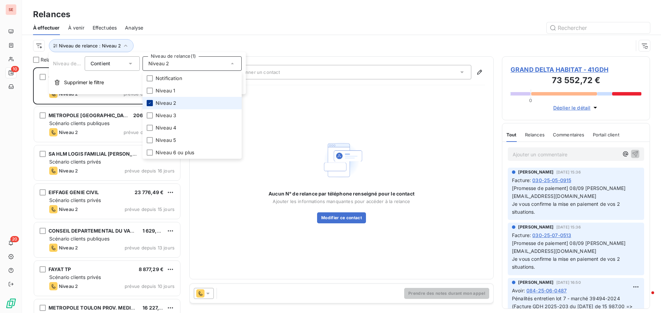
click at [151, 104] on icon at bounding box center [150, 103] width 4 height 4
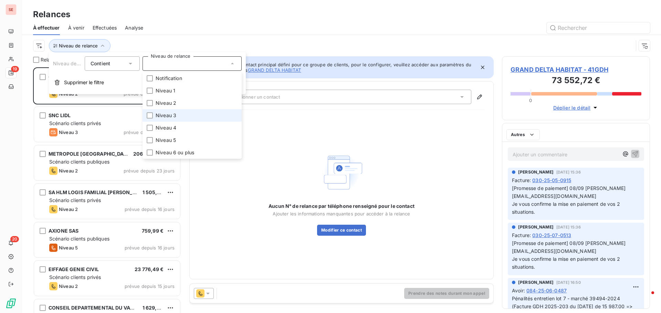
click at [171, 119] on li "Niveau 3" at bounding box center [191, 115] width 99 height 12
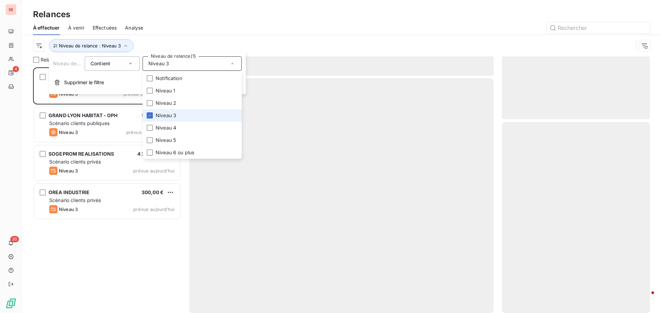
scroll to position [241, 143]
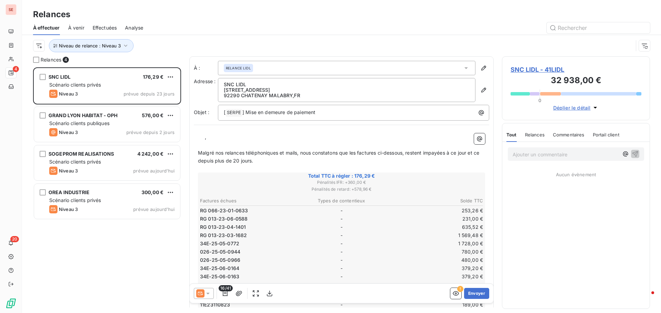
click at [103, 266] on div "SNC LIDL 176,29 € Scénario clients privés Niveau 3 prévue depuis 23 jours GRAND…" at bounding box center [107, 190] width 148 height 246
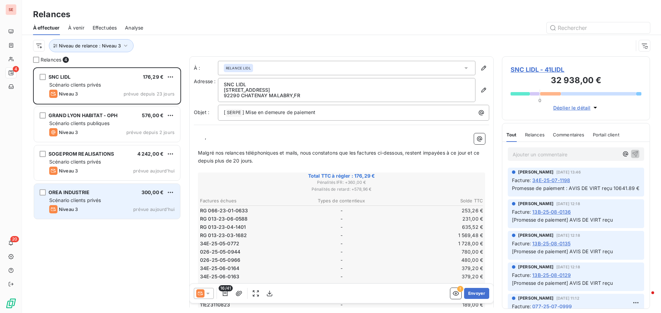
click at [72, 207] on span "Niveau 3" at bounding box center [68, 210] width 19 height 6
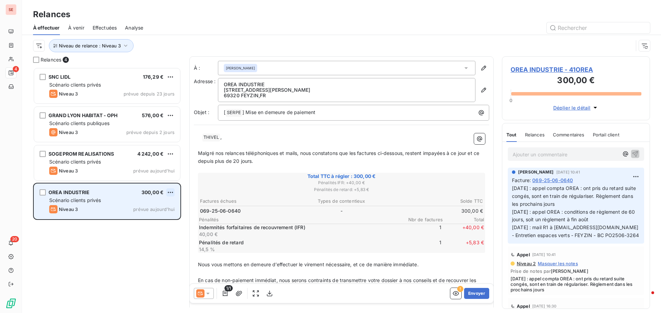
click at [171, 191] on html "SE 4 20 Relances À effectuer À venir Effectuées Analyse Niveau de relance : Niv…" at bounding box center [330, 156] width 661 height 313
click at [160, 206] on div "Replanifier cette action" at bounding box center [141, 206] width 62 height 11
select select "8"
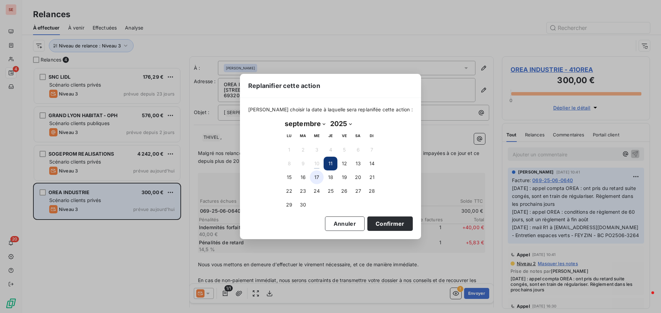
click at [313, 178] on button "17" at bounding box center [317, 178] width 14 height 14
click at [378, 218] on button "Confirmer" at bounding box center [389, 224] width 45 height 14
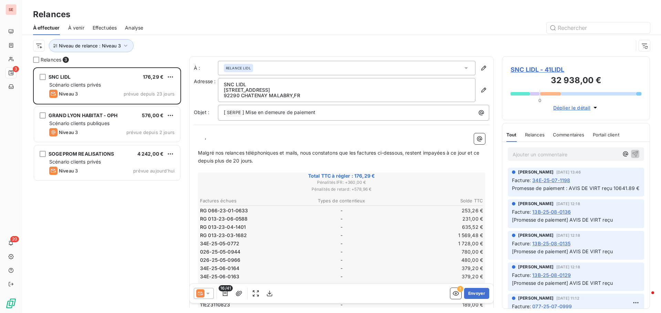
click at [136, 247] on div "SNC LIDL 176,29 € Scénario clients privés Niveau 3 prévue depuis 23 jours GRAND…" at bounding box center [107, 190] width 148 height 246
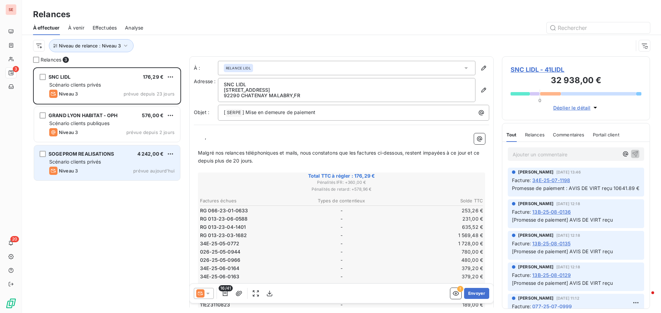
click at [98, 173] on div "Niveau 3 prévue aujourd’hui" at bounding box center [111, 171] width 125 height 8
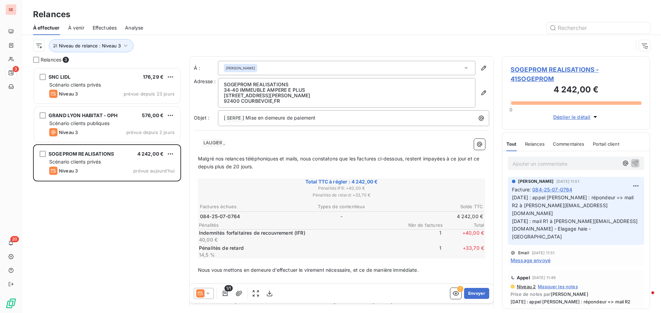
click at [527, 67] on span "SOGEPROM REALISATIONS - 41SOGEPROM" at bounding box center [575, 74] width 131 height 19
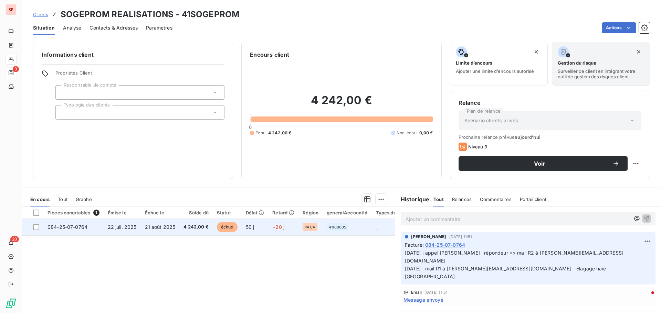
click at [155, 229] on span "21 août 2025" at bounding box center [160, 227] width 31 height 6
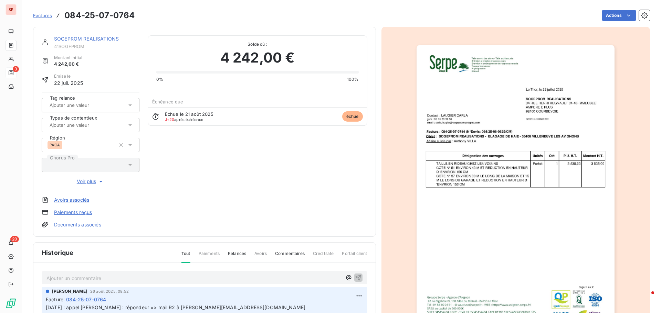
click at [81, 225] on link "Documents associés" at bounding box center [77, 225] width 47 height 7
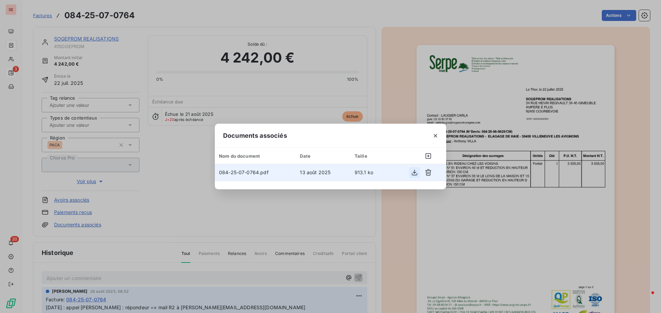
click at [414, 171] on icon "button" at bounding box center [414, 172] width 7 height 7
click at [434, 138] on icon "button" at bounding box center [435, 135] width 7 height 7
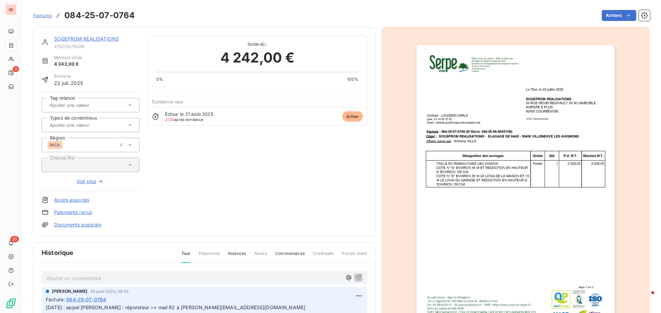
click at [80, 37] on link "SOGEPROM REALISATIONS" at bounding box center [86, 39] width 65 height 6
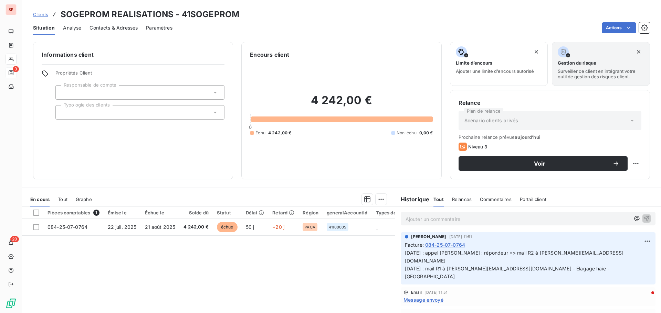
click at [106, 26] on span "Contacts & Adresses" at bounding box center [113, 27] width 48 height 7
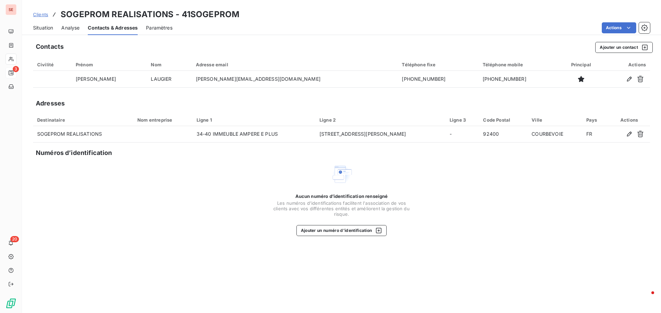
click at [44, 28] on span "Situation" at bounding box center [43, 27] width 20 height 7
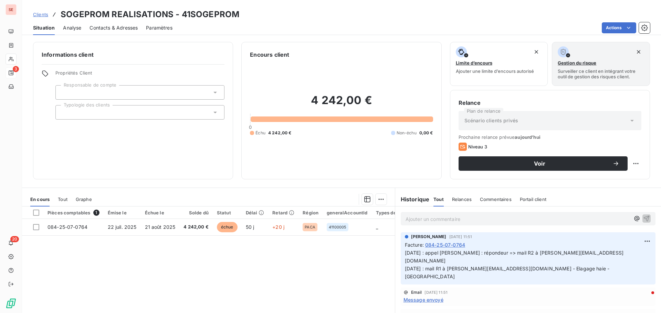
scroll to position [34, 0]
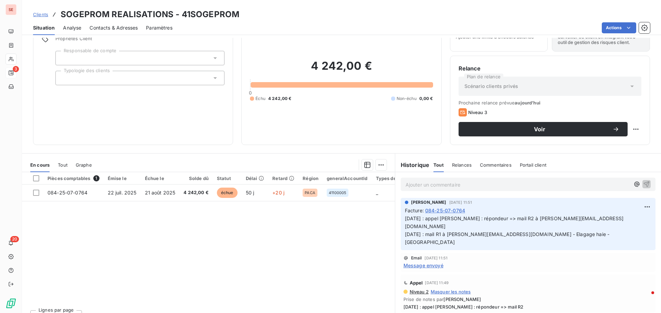
click at [118, 28] on span "Contacts & Adresses" at bounding box center [113, 27] width 48 height 7
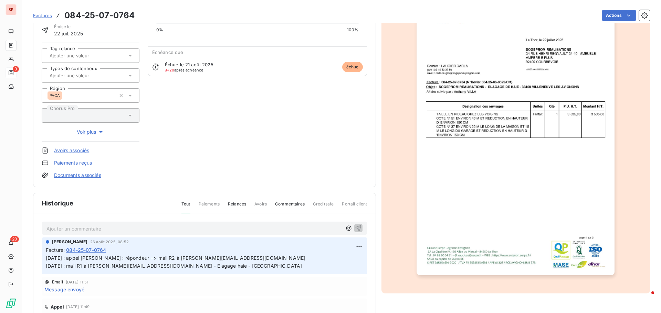
scroll to position [32, 0]
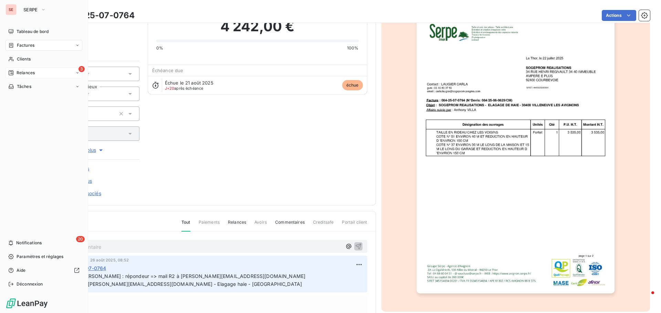
click at [32, 75] on span "Relances" at bounding box center [26, 73] width 18 height 6
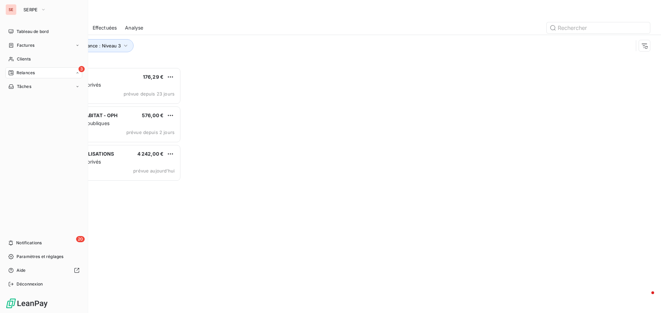
scroll to position [241, 143]
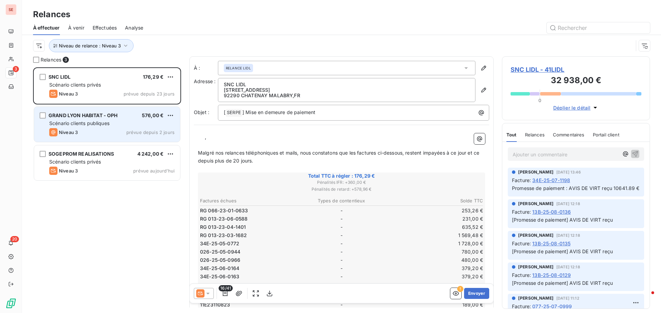
click at [116, 133] on div "Niveau 3 prévue depuis 2 jours" at bounding box center [111, 132] width 125 height 8
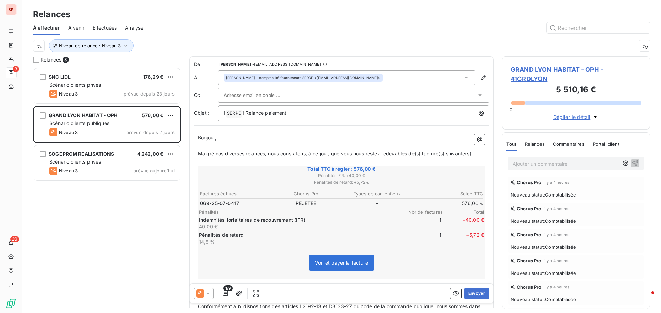
click at [584, 71] on span "GRAND LYON HABITAT - OPH - 41GRDLYON" at bounding box center [575, 74] width 131 height 19
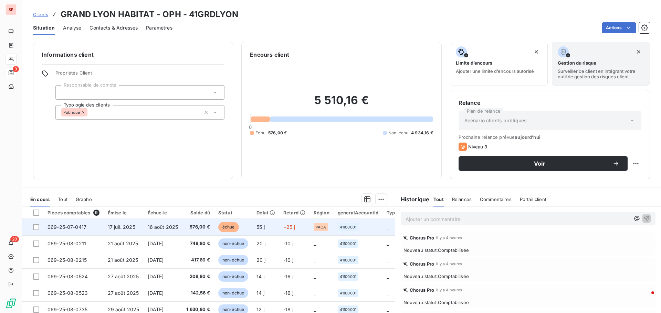
click at [119, 231] on td "17 juil. 2025" at bounding box center [124, 227] width 40 height 17
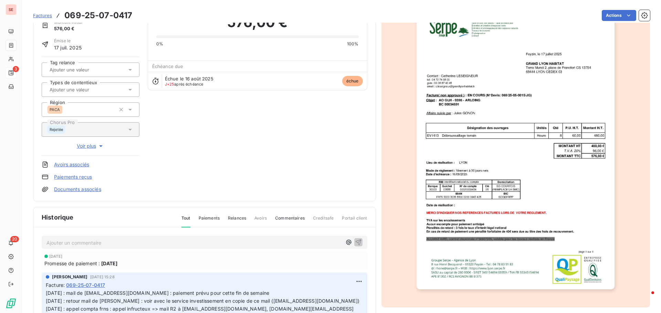
scroll to position [100, 0]
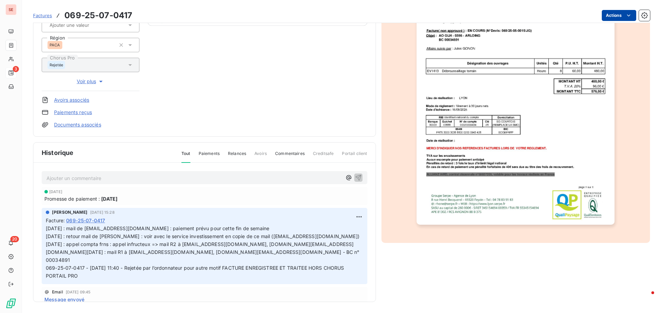
click at [602, 17] on html "SE 3 20 Factures 069-25-07-0417 Actions GRAND LYON HABITAT - OPH 41GRDLYON Mont…" at bounding box center [330, 156] width 661 height 313
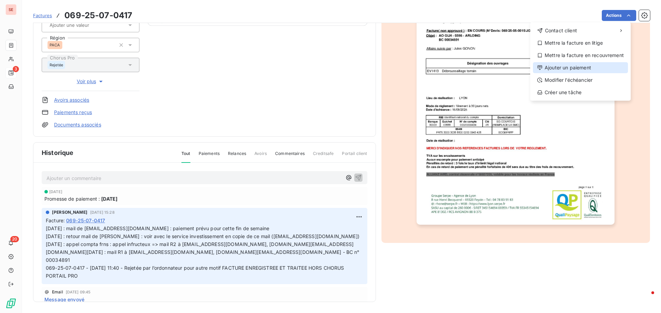
click at [596, 68] on div "Ajouter un paiement" at bounding box center [580, 67] width 95 height 11
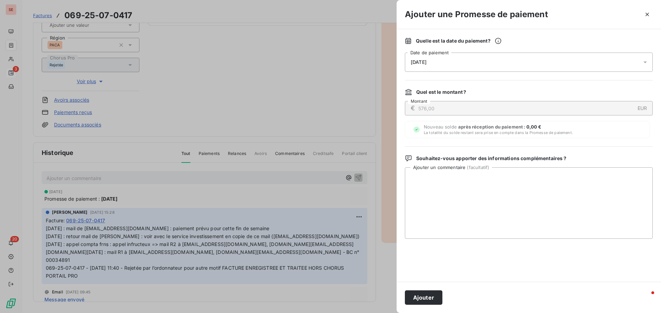
click at [421, 58] on div "11/09/2025" at bounding box center [529, 62] width 248 height 19
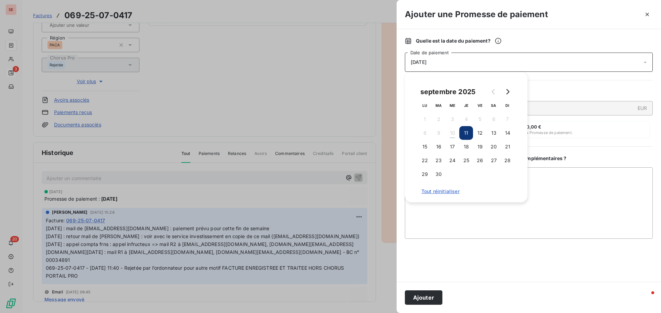
click at [261, 121] on div at bounding box center [330, 156] width 661 height 313
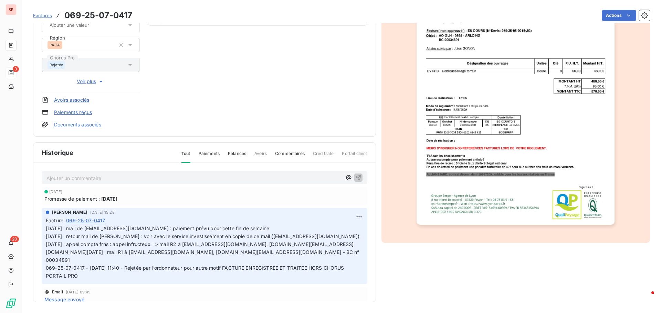
click at [78, 111] on link "Paiements reçus" at bounding box center [73, 112] width 38 height 7
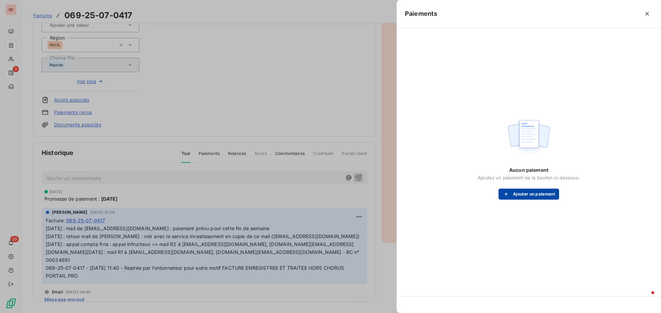
click at [543, 200] on div "Aucun paiement Ajoutez un paiement via le bouton ci-dessous. Ajouter un paiement" at bounding box center [529, 158] width 248 height 244
click at [540, 195] on button "Ajouter un paiement" at bounding box center [528, 194] width 61 height 11
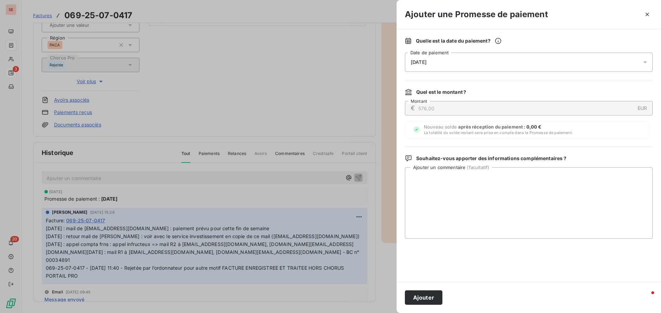
click at [416, 65] on div "11/09/2025" at bounding box center [529, 62] width 248 height 19
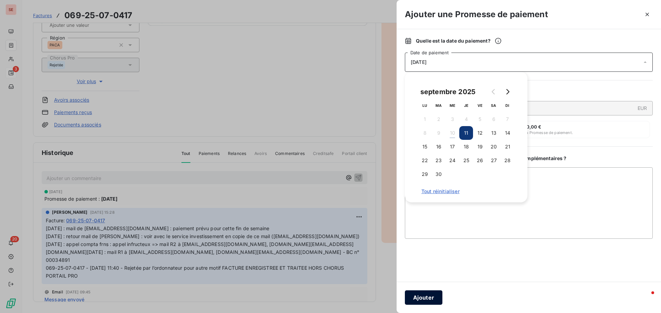
click at [437, 294] on button "Ajouter" at bounding box center [423, 298] width 37 height 14
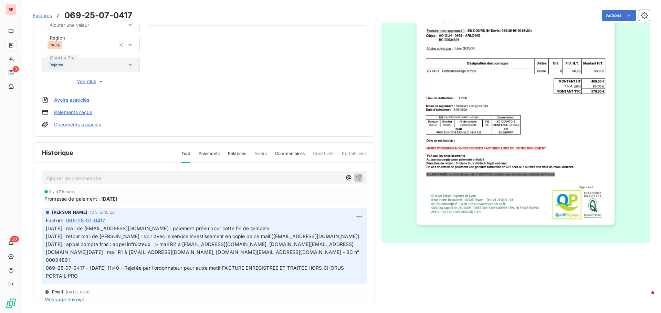
click at [75, 114] on link "Paiements reçus" at bounding box center [73, 112] width 38 height 7
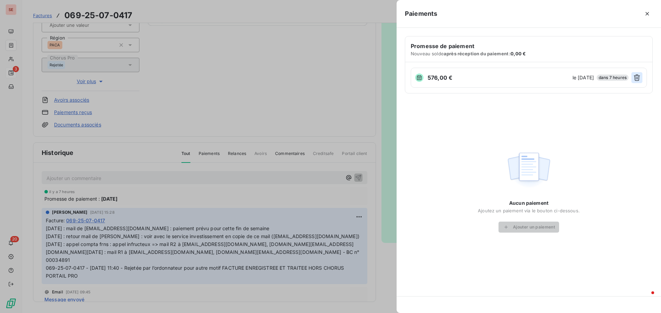
click at [635, 75] on icon "button" at bounding box center [636, 78] width 6 height 7
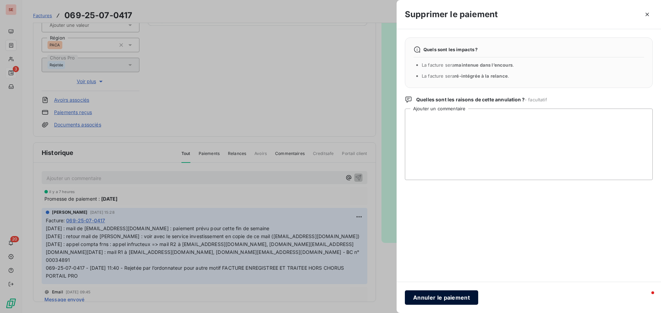
click at [457, 301] on button "Annuler le paiement" at bounding box center [441, 298] width 73 height 14
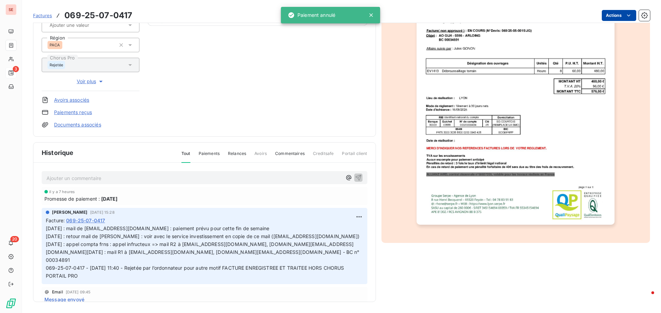
click at [607, 13] on html "SE 3 20 Factures 069-25-07-0417 Actions GRAND LYON HABITAT - OPH 41GRDLYON Mont…" at bounding box center [330, 156] width 661 height 313
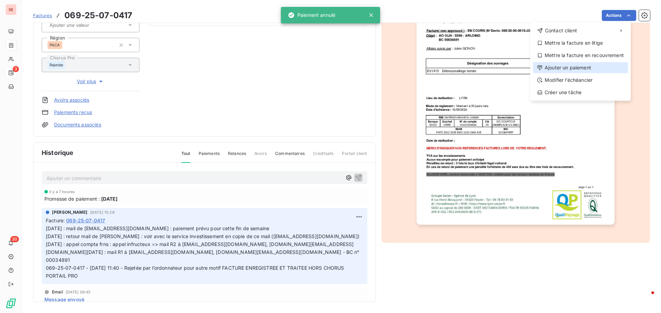
click at [581, 67] on div "Ajouter un paiement" at bounding box center [580, 67] width 95 height 11
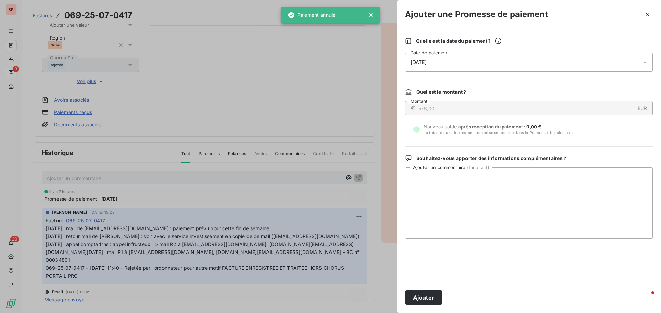
click at [422, 61] on span "11/09/2025" at bounding box center [418, 63] width 16 height 6
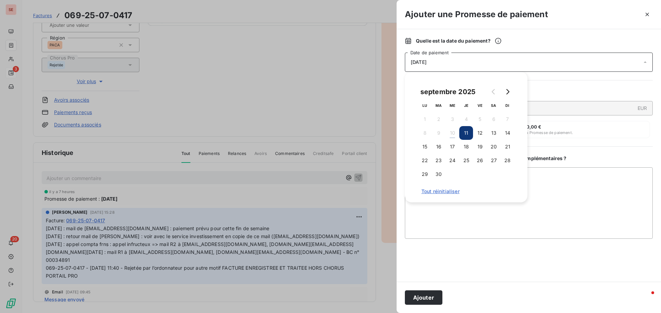
click at [466, 135] on button "11" at bounding box center [466, 133] width 14 height 14
click at [433, 299] on button "Ajouter" at bounding box center [423, 298] width 37 height 14
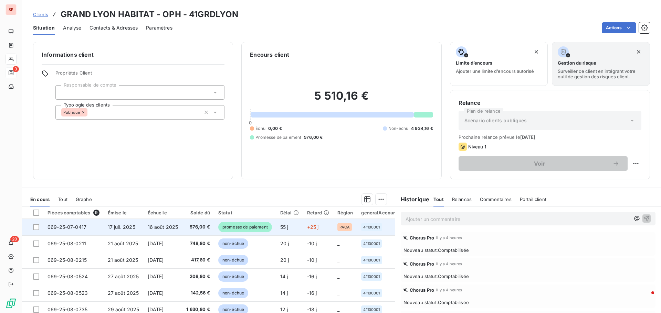
click at [198, 228] on span "576,00 €" at bounding box center [198, 227] width 24 height 7
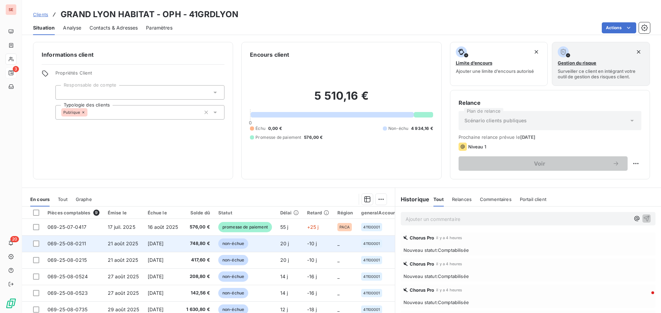
click at [160, 249] on td "20 sept. 2025" at bounding box center [162, 244] width 39 height 17
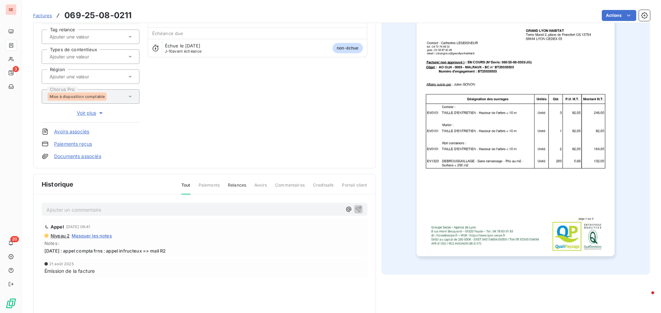
scroll to position [69, 0]
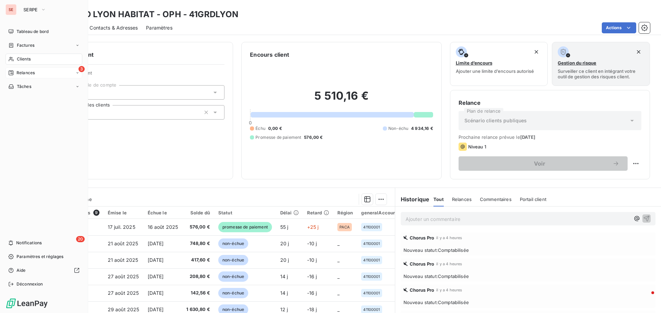
click at [31, 75] on span "Relances" at bounding box center [26, 73] width 18 height 6
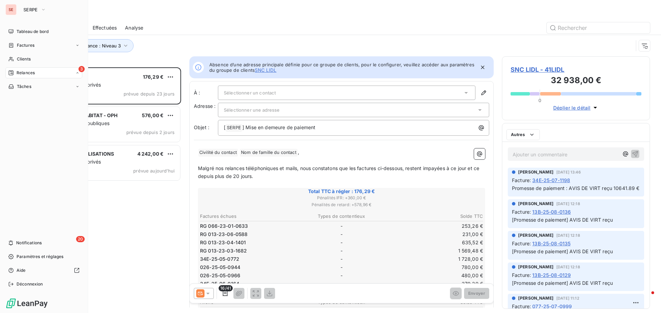
scroll to position [241, 143]
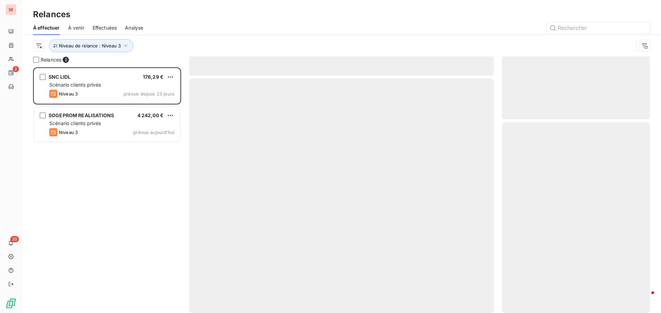
scroll to position [241, 143]
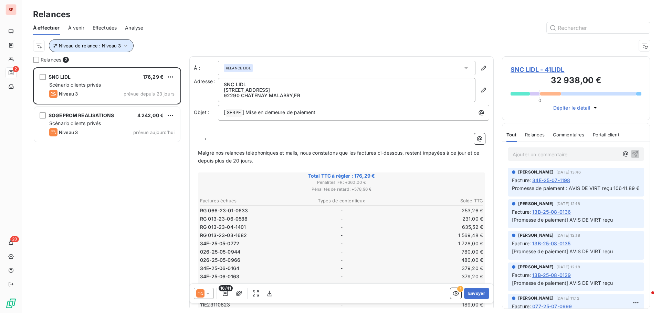
drag, startPoint x: 126, startPoint y: 45, endPoint x: 133, endPoint y: 52, distance: 10.5
click at [126, 45] on icon "button" at bounding box center [125, 45] width 7 height 7
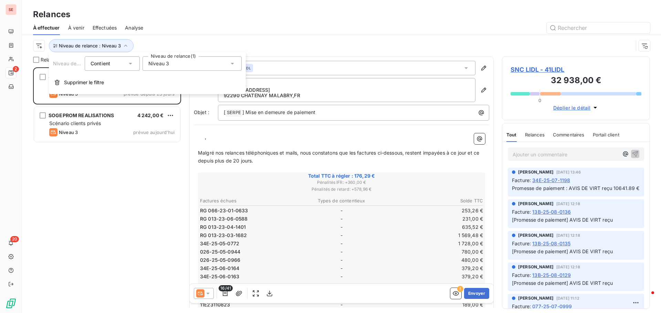
click at [181, 63] on div "Niveau 3" at bounding box center [191, 63] width 99 height 14
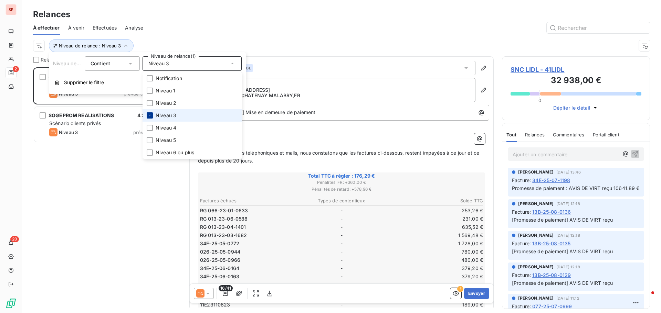
click at [150, 112] on div at bounding box center [150, 115] width 6 height 6
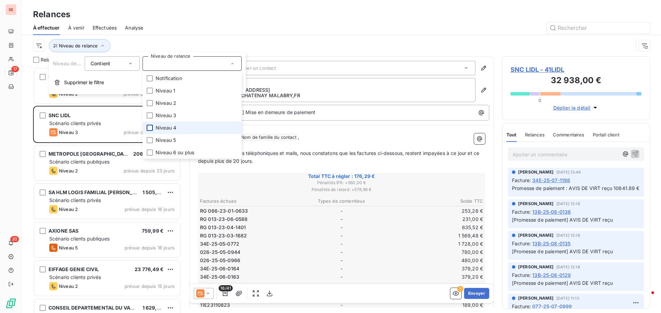
click at [151, 127] on div at bounding box center [150, 128] width 6 height 6
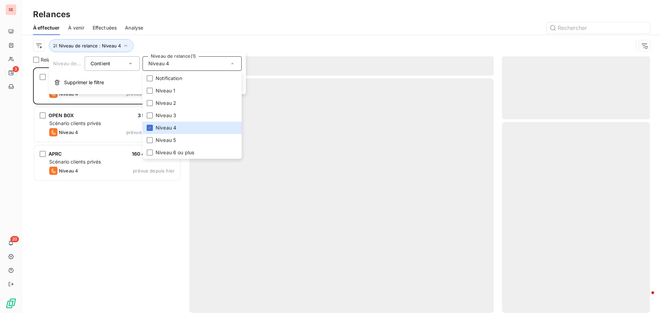
scroll to position [241, 143]
click at [184, 32] on div at bounding box center [400, 27] width 498 height 11
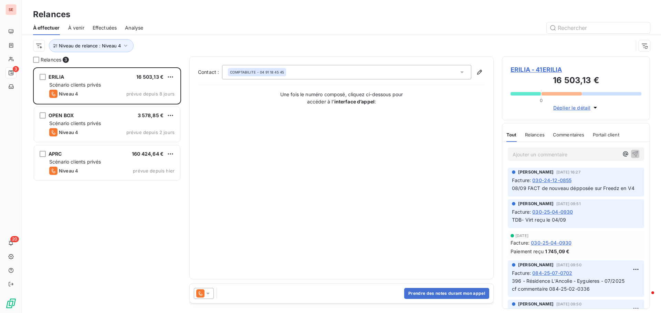
click at [545, 68] on span "ERILIA - 41ERILIA" at bounding box center [575, 69] width 131 height 9
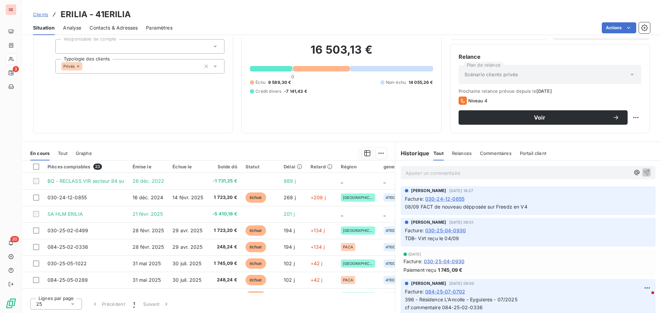
scroll to position [46, 0]
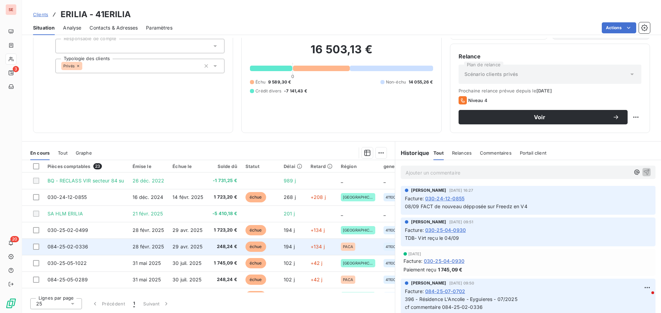
click at [117, 248] on td "084-25-02-0336" at bounding box center [85, 247] width 85 height 17
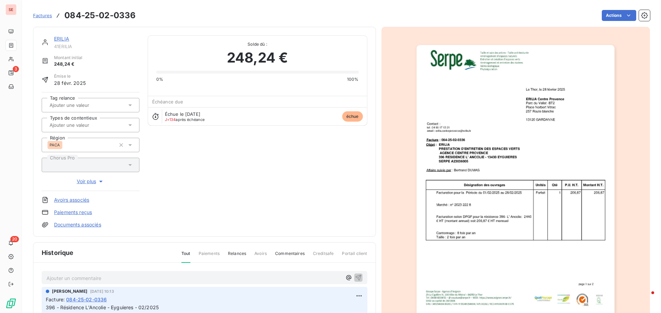
click at [63, 38] on link "ERILIA" at bounding box center [61, 39] width 15 height 6
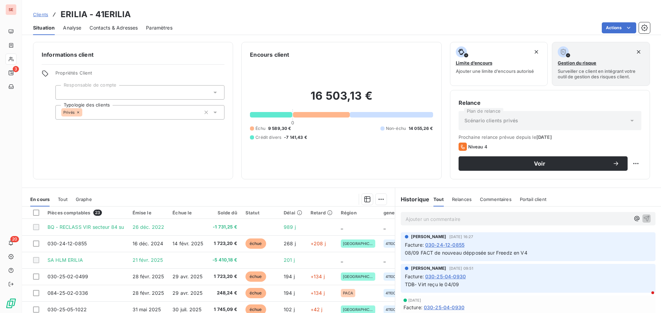
click at [97, 27] on span "Contacts & Adresses" at bounding box center [113, 27] width 48 height 7
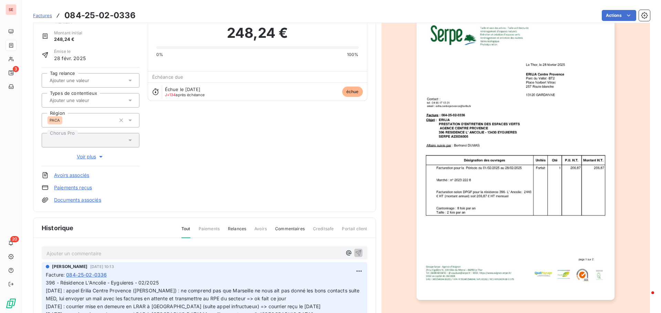
scroll to position [71, 0]
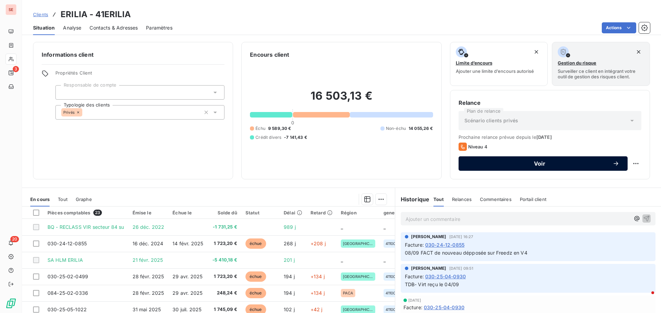
click at [532, 163] on span "Voir" at bounding box center [540, 164] width 146 height 6
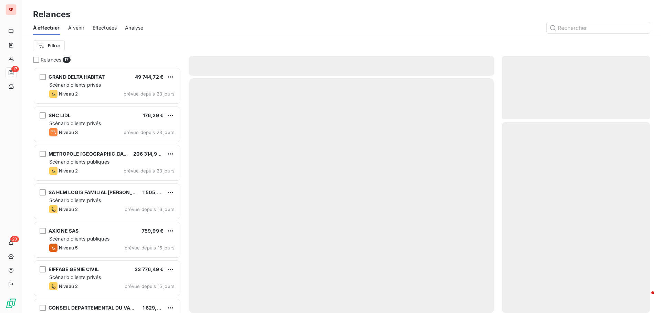
scroll to position [241, 143]
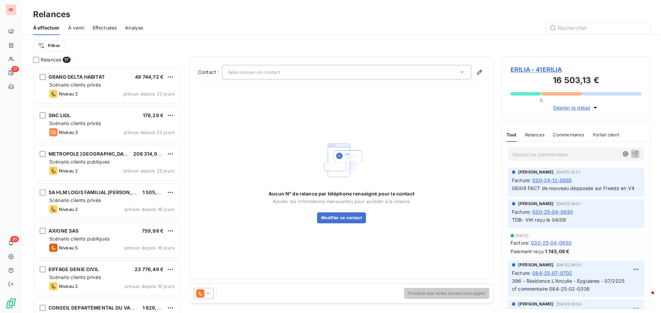
click at [295, 77] on div "Sélectionner un contact" at bounding box center [346, 72] width 249 height 14
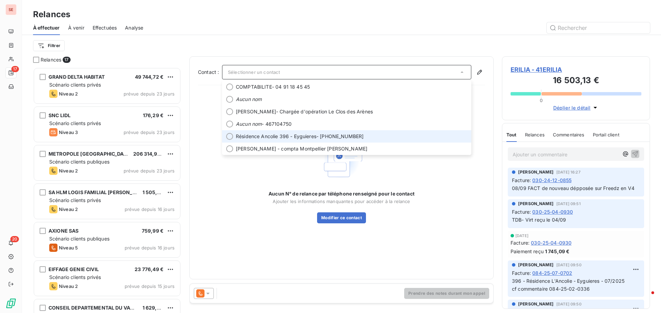
click at [304, 137] on span "Résidence Ancolie 396 - Eyguieres" at bounding box center [276, 136] width 81 height 7
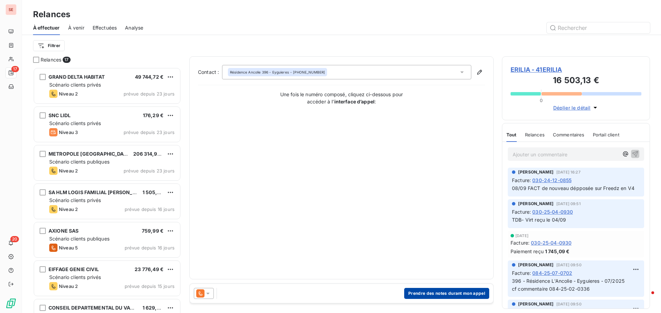
click at [430, 294] on button "Prendre des notes durant mon appel" at bounding box center [446, 293] width 85 height 11
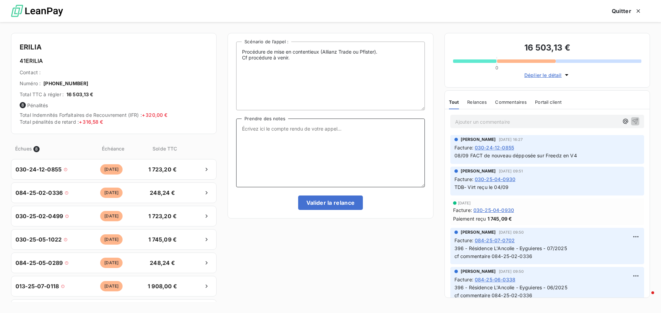
click at [259, 127] on textarea "Prendre des notes" at bounding box center [330, 153] width 188 height 69
type textarea "0"
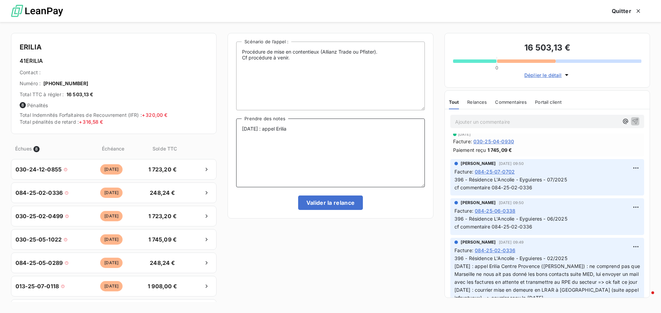
click at [313, 126] on textarea "[DATE] : appel Erilia" at bounding box center [330, 153] width 188 height 69
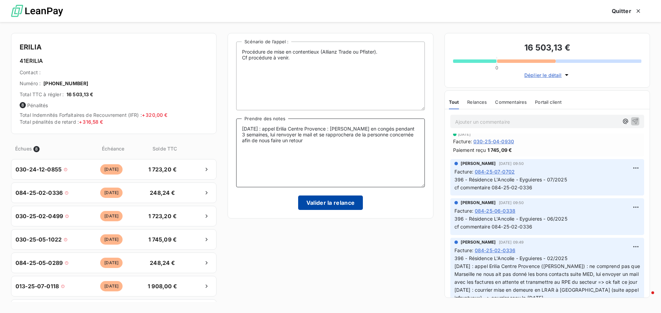
type textarea "[DATE] : appel Erilia Centre Provence : [PERSON_NAME] en congés pendant 3 semai…"
click at [349, 207] on button "Valider la relance" at bounding box center [330, 203] width 65 height 14
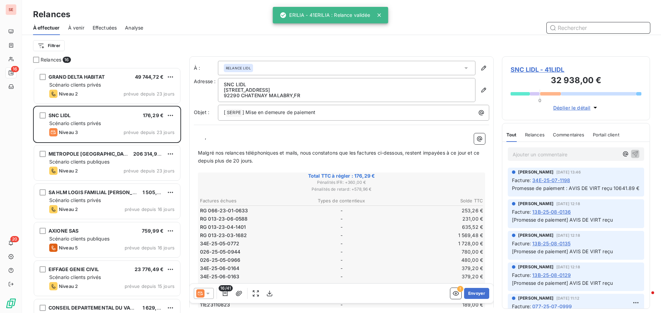
click at [107, 27] on span "Effectuées" at bounding box center [105, 27] width 24 height 7
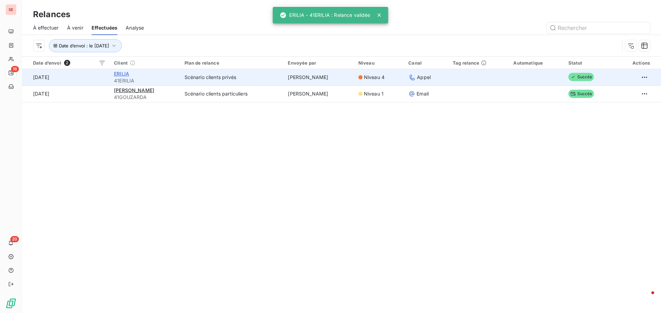
click at [122, 75] on span "ERILIA" at bounding box center [121, 74] width 15 height 6
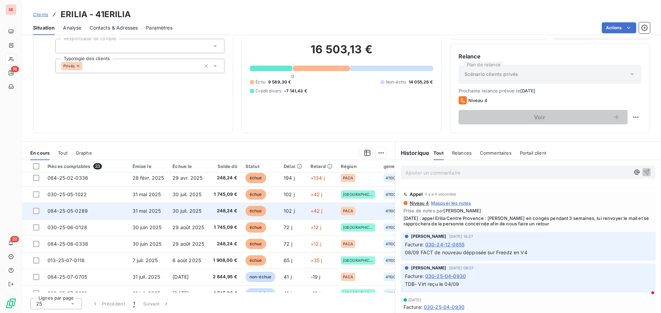
scroll to position [34, 0]
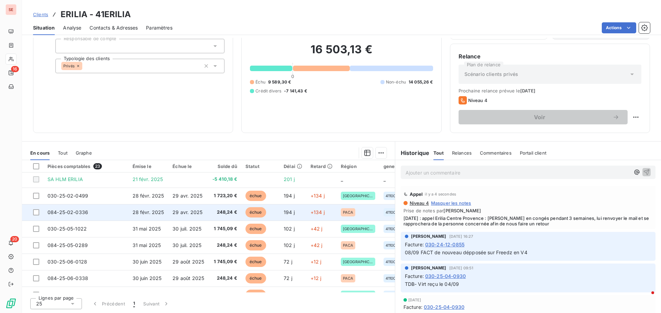
click at [199, 213] on span "29 avr. 2025" at bounding box center [187, 213] width 30 height 6
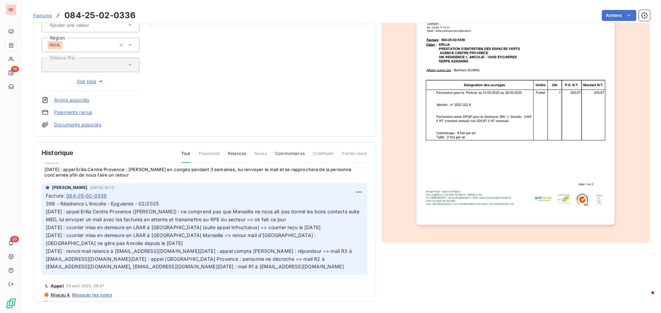
scroll to position [34, 0]
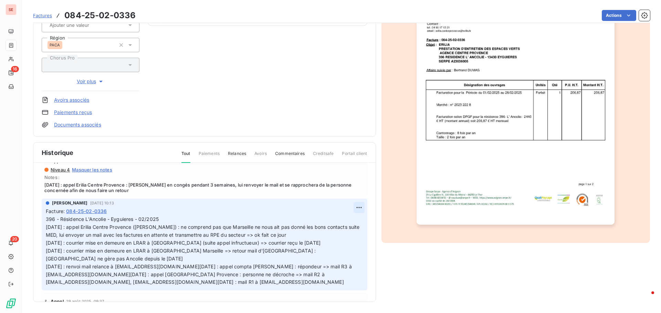
click at [354, 210] on html "SE 16 20 Factures 084-25-02-0336 Actions ERILIA 41ERILIA Montant initial 248,24…" at bounding box center [330, 156] width 661 height 313
click at [348, 217] on div "Editer" at bounding box center [334, 222] width 39 height 11
click at [292, 189] on span "[DATE] : appel Erilia Centre Provence : [PERSON_NAME] en congés pendant 3 semai…" at bounding box center [204, 187] width 320 height 11
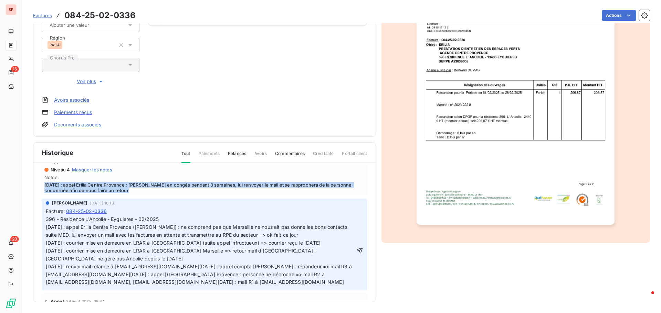
click at [292, 189] on span "[DATE] : appel Erilia Centre Provence : [PERSON_NAME] en congés pendant 3 semai…" at bounding box center [204, 187] width 320 height 11
copy span "[DATE] : appel Erilia Centre Provence : [PERSON_NAME] en congés pendant 3 semai…"
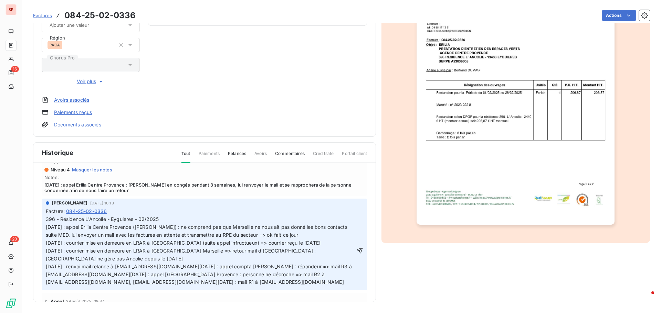
click at [166, 222] on p "396 - Résidence L'Ancolie - Eyguieres - 02/2025 [DATE] : appel Erilia Centre Pr…" at bounding box center [200, 251] width 309 height 71
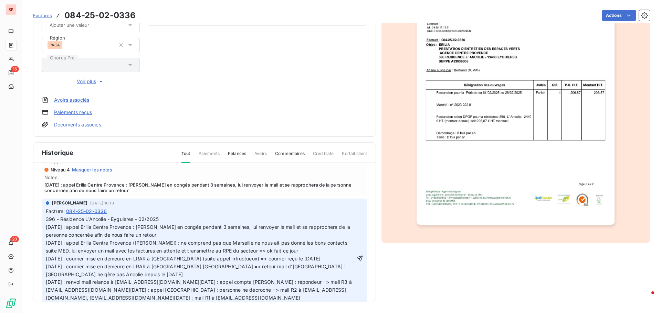
click at [174, 234] on p "396 - Résidence L'Ancolie - Eyguieres - 02/2025 [DATE] : appel Erilia Centre Pr…" at bounding box center [200, 228] width 309 height 24
click at [50, 245] on p "[DATE] : appel Erilia Centre Provence ([PERSON_NAME]) : ne comprend pas que Mar…" at bounding box center [200, 270] width 309 height 63
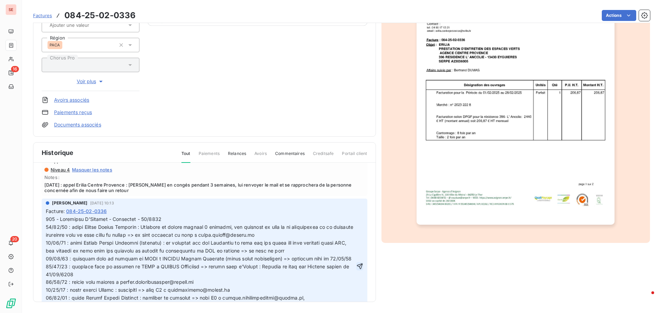
click at [356, 268] on icon "button" at bounding box center [359, 266] width 7 height 7
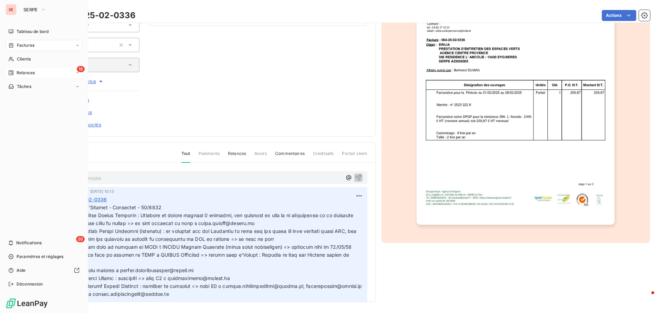
click at [23, 73] on span "Relances" at bounding box center [26, 73] width 18 height 6
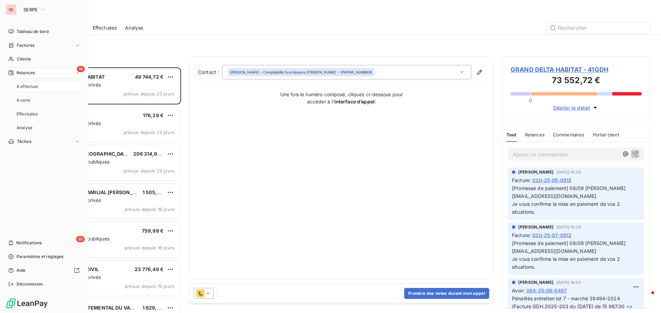
scroll to position [241, 143]
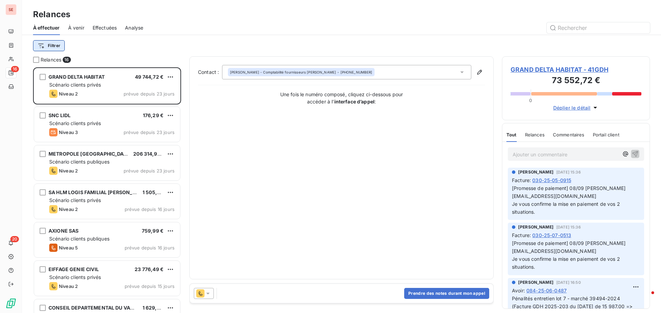
click at [61, 49] on html "SE 16 20 Relances À effectuer À venir Effectuées Analyse Filtrer Relances 16 GR…" at bounding box center [330, 156] width 661 height 313
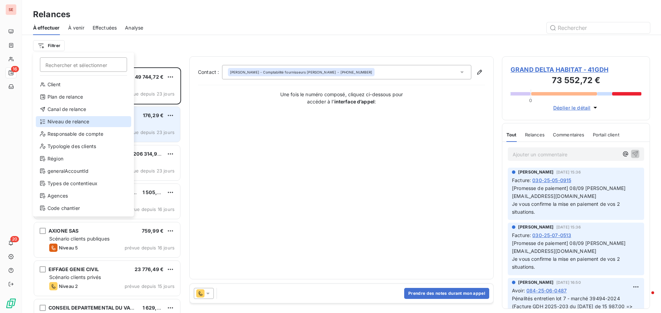
drag, startPoint x: 74, startPoint y: 124, endPoint x: 97, endPoint y: 112, distance: 26.2
click at [74, 124] on div "Niveau de relance" at bounding box center [83, 121] width 95 height 11
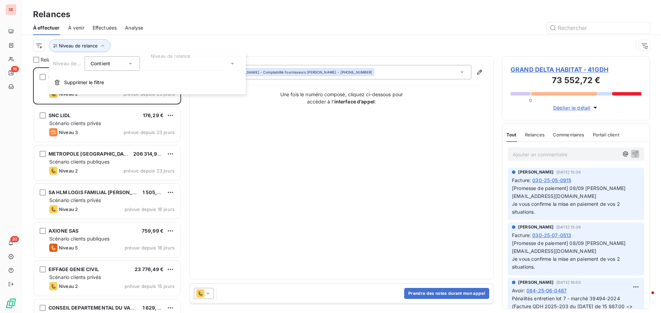
click at [180, 59] on div at bounding box center [191, 63] width 99 height 14
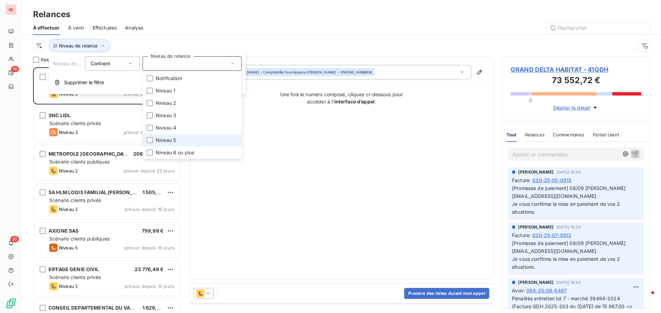
click at [172, 140] on span "Niveau 5" at bounding box center [166, 140] width 20 height 7
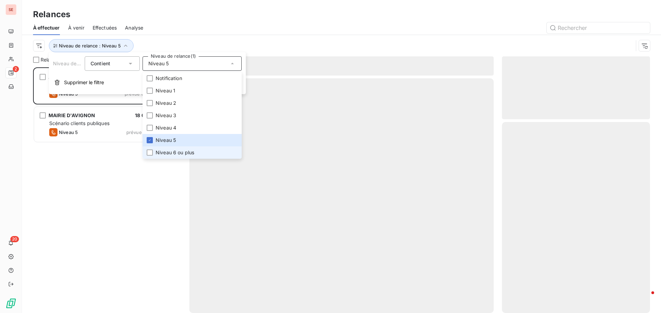
scroll to position [241, 143]
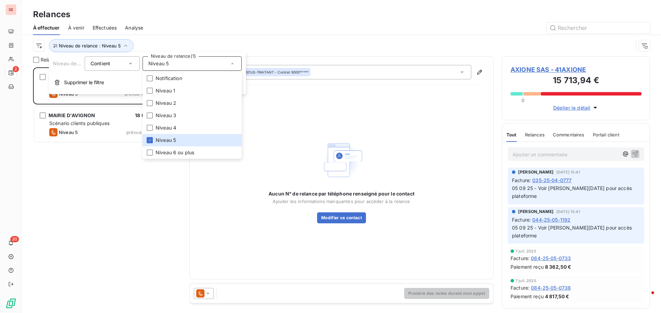
click at [85, 168] on div "AXIONE SAS 759,99 € Scénario clients publiques Niveau 5 prévue depuis 16 jours …" at bounding box center [107, 190] width 148 height 246
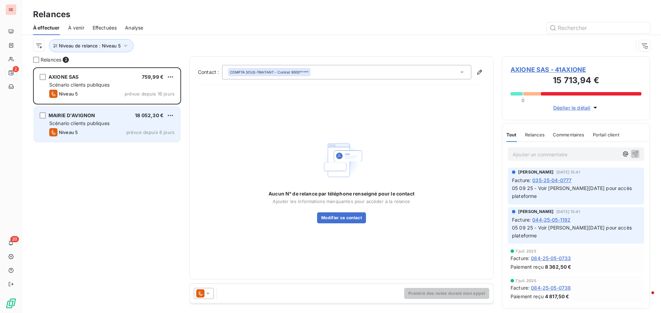
click at [87, 113] on span "MAIRIE D'AVIGNON" at bounding box center [72, 115] width 46 height 6
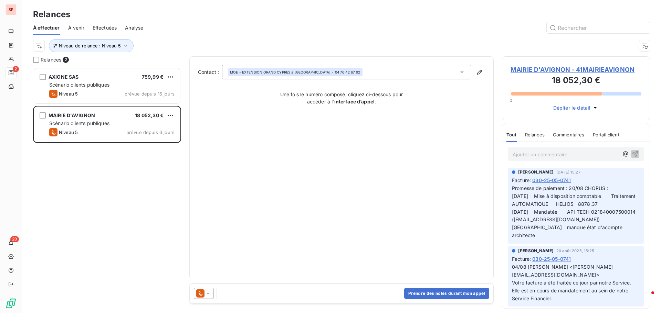
click at [81, 159] on div "AXIONE SAS 759,99 € Scénario clients publiques Niveau 5 prévue depuis 16 jours …" at bounding box center [107, 190] width 148 height 246
click at [123, 46] on icon "button" at bounding box center [125, 45] width 7 height 7
click at [162, 65] on span "Niveau 5" at bounding box center [158, 63] width 20 height 7
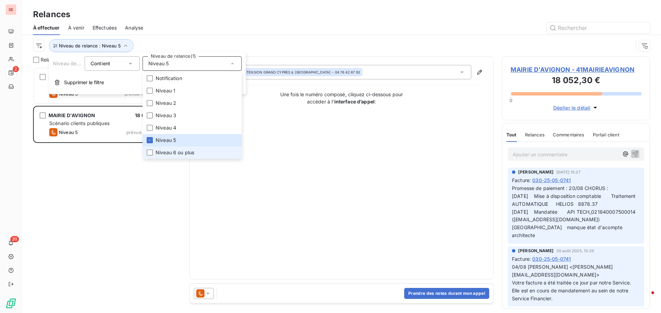
click at [170, 154] on span "Niveau 6 ou plus" at bounding box center [175, 152] width 39 height 7
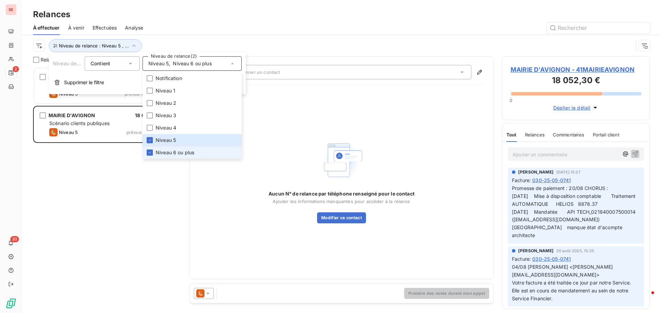
scroll to position [241, 143]
click at [149, 152] on icon at bounding box center [150, 153] width 4 height 4
click at [151, 141] on icon at bounding box center [150, 140] width 4 height 4
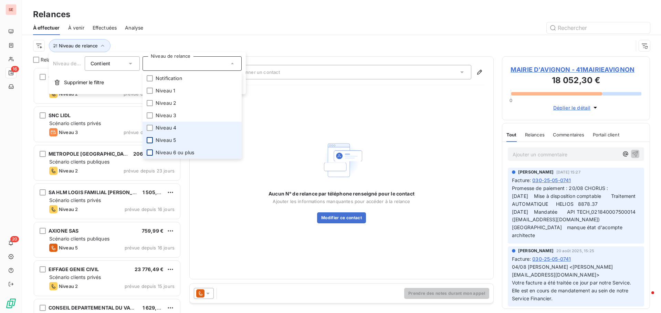
click at [170, 128] on span "Niveau 4" at bounding box center [166, 128] width 21 height 7
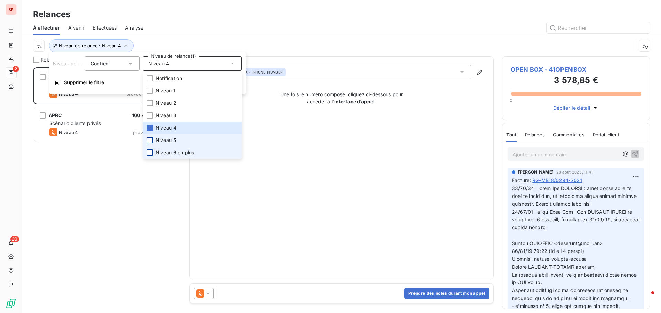
click at [246, 25] on div at bounding box center [400, 27] width 498 height 11
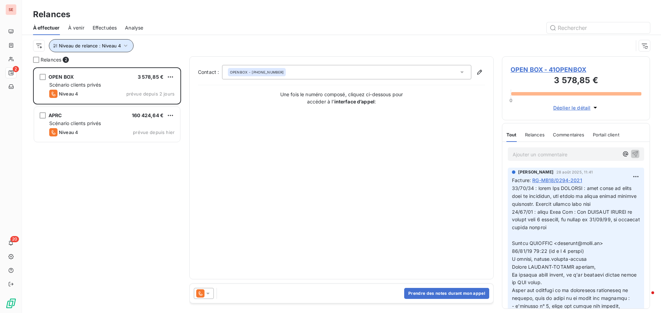
click at [130, 45] on button "Niveau de relance : Niveau 4" at bounding box center [91, 45] width 85 height 13
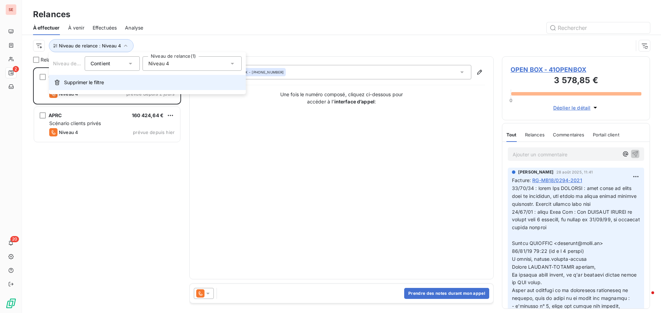
click at [94, 83] on span "Supprimer le filtre" at bounding box center [84, 82] width 40 height 7
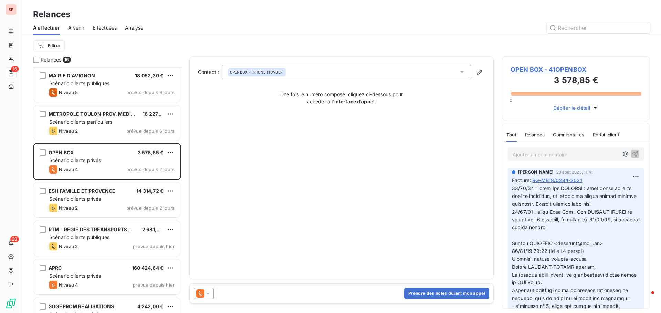
scroll to position [371, 0]
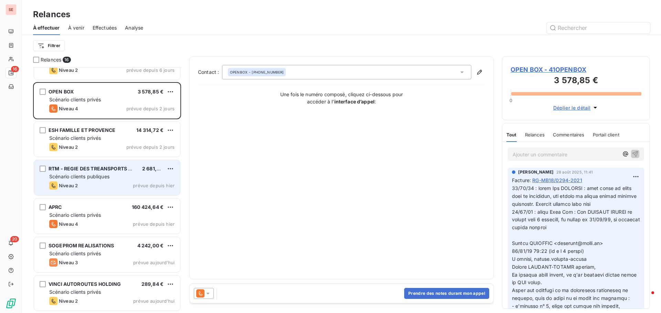
click at [104, 186] on div "Niveau 2 prévue depuis hier" at bounding box center [111, 186] width 125 height 8
